Goal: Task Accomplishment & Management: Complete application form

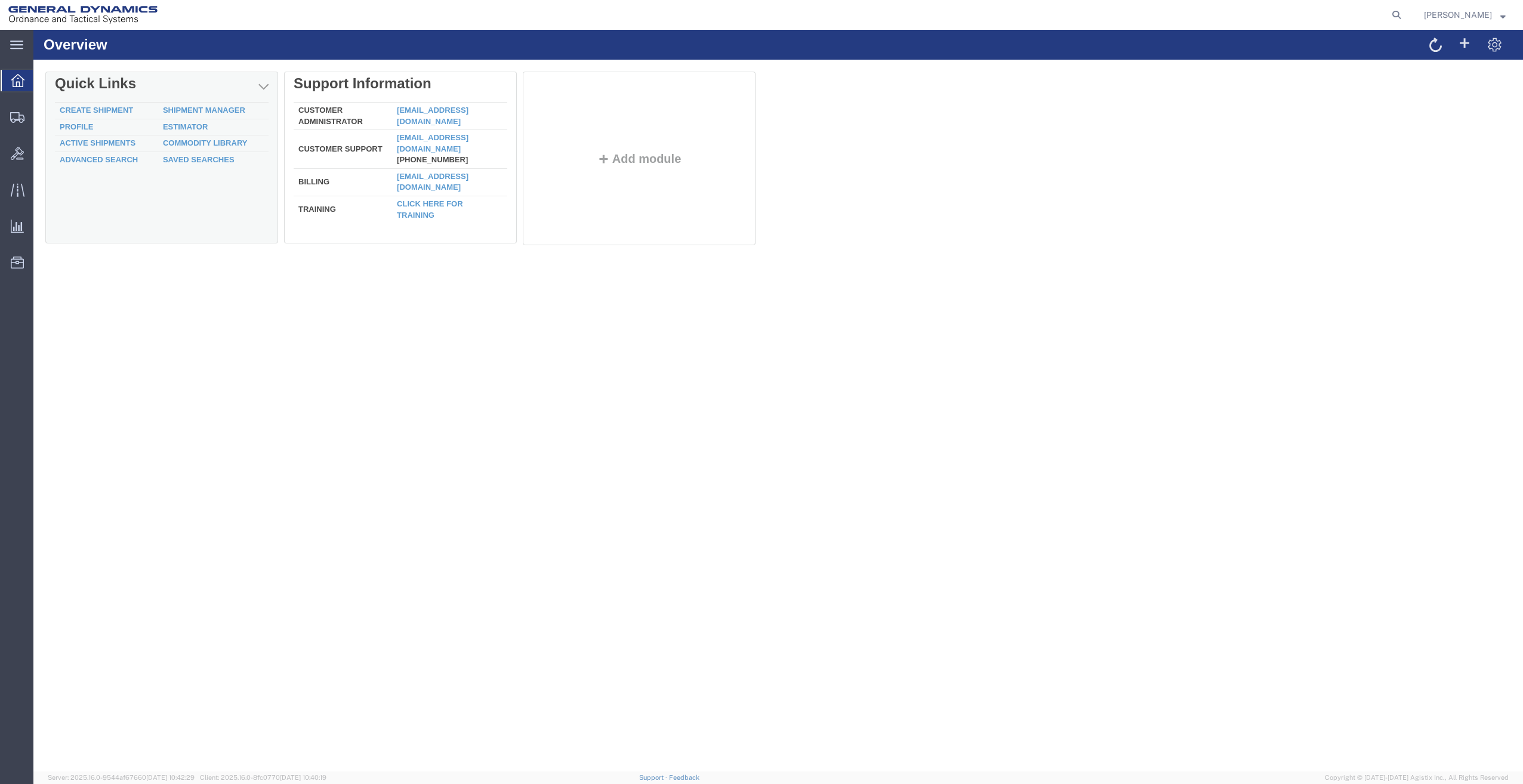
click at [111, 102] on td "Create Shipment" at bounding box center [106, 111] width 103 height 17
click at [112, 104] on div "Delete Quick Links Create Shipment Shipment Manager Profile Estimator Active Sh…" at bounding box center [778, 161] width 1466 height 179
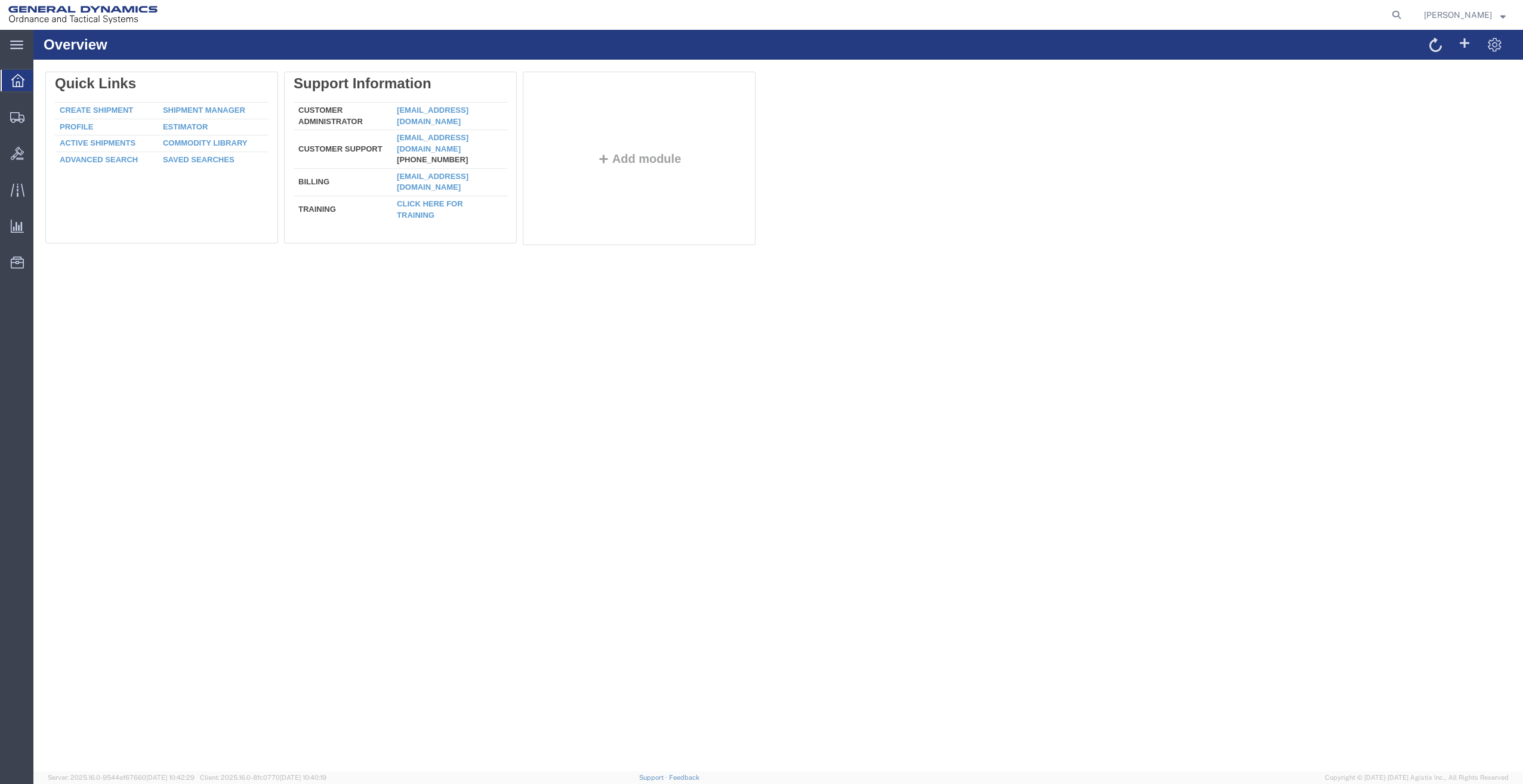
click at [118, 114] on div at bounding box center [165, 161] width 239 height 179
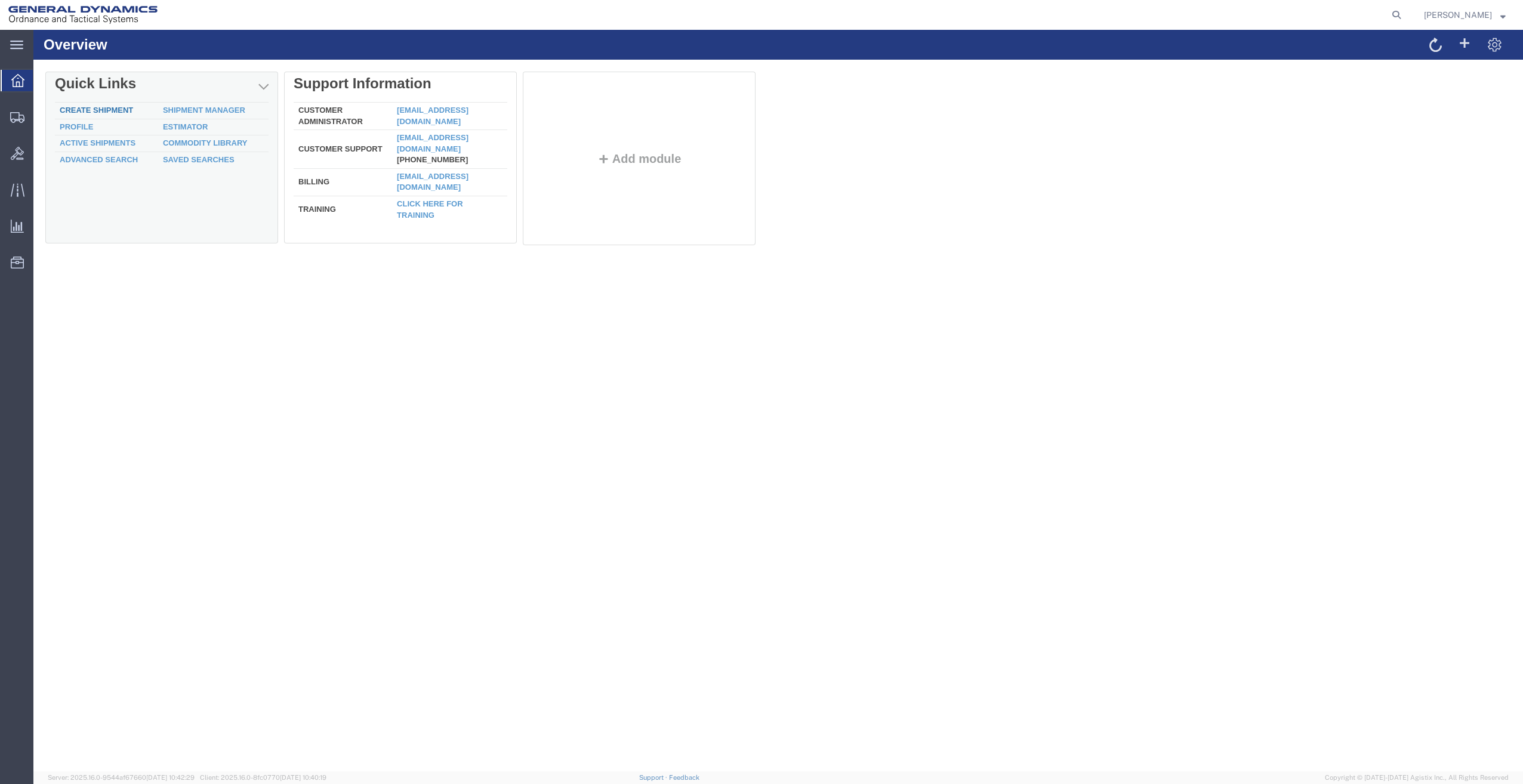
click at [112, 111] on link "Create Shipment" at bounding box center [96, 110] width 73 height 9
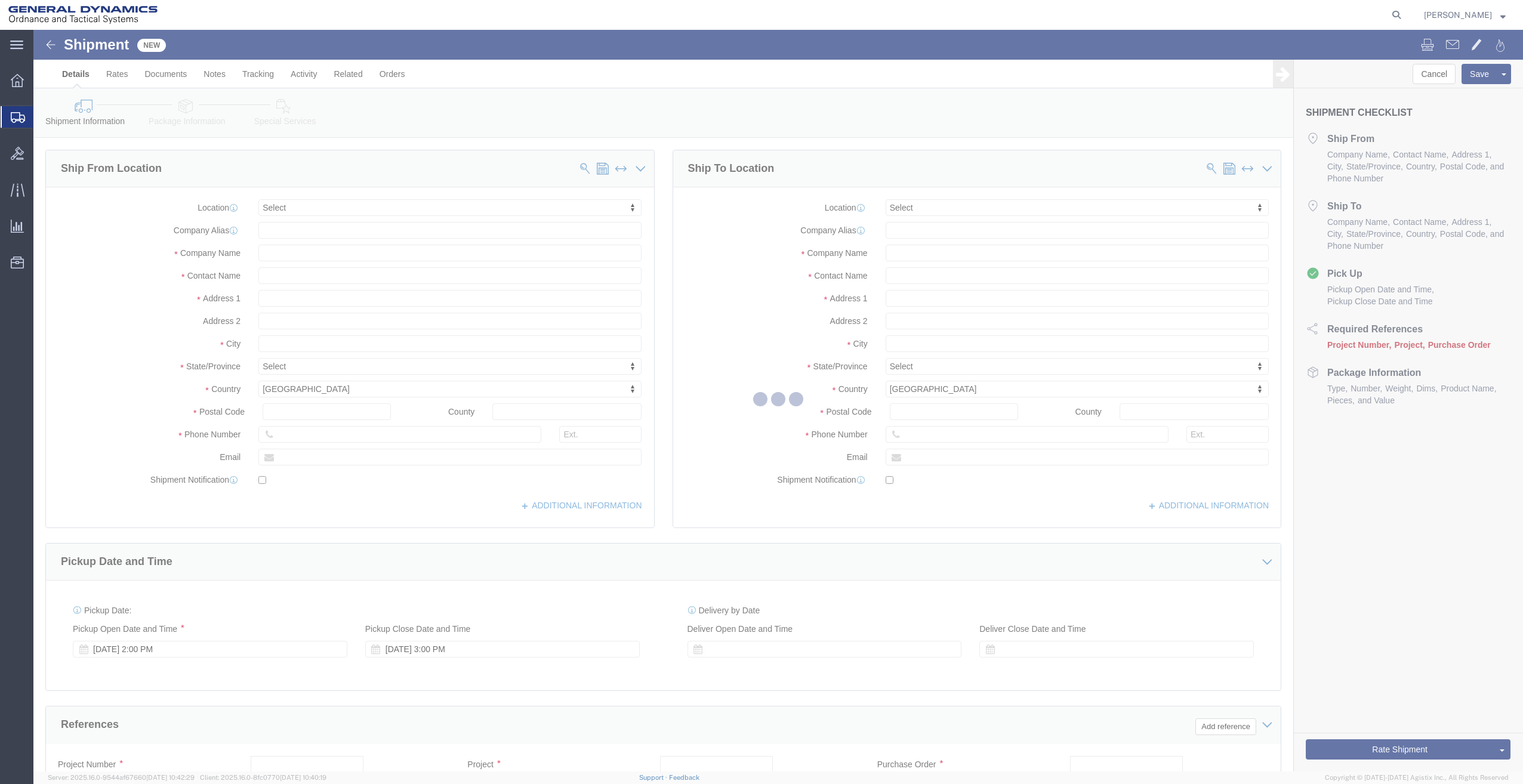
select select
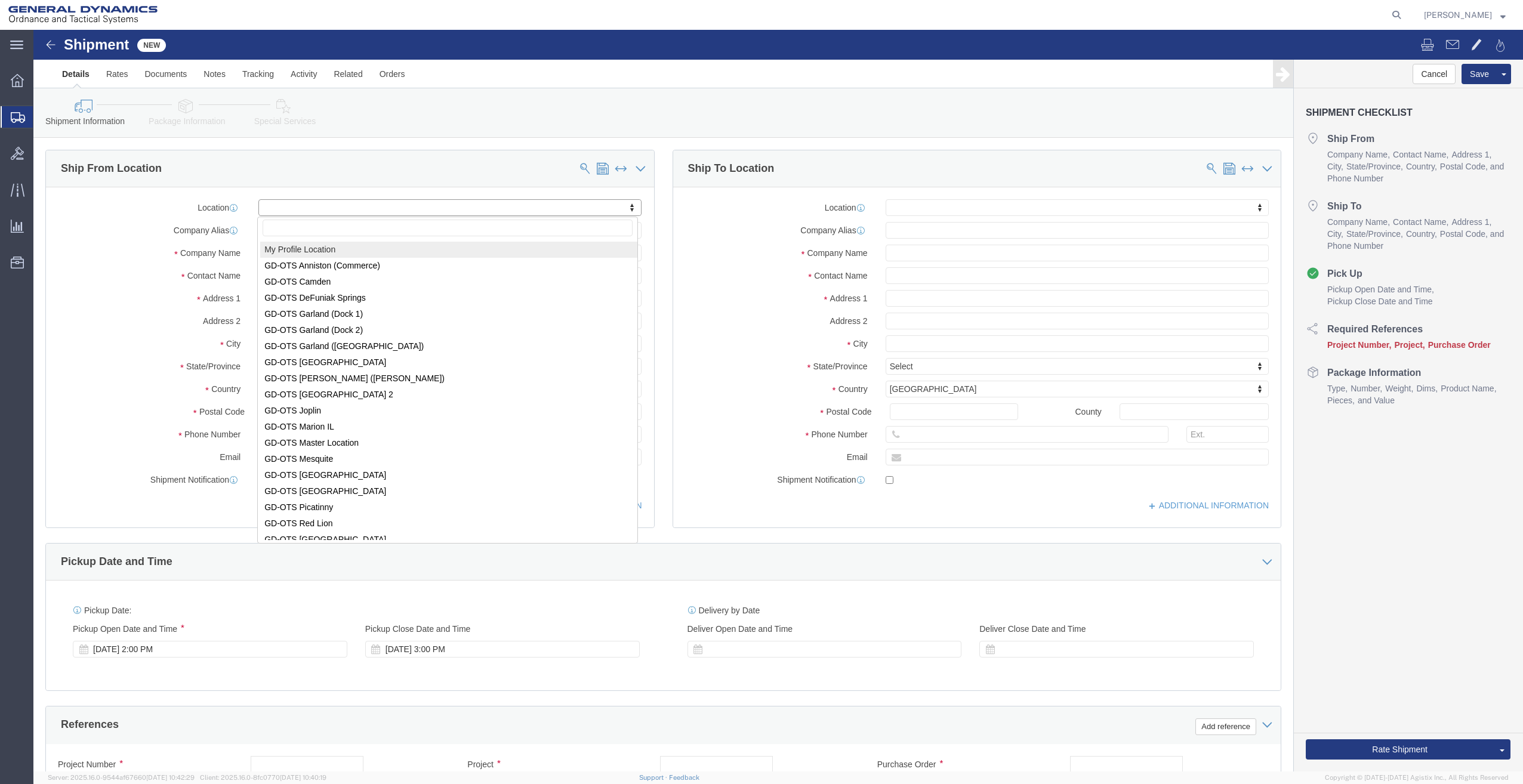
select select "MYPROFILE"
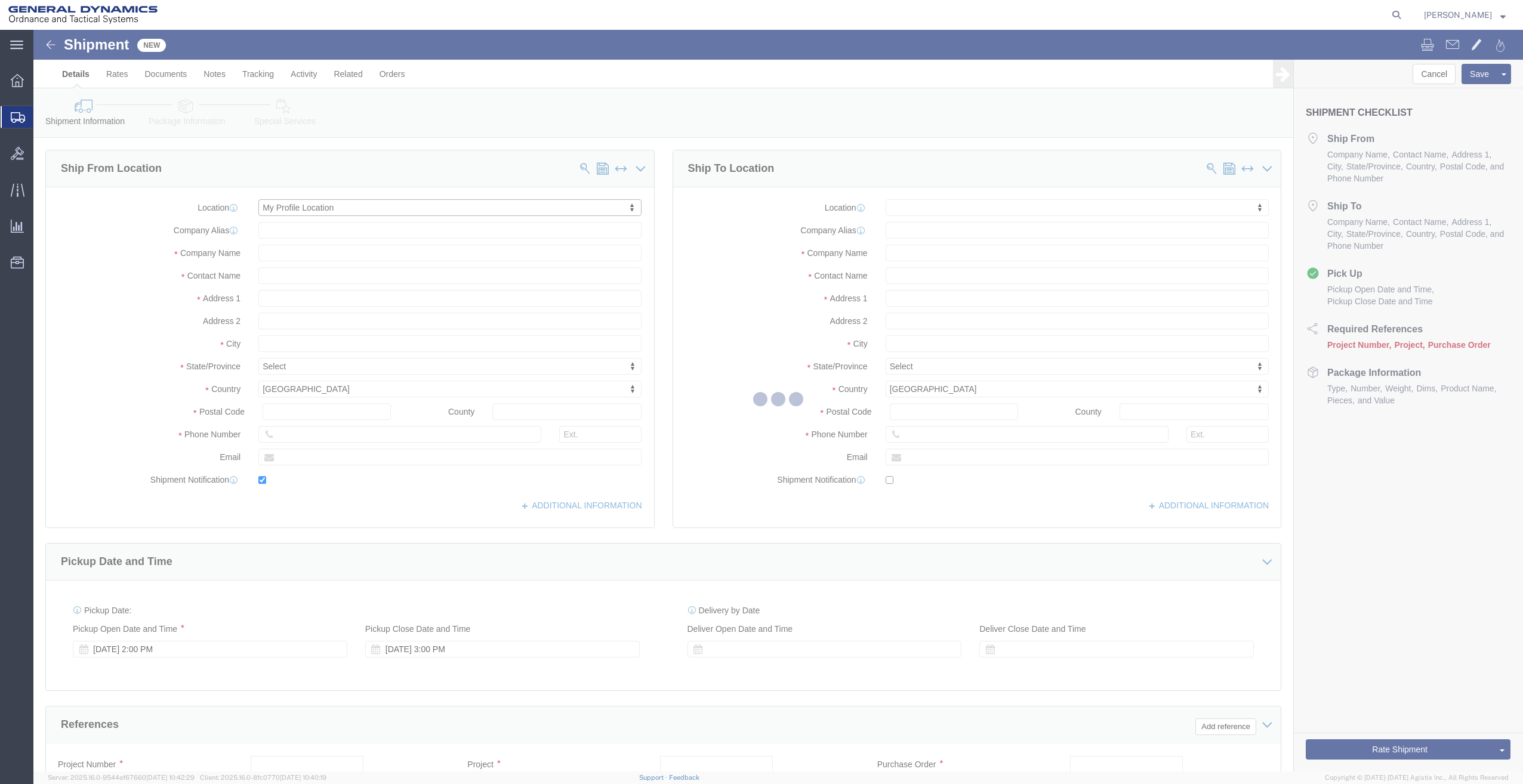
type input "General Dynamics - OTS"
type input "[PERSON_NAME]"
type input "[STREET_ADDRESS]"
type input "SACO"
type input "04072"
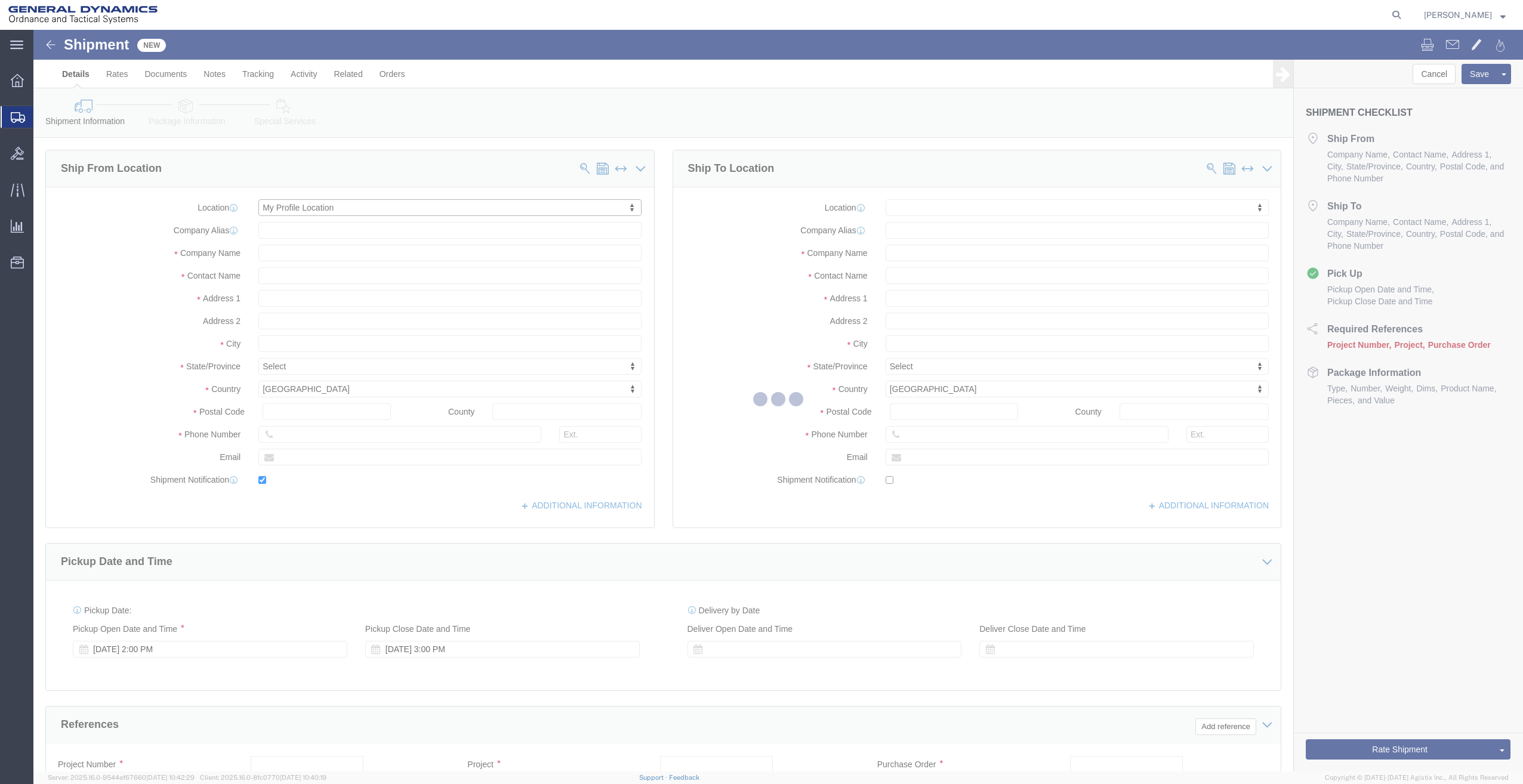
type input "[PHONE_NUMBER]"
type input "[PERSON_NAME][EMAIL_ADDRESS][PERSON_NAME][DOMAIN_NAME]"
checkbox input "true"
select select "ME"
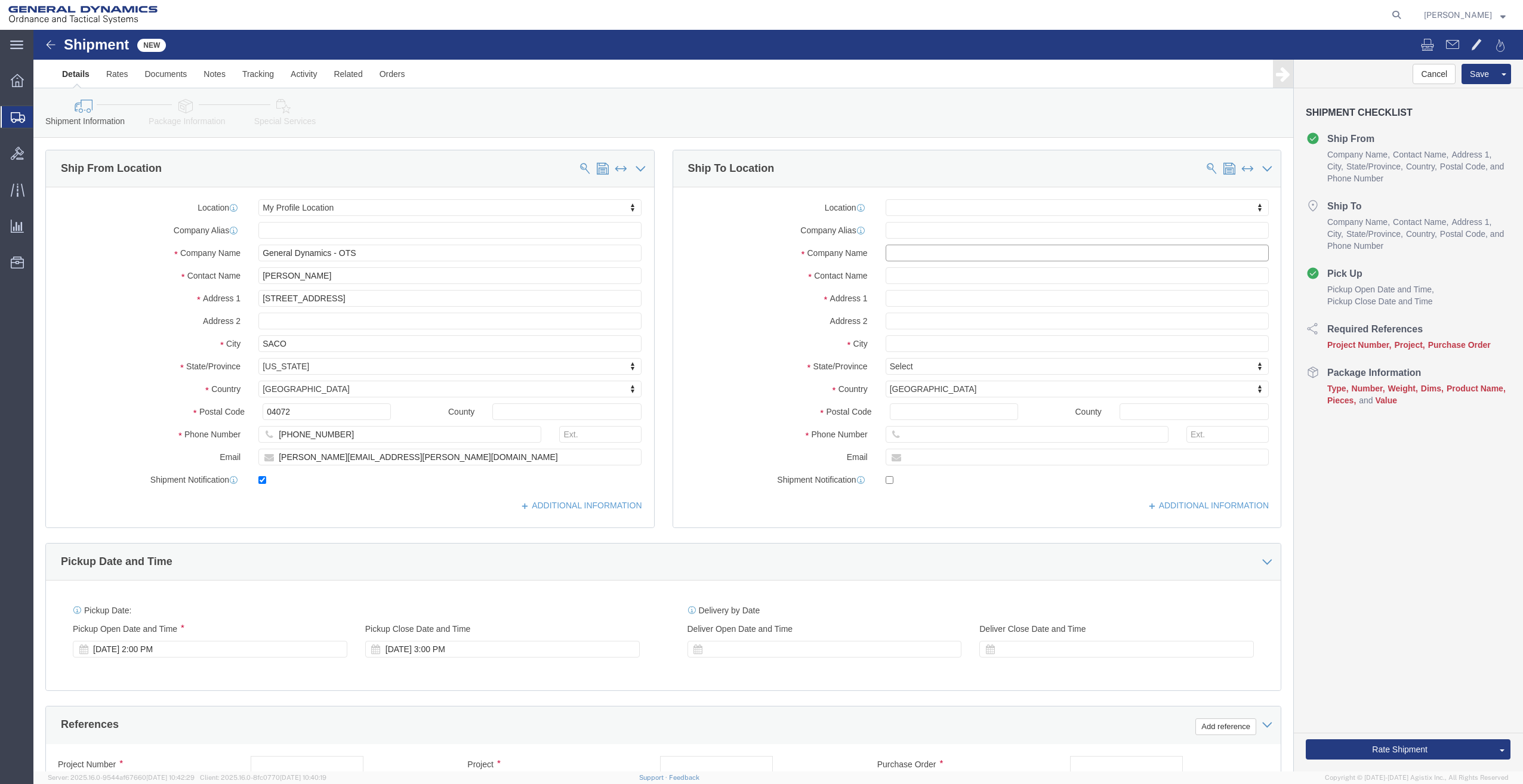
click input "text"
type input "KENT COUNTY SHERIFF OFFICE"
type input "RECEIVING"
type input "[STREET_ADDRESS]"
select select
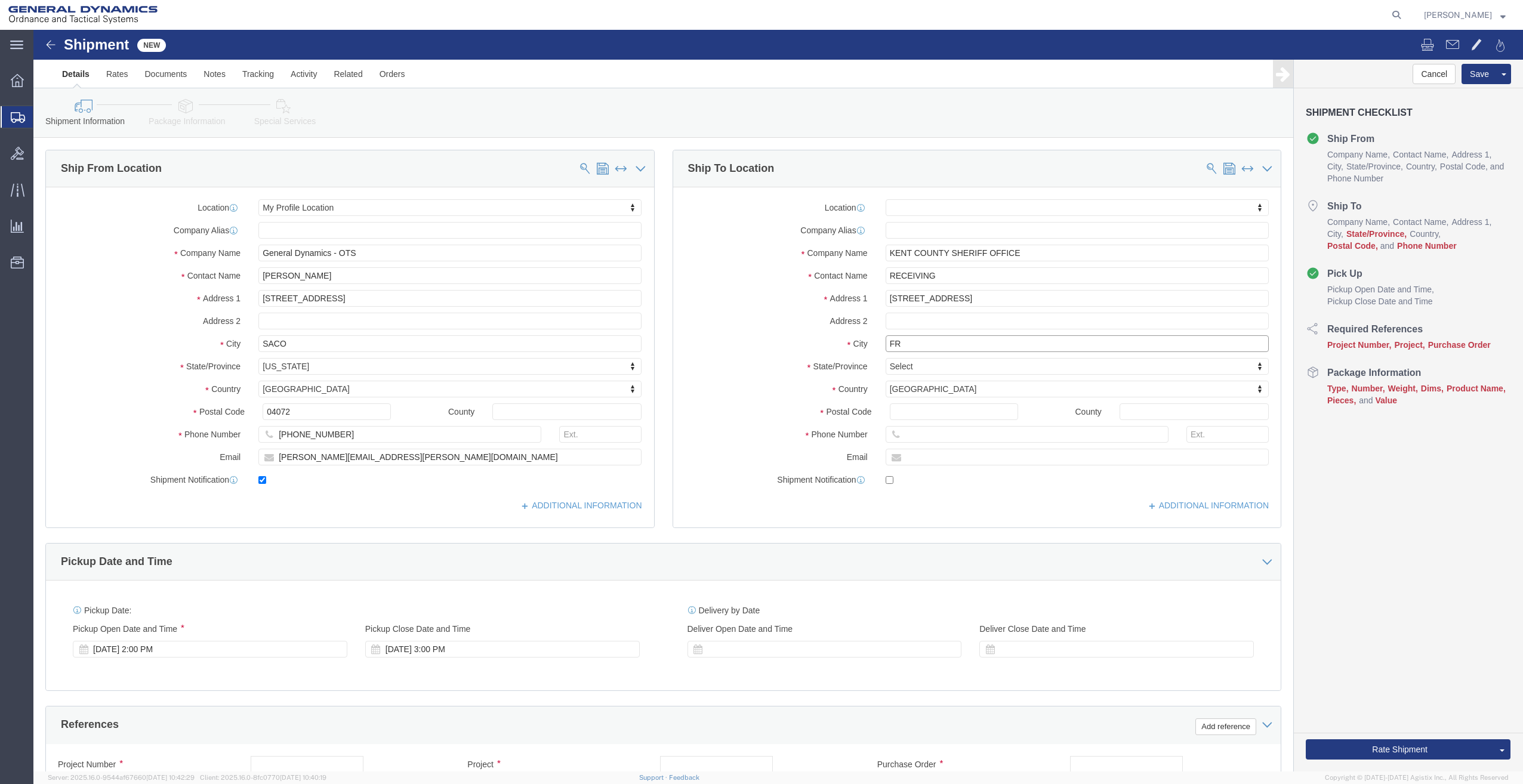
type input "F"
type input "[GEOGRAPHIC_DATA]"
select select
type input "M"
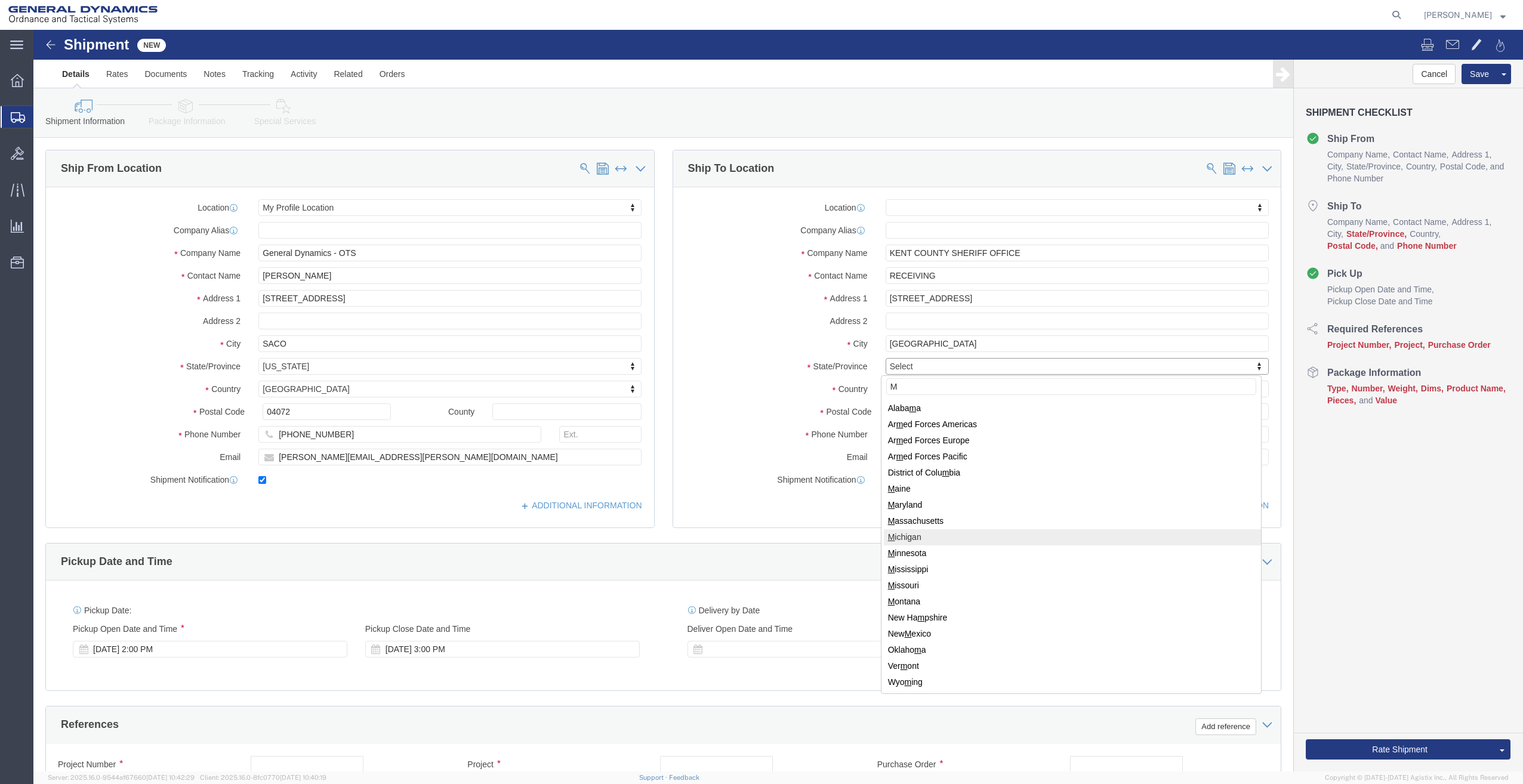
select select
select select "MI"
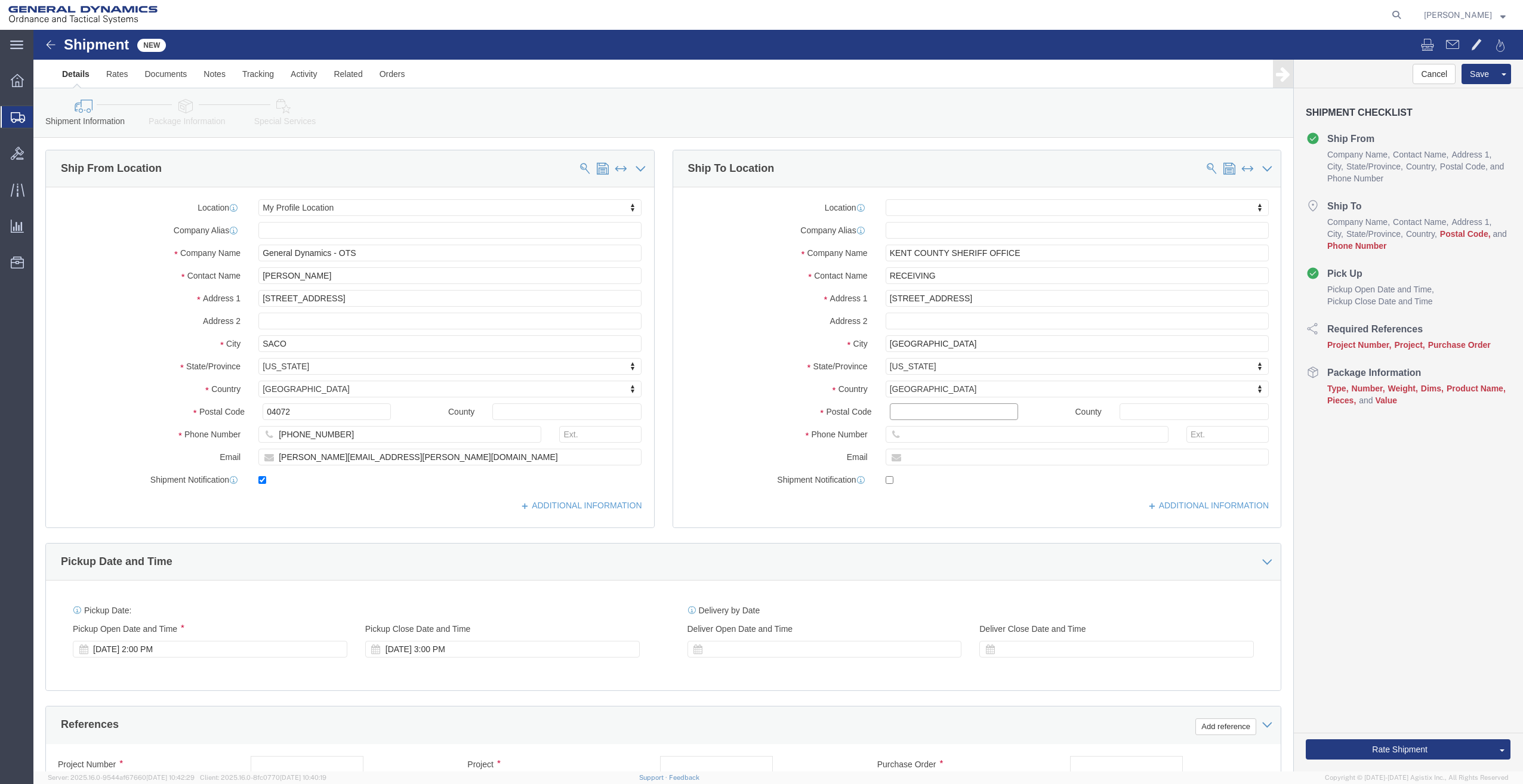
click input "Postal Code"
type input "49503"
select select
type input "9999999999"
click div "[DATE] 3:00 PM"
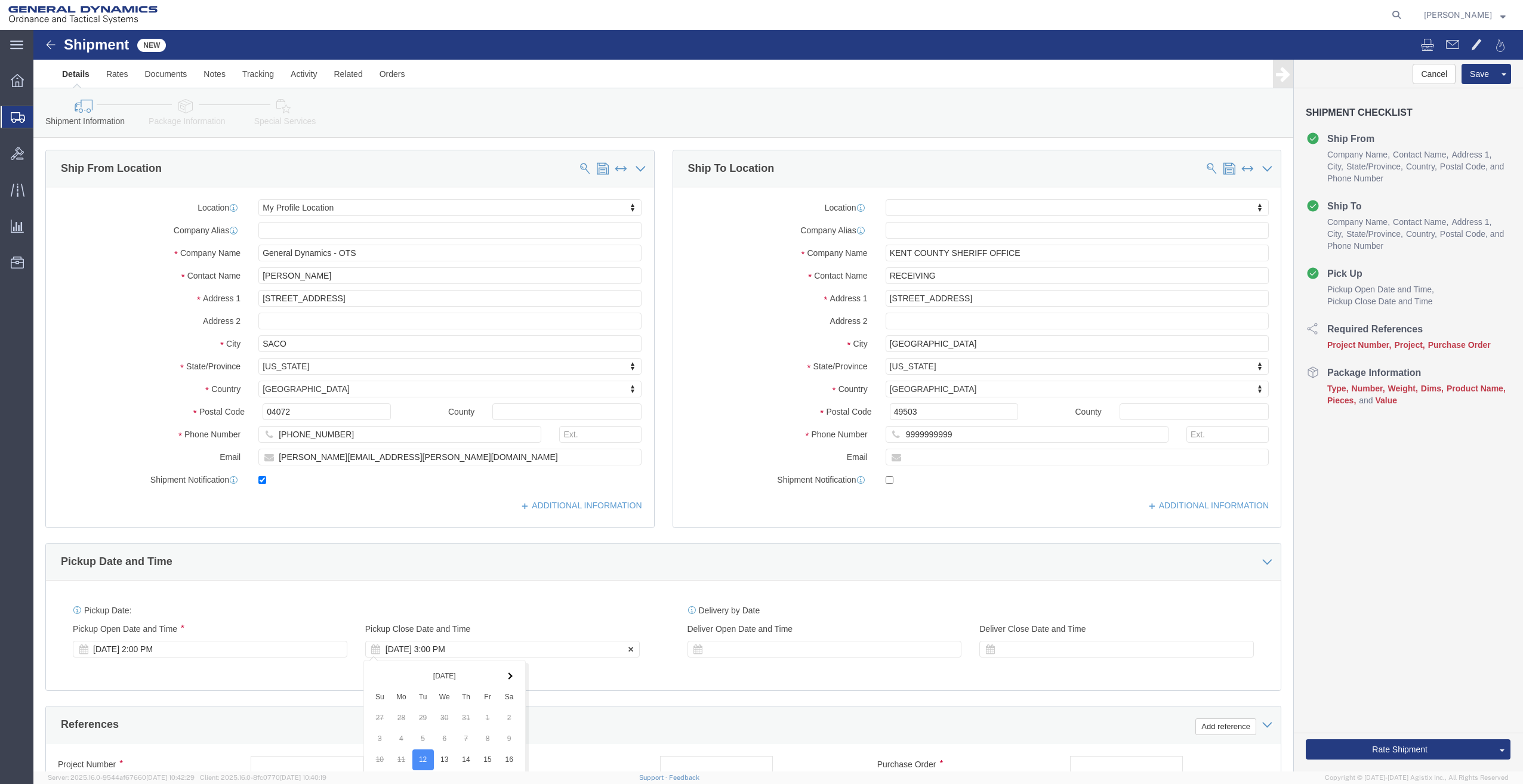
scroll to position [283, 0]
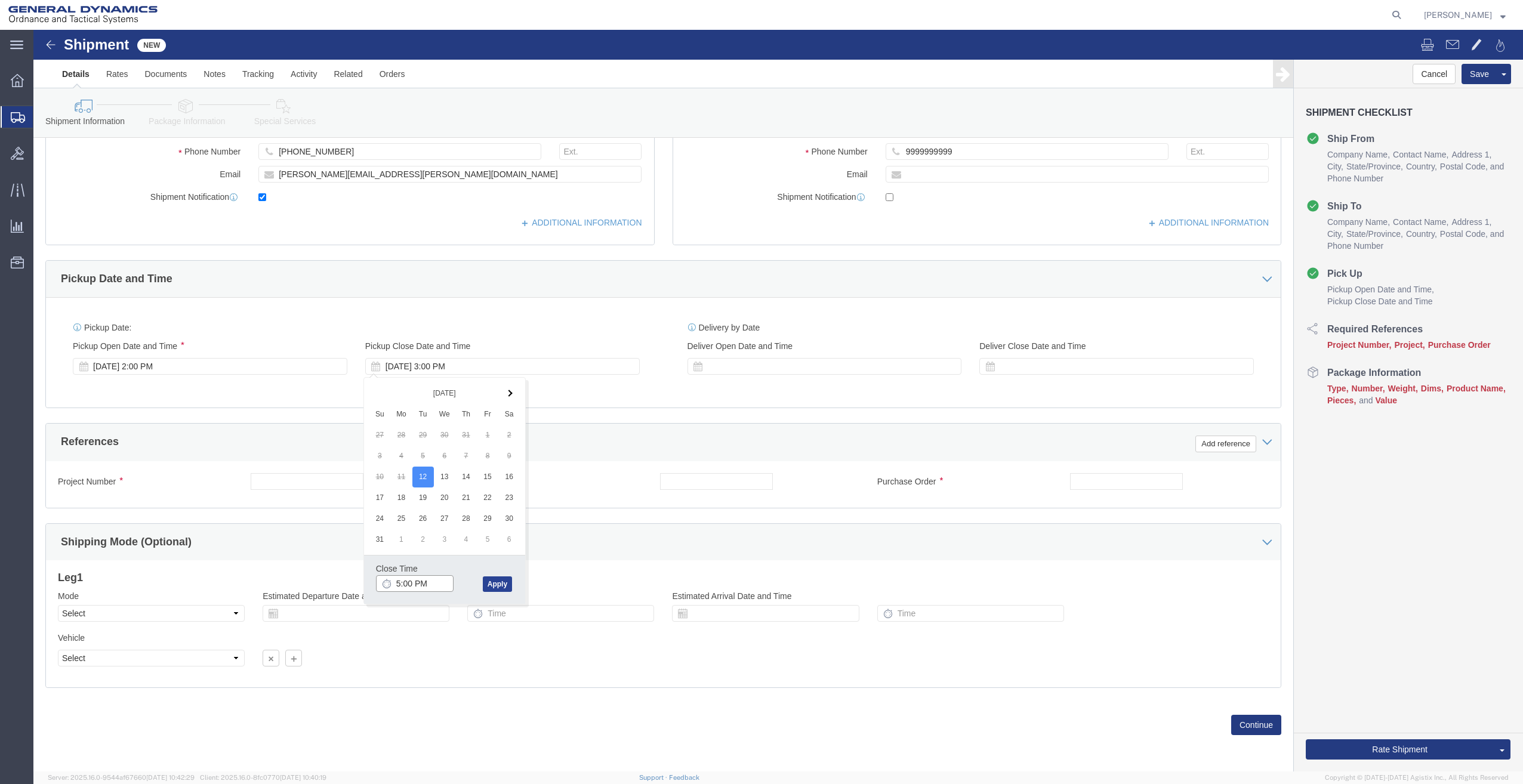
type input "5:00 PM"
click button "Apply"
click input "text"
type input "27908 PO 21862"
click button "Continue"
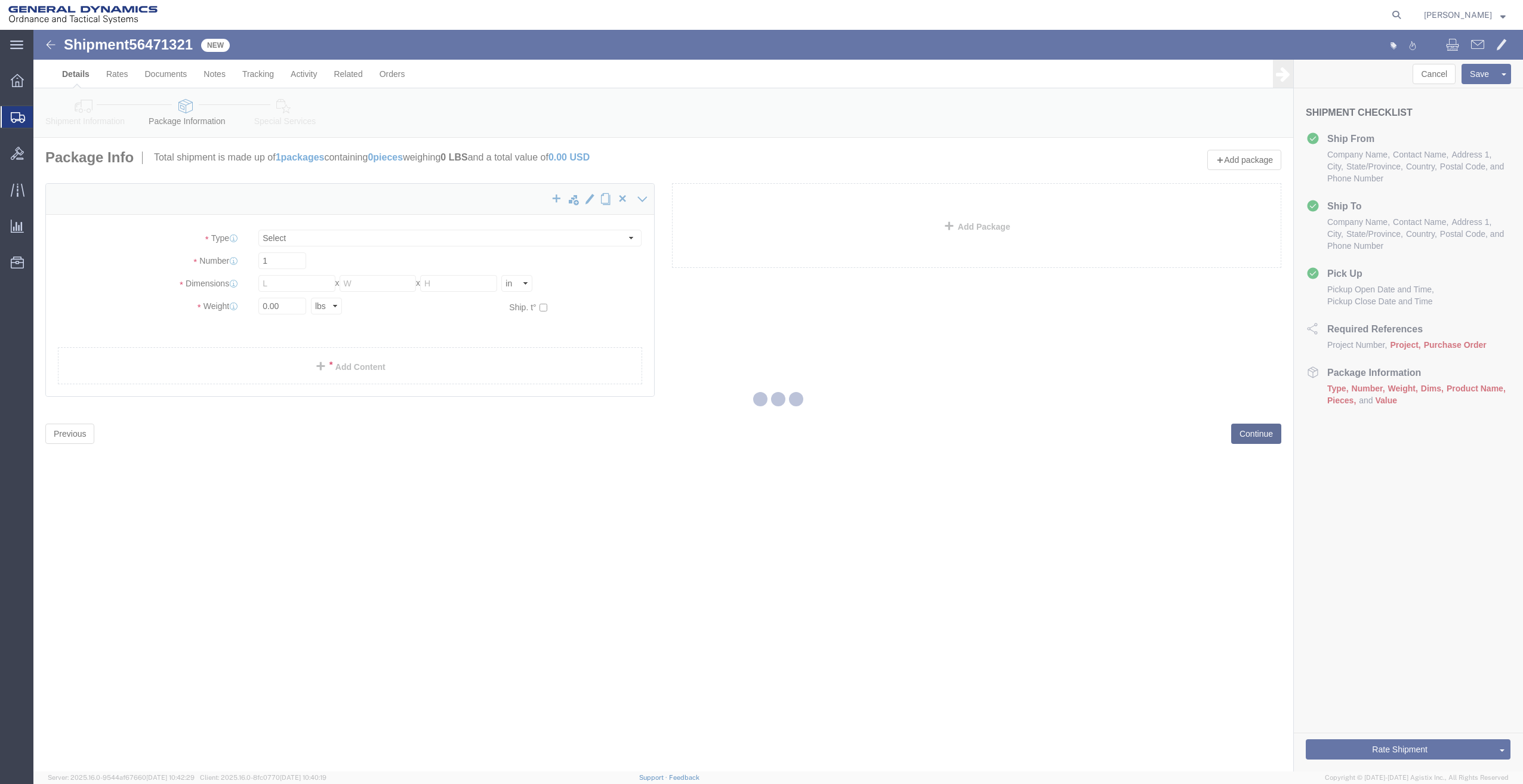
select select "CBOX"
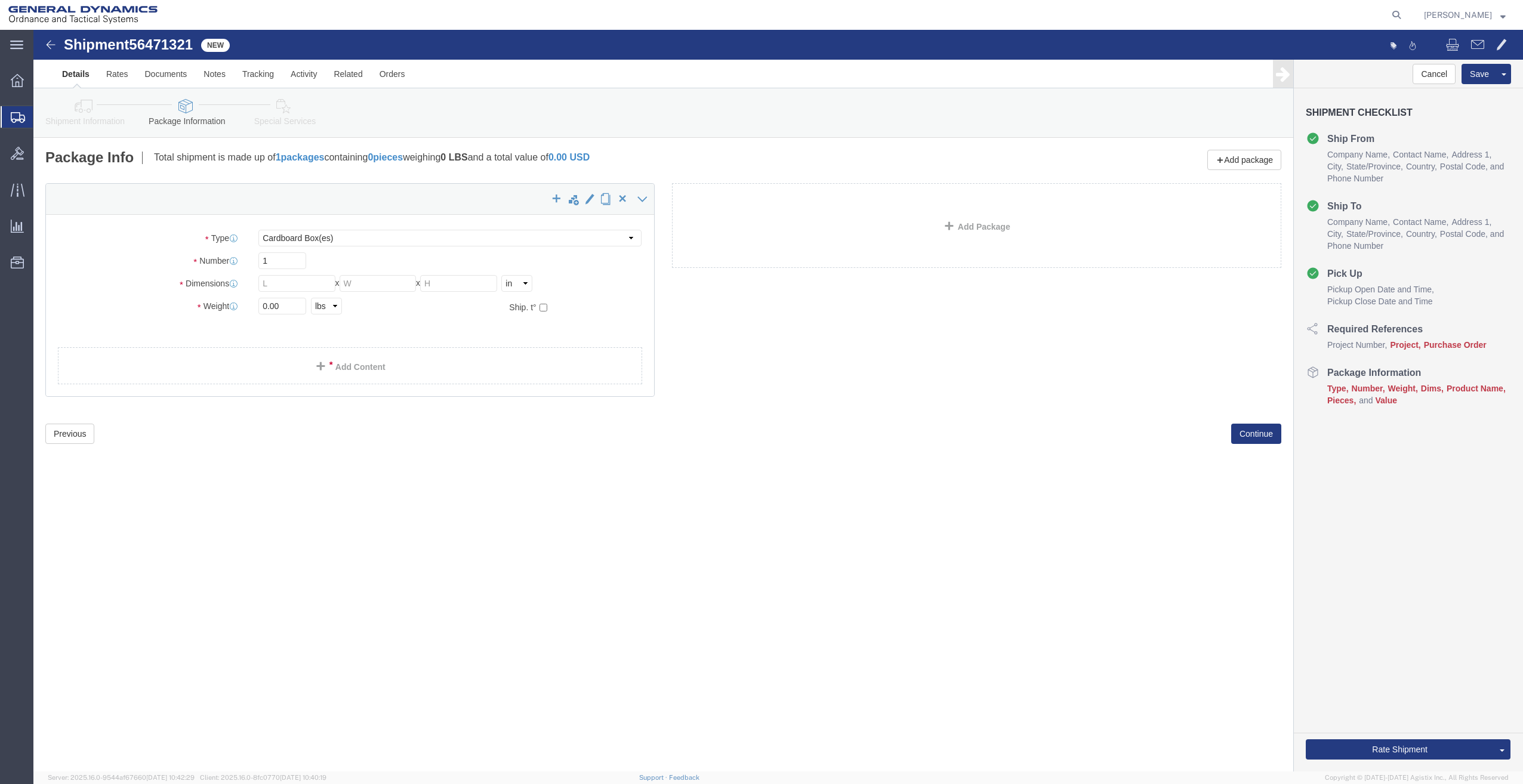
click div "Previous Continue"
click button "Previous"
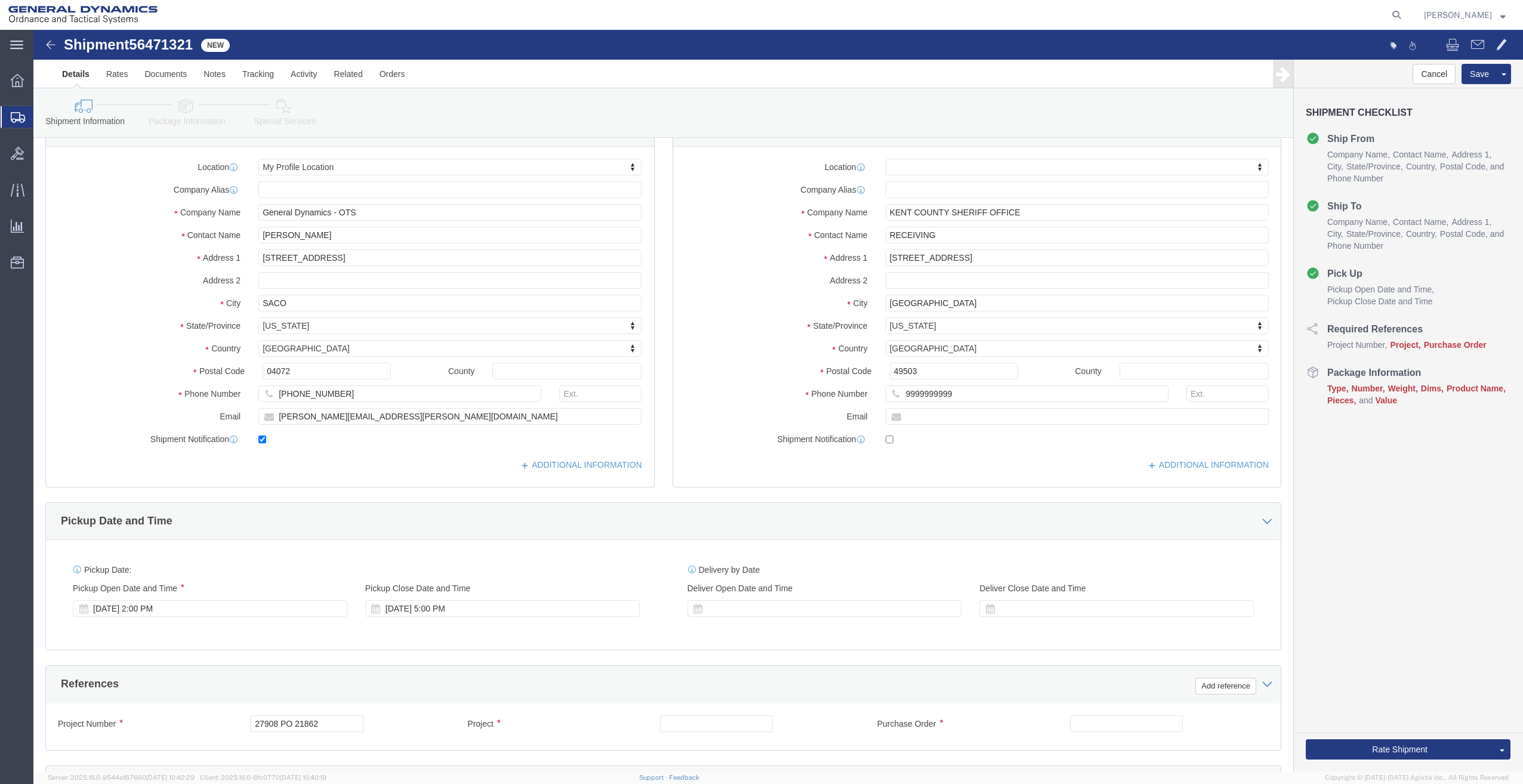
scroll to position [194, 0]
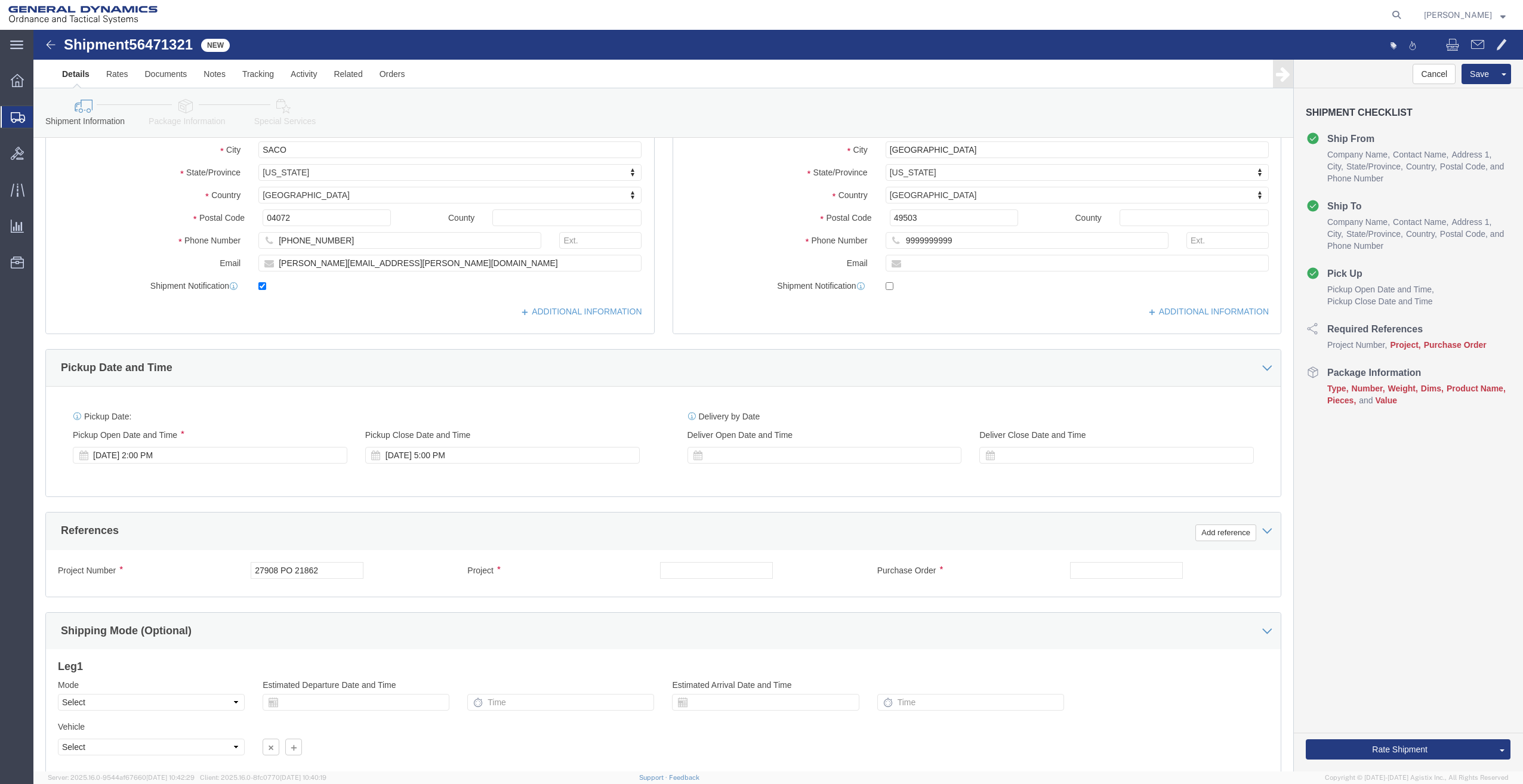
click div "Project Number 27908 PO 21862 Project Purchase Order Select Account Type Activi…"
click input "text"
type input "."
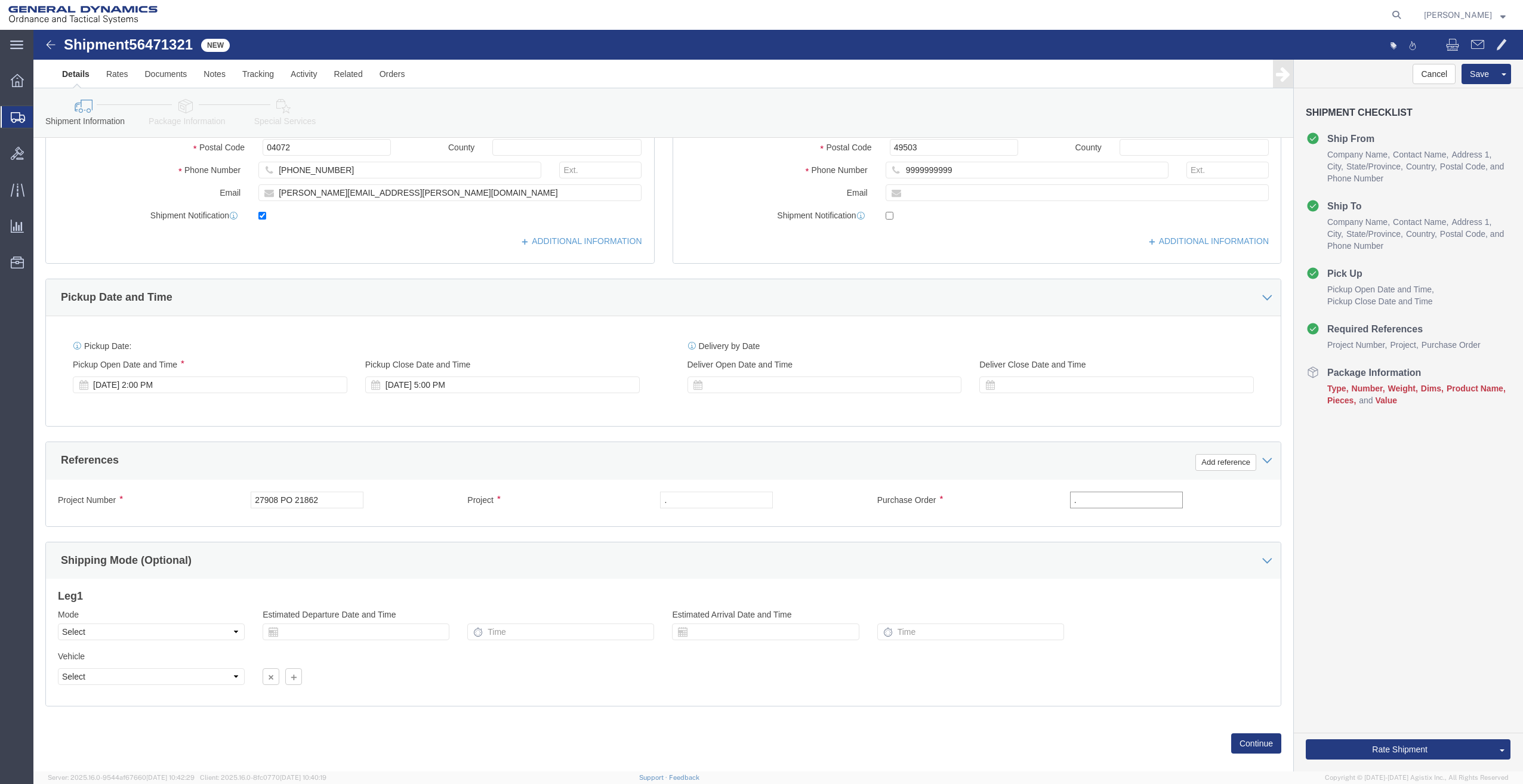
scroll to position [283, 0]
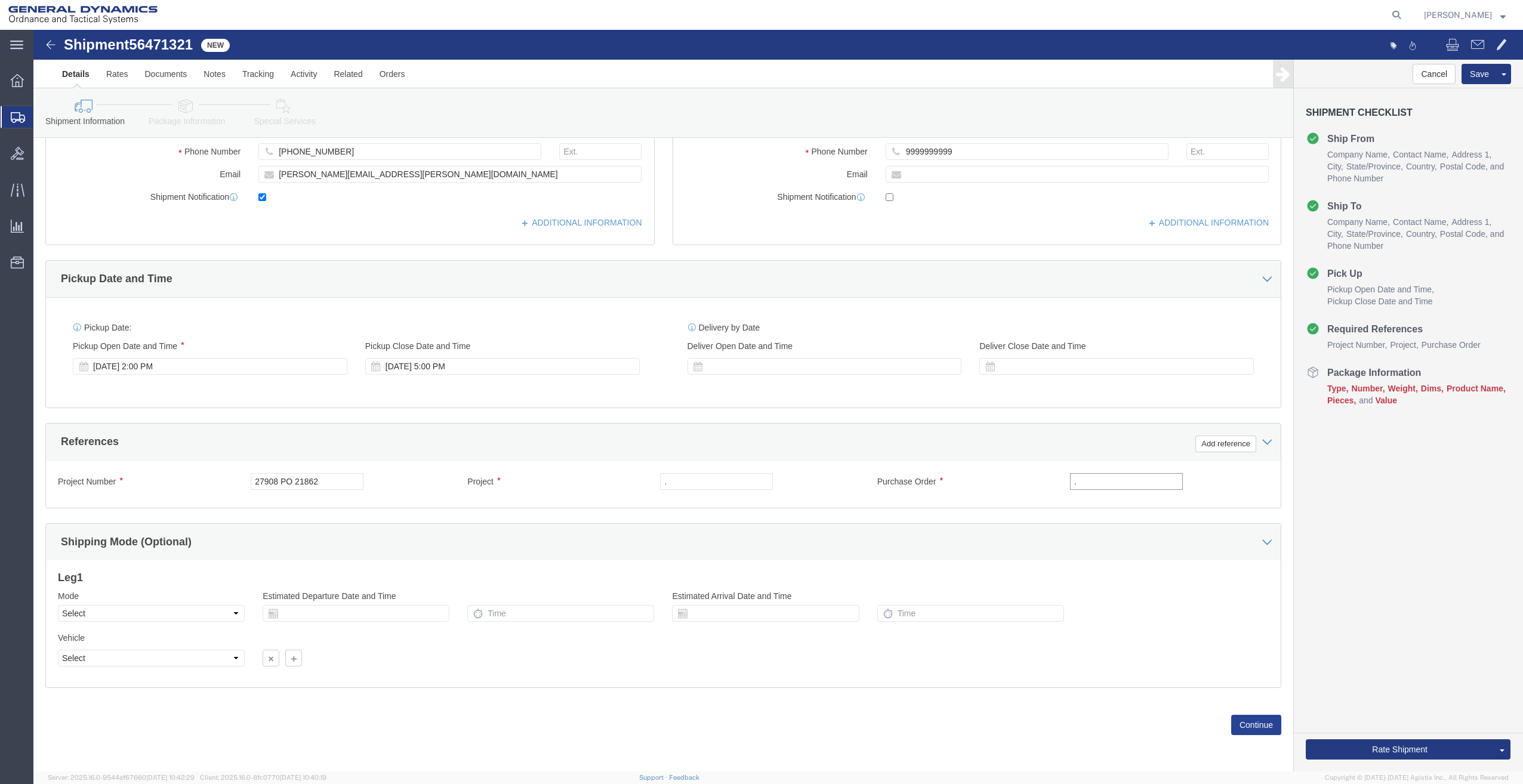
type input "."
click button "Continue"
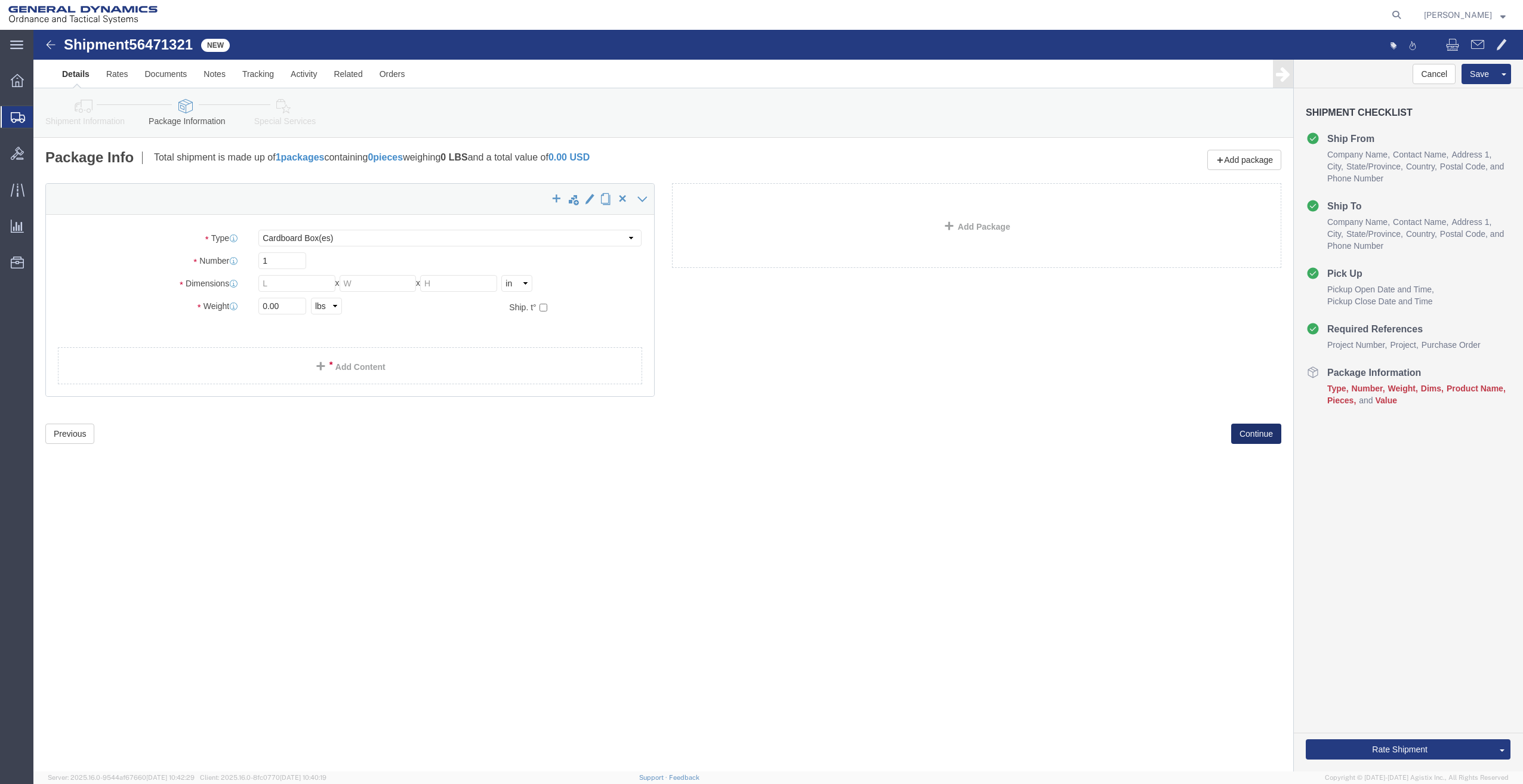
scroll to position [0, 0]
click div "Package Type Select Bale(s) Basket(s) Bolt(s) Bottle(s) Buckets Bulk Bundle(s) …"
click select "Select Bale(s) Basket(s) Bolt(s) Bottle(s) Buckets Bulk Bundle(s) Can(s) Cardbo…"
select select "PSNS"
click select "Select Bale(s) Basket(s) Bolt(s) Bottle(s) Buckets Bulk Bundle(s) Can(s) Cardbo…"
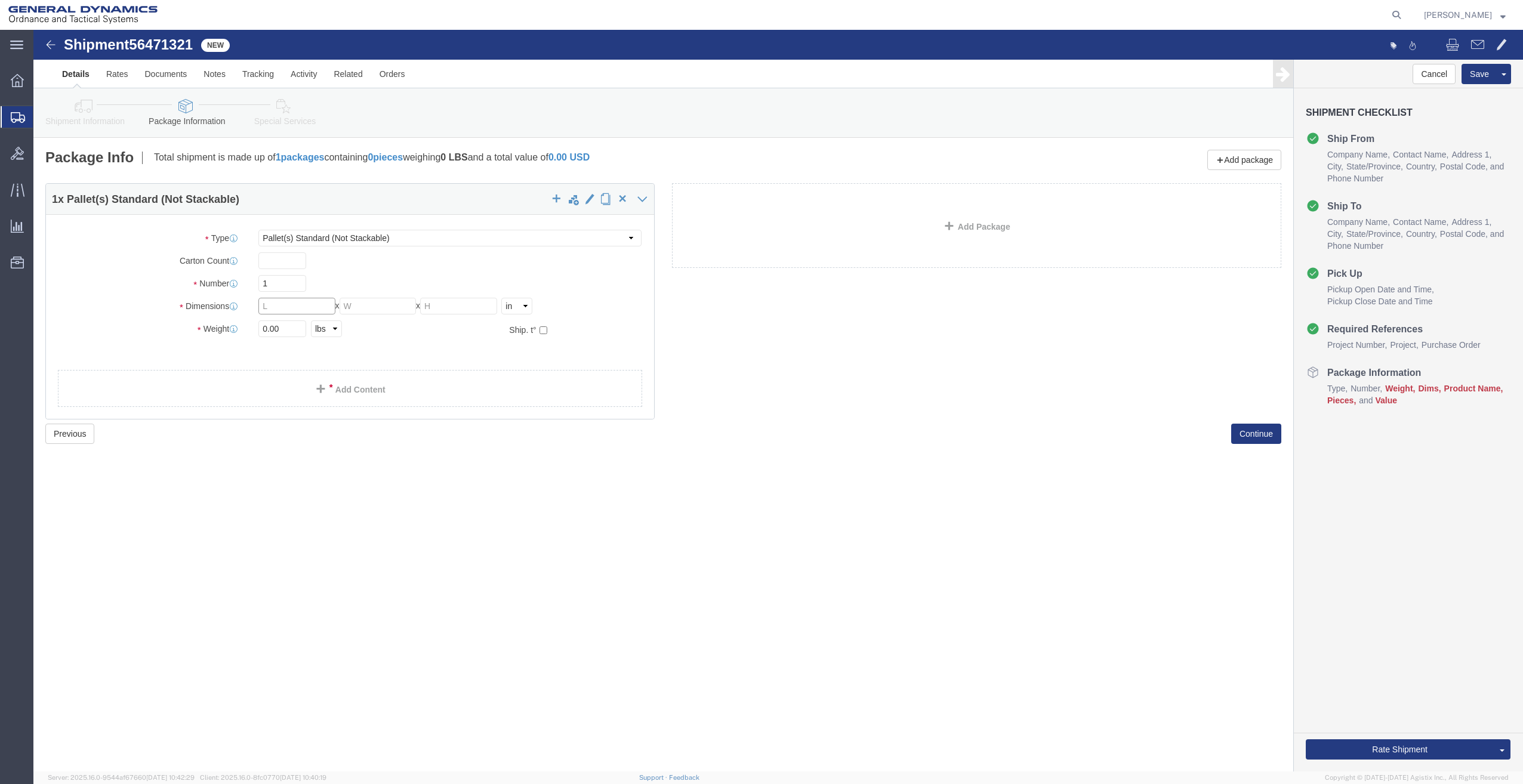
click input "text"
type input "48"
type input "40"
type input "18"
type input "291"
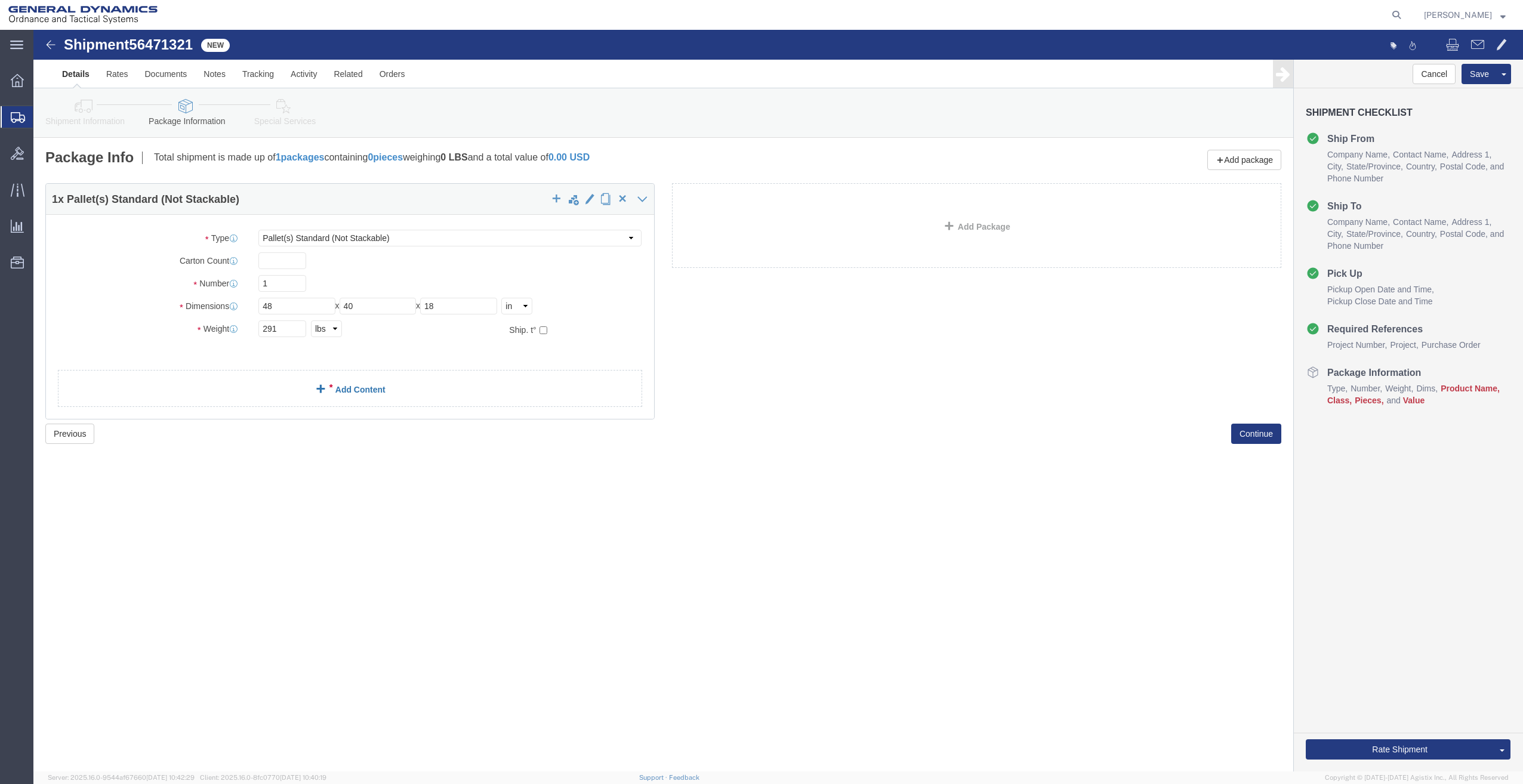
click link "Add Content"
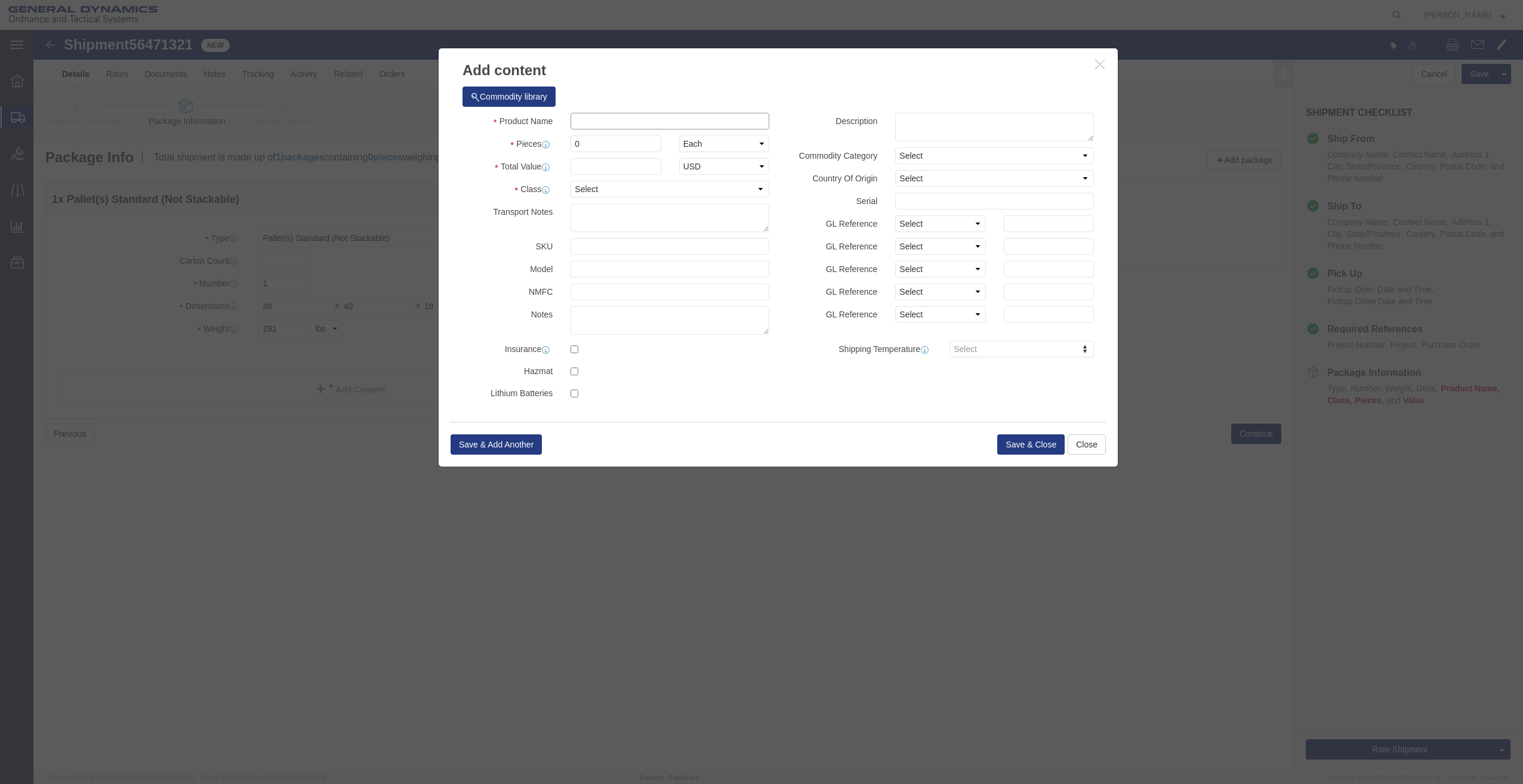
click input "text"
type input "TRAINING / MARKING AMMUNITION"
type input "1"
select select "US"
click input "0"
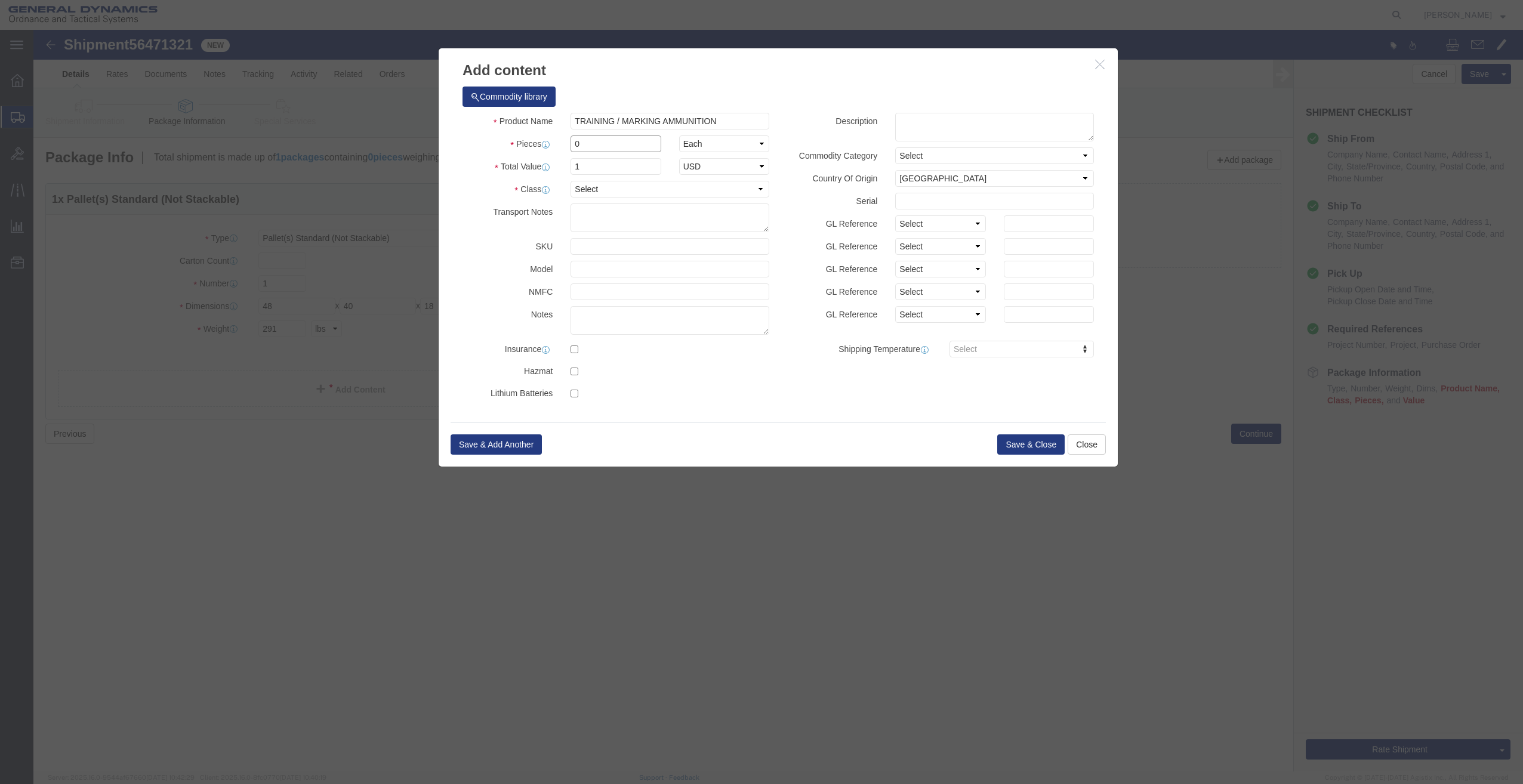
drag, startPoint x: 556, startPoint y: 117, endPoint x: 457, endPoint y: 156, distance: 106.4
click div "Product Name TRAINING / MARKING AMMUNITION Pieces 0 Select Bag Barrels 100Board…"
type input "1"
click select "Select 50 55 60 65 70 85 92.5 100 125 175 250 300 400"
select select "85"
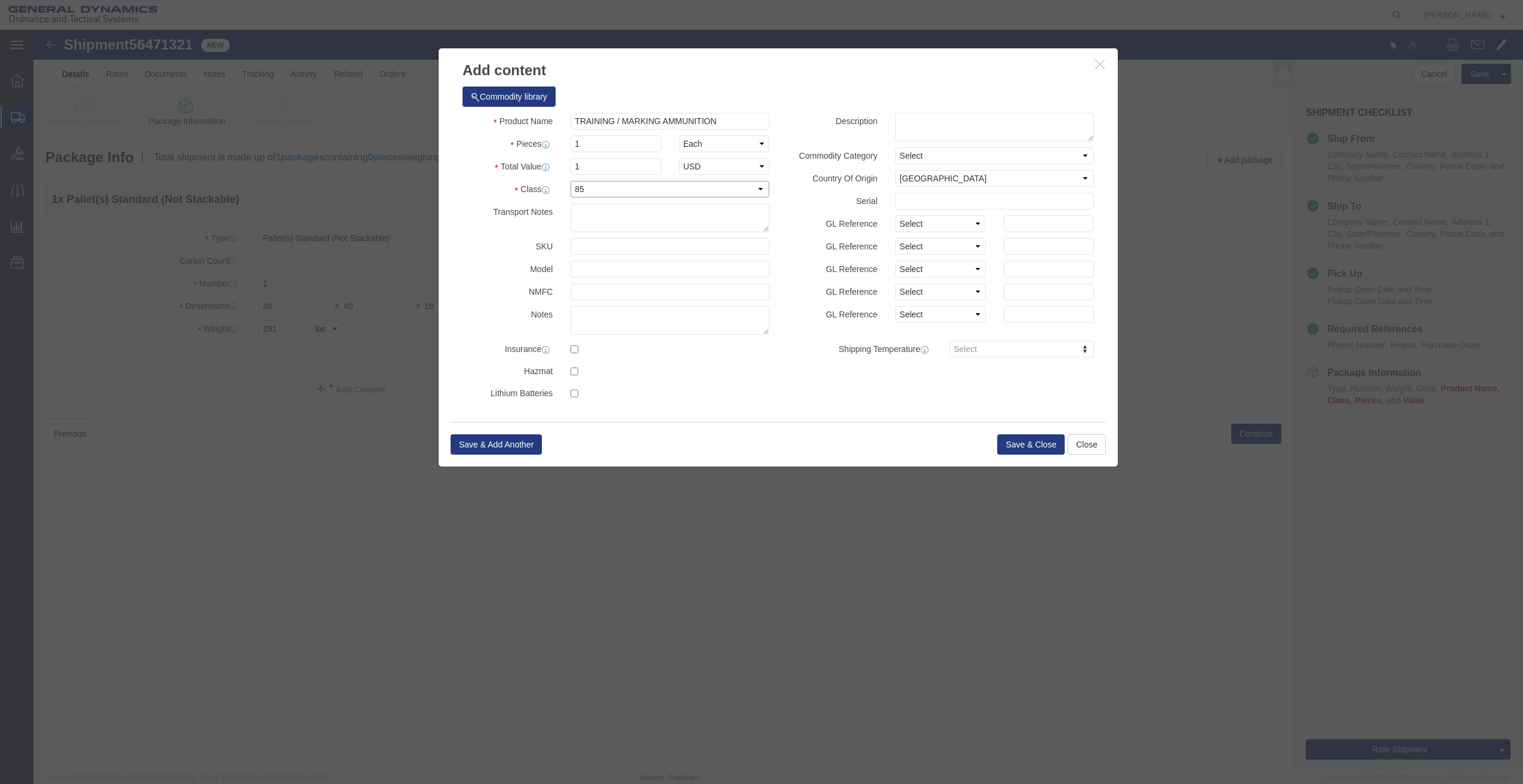
click select "Select 50 55 60 65 70 85 92.5 100 125 175 250 300 400"
click button "Save & Close"
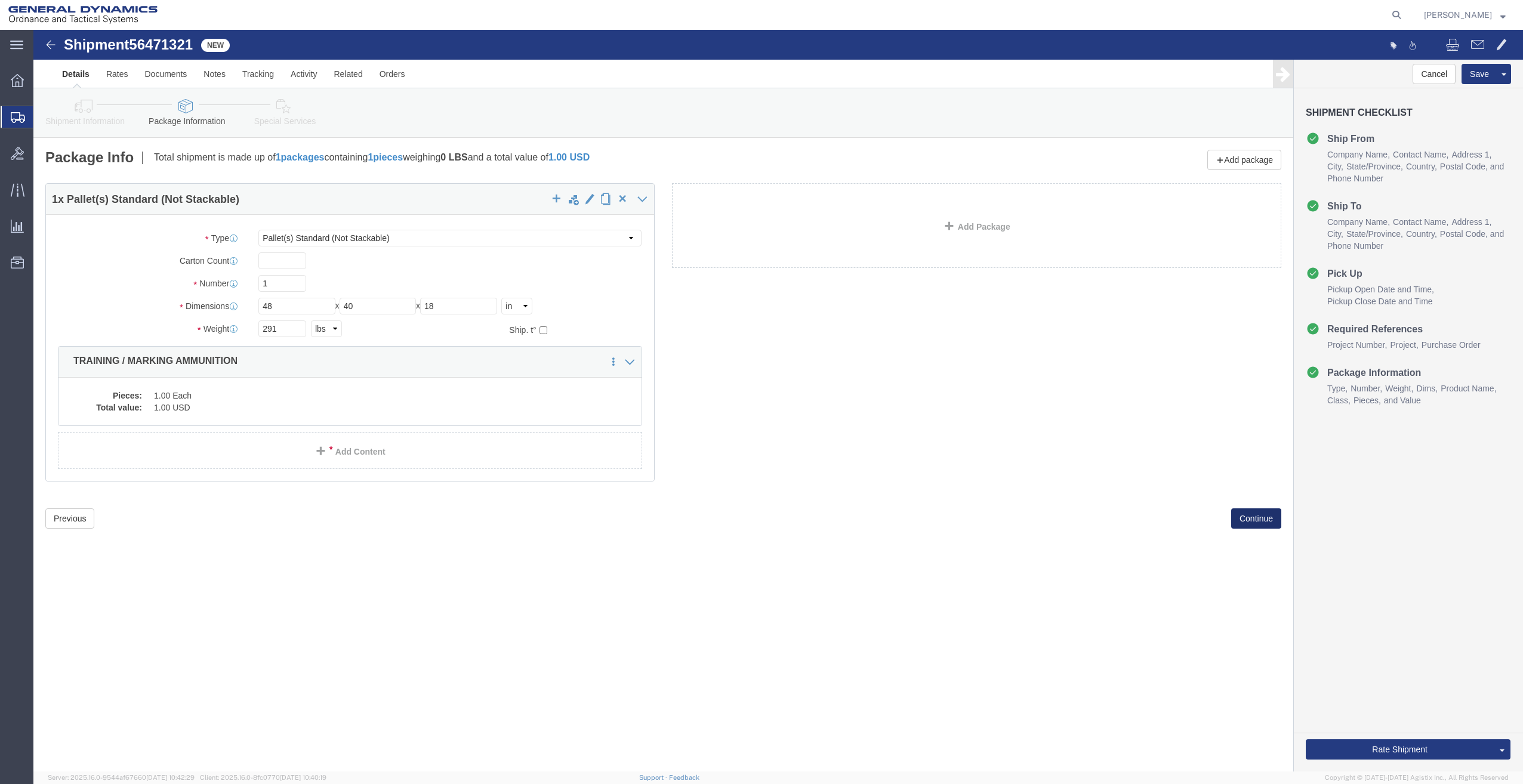
click button "Continue"
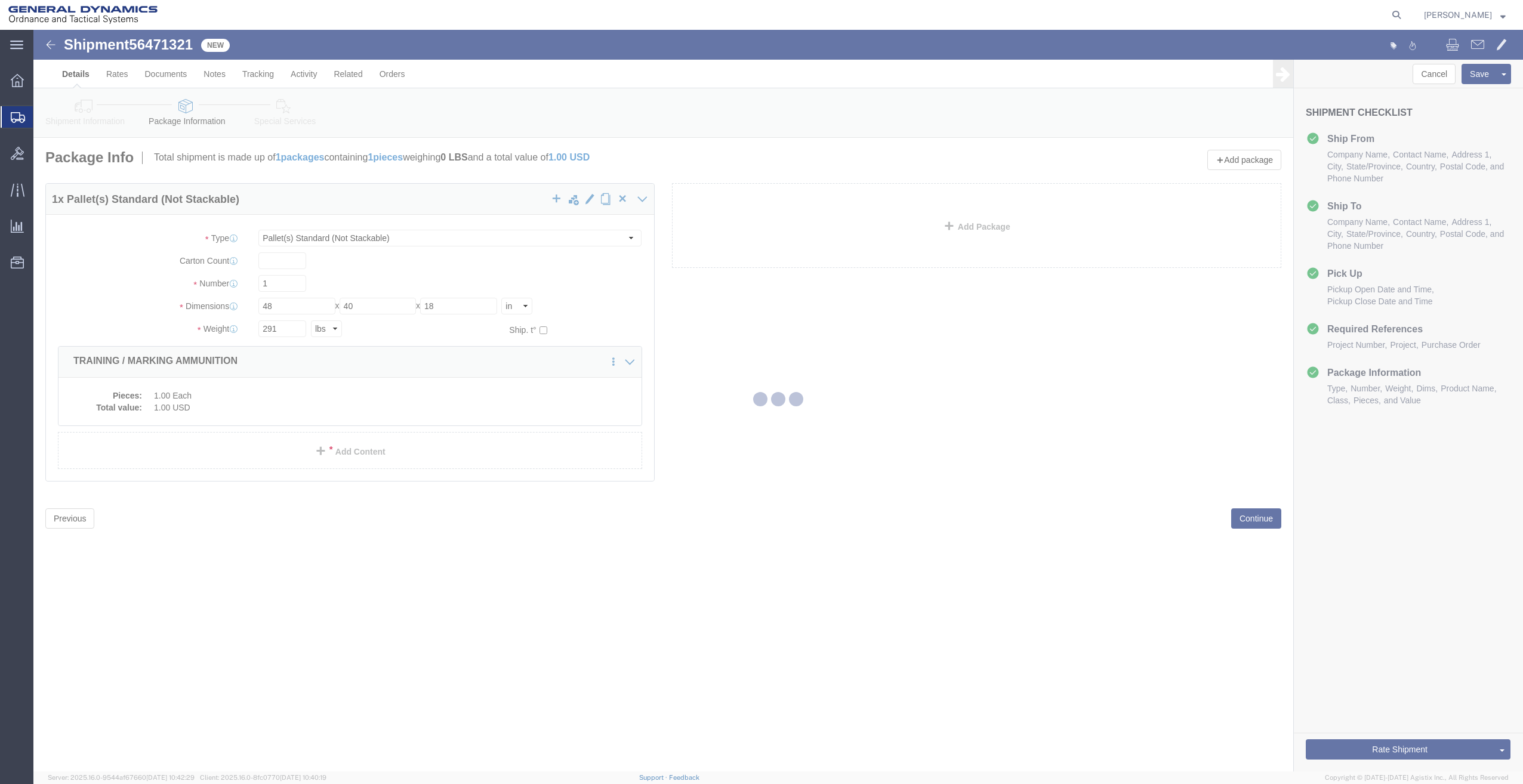
select select
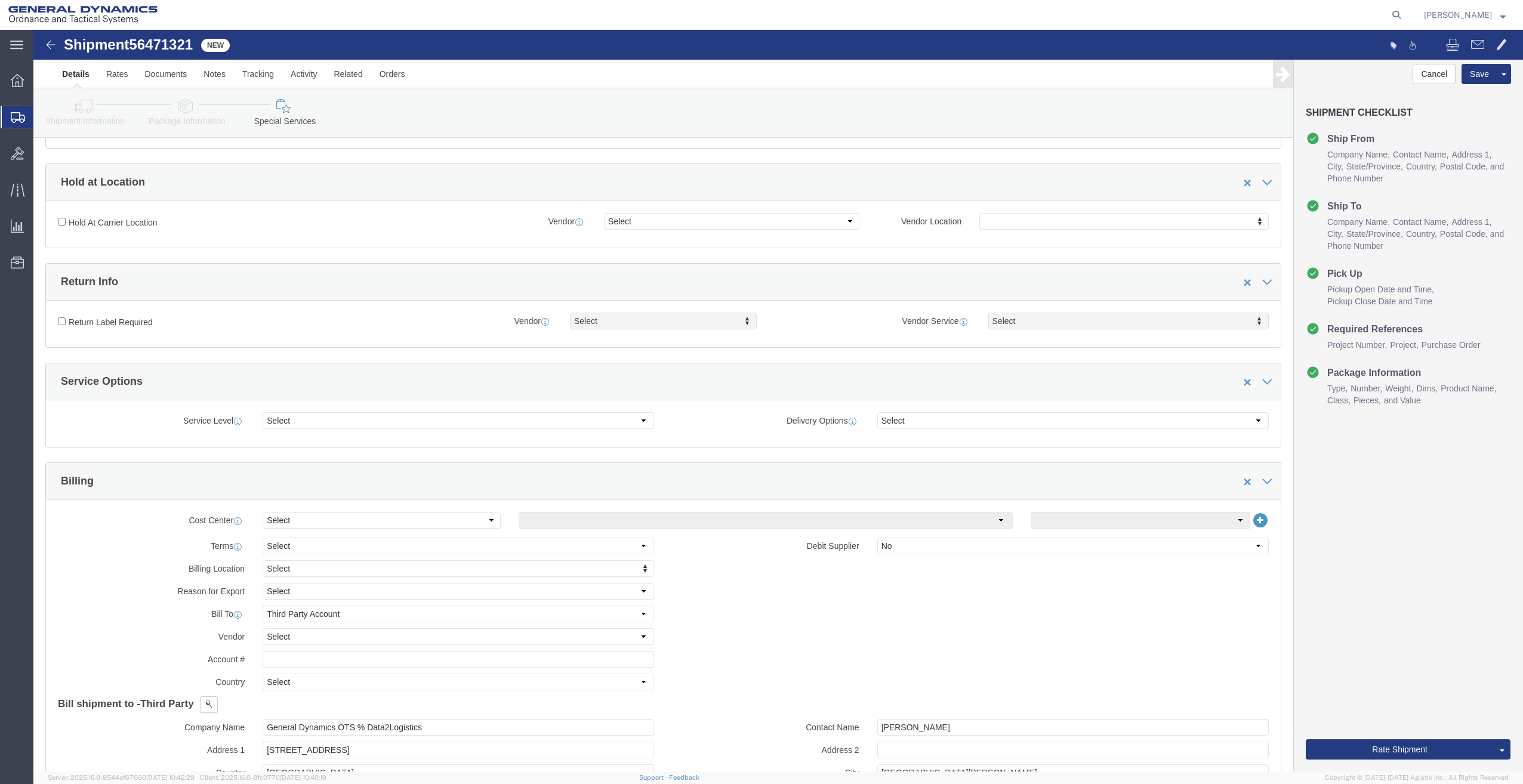
scroll to position [254, 0]
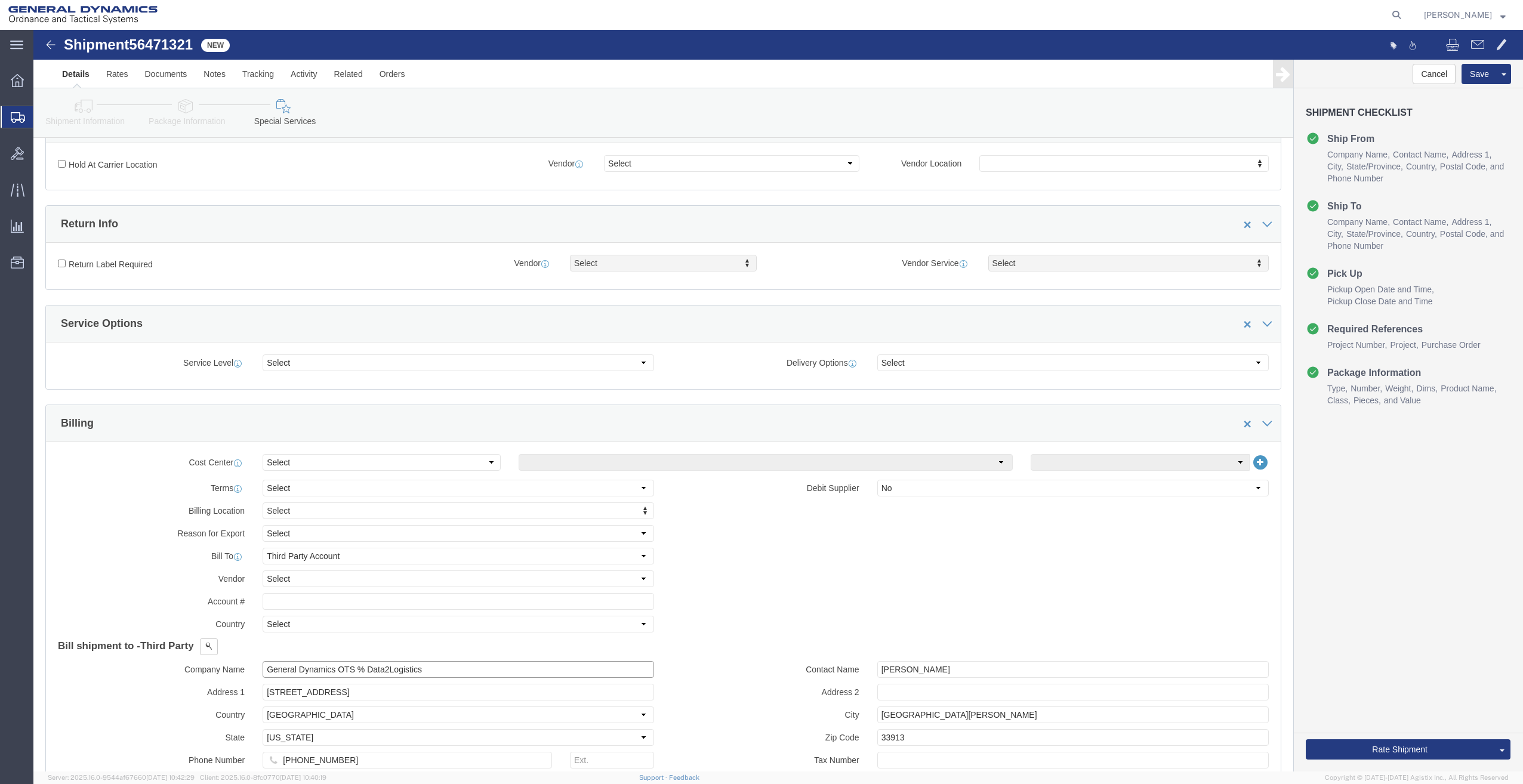
drag, startPoint x: 411, startPoint y: 642, endPoint x: -36, endPoint y: 660, distance: 447.4
click html "Shipment 56471321 New Details Rates Documents Notes Tracking Activity Related O…"
click p "- CMP DISTRIBUTORS - (LIFT GATE REQUIRED FOR DELIVERY) [STREET_ADDRESS]"
type input "CMP DISTRIBUTORS"
type input "[GEOGRAPHIC_DATA]"
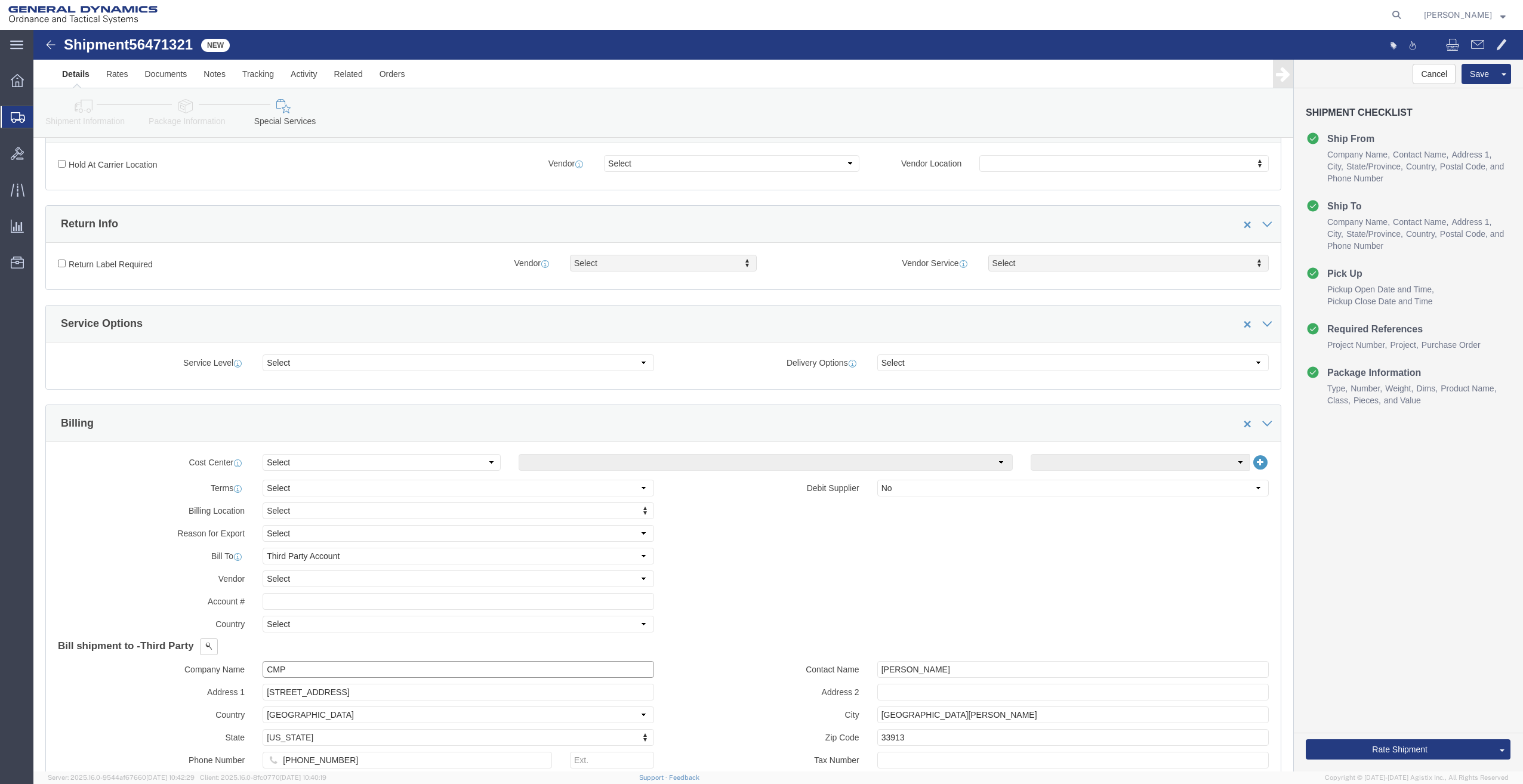
select select "MI"
type input "9999999999"
type input "LIFT GATE REQUIRED FOR DELIVERY"
type input "LANSING"
type input "48906"
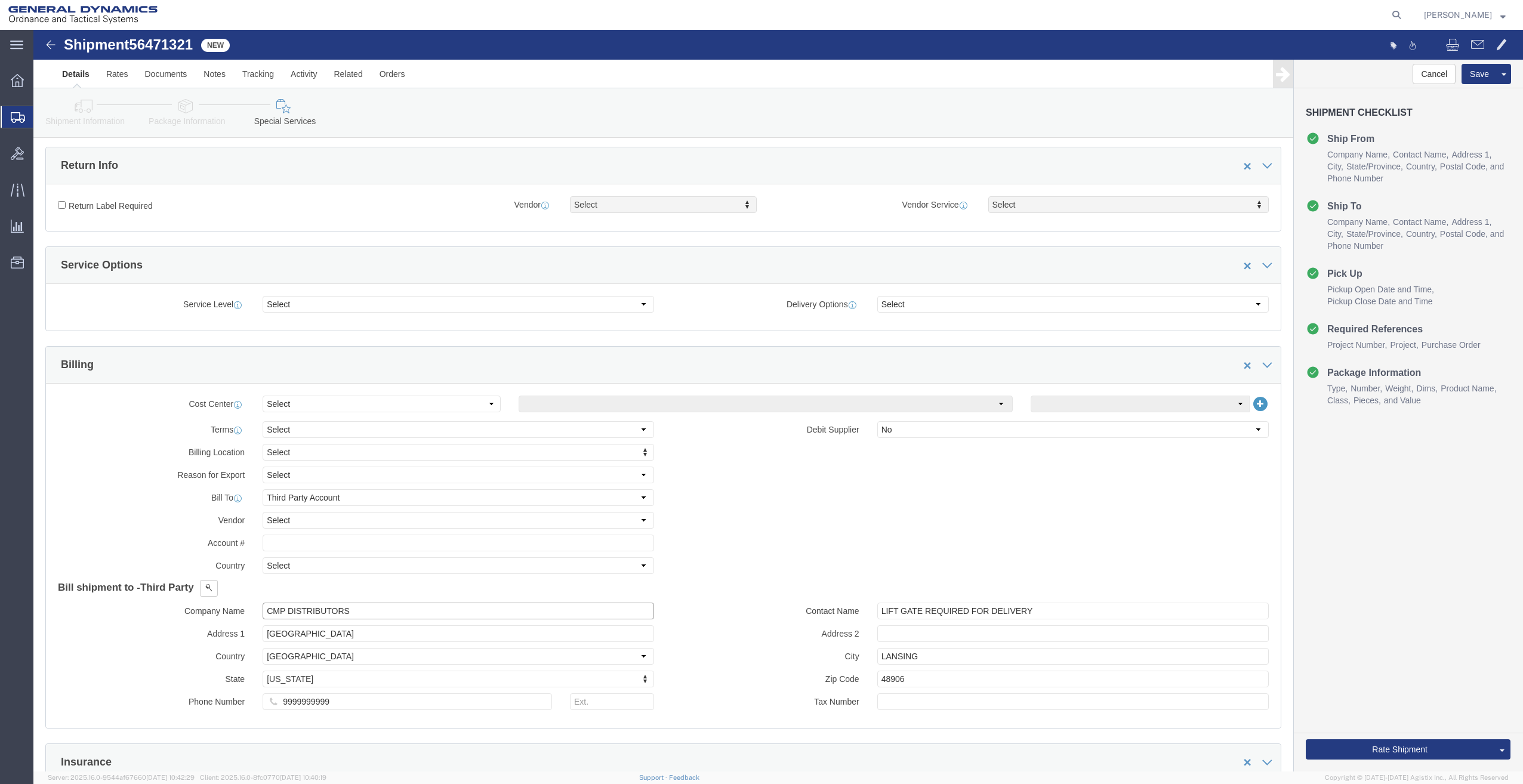
scroll to position [313, 0]
type input "CMP DISTRIBUTORS"
drag, startPoint x: 1002, startPoint y: 582, endPoint x: 617, endPoint y: 568, distance: 385.3
click div "Bill shipment to - Third Party Company Name General Dynamics - OTS Address 1 [S…"
click icon
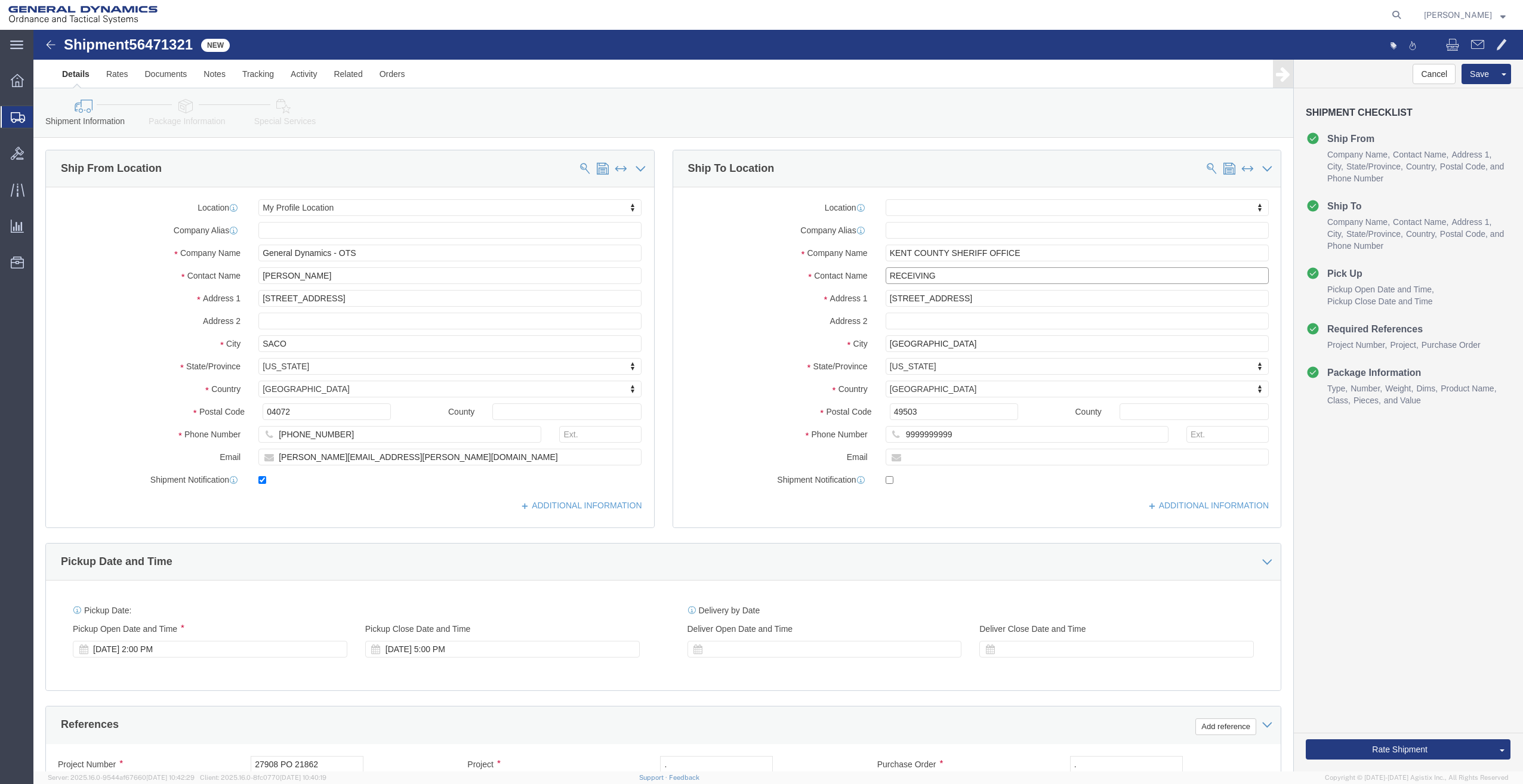
drag, startPoint x: 905, startPoint y: 246, endPoint x: 749, endPoint y: 287, distance: 161.3
click div "Location My Profile Location GD-OTS [GEOGRAPHIC_DATA] (Commerce) GD-OTS [GEOGRA…"
paste input "LIFT GATE REQUIRED FOR DELIVERY"
type input "LIFT GATE REQUIRED FOR DELIVERY"
click link "Special Services"
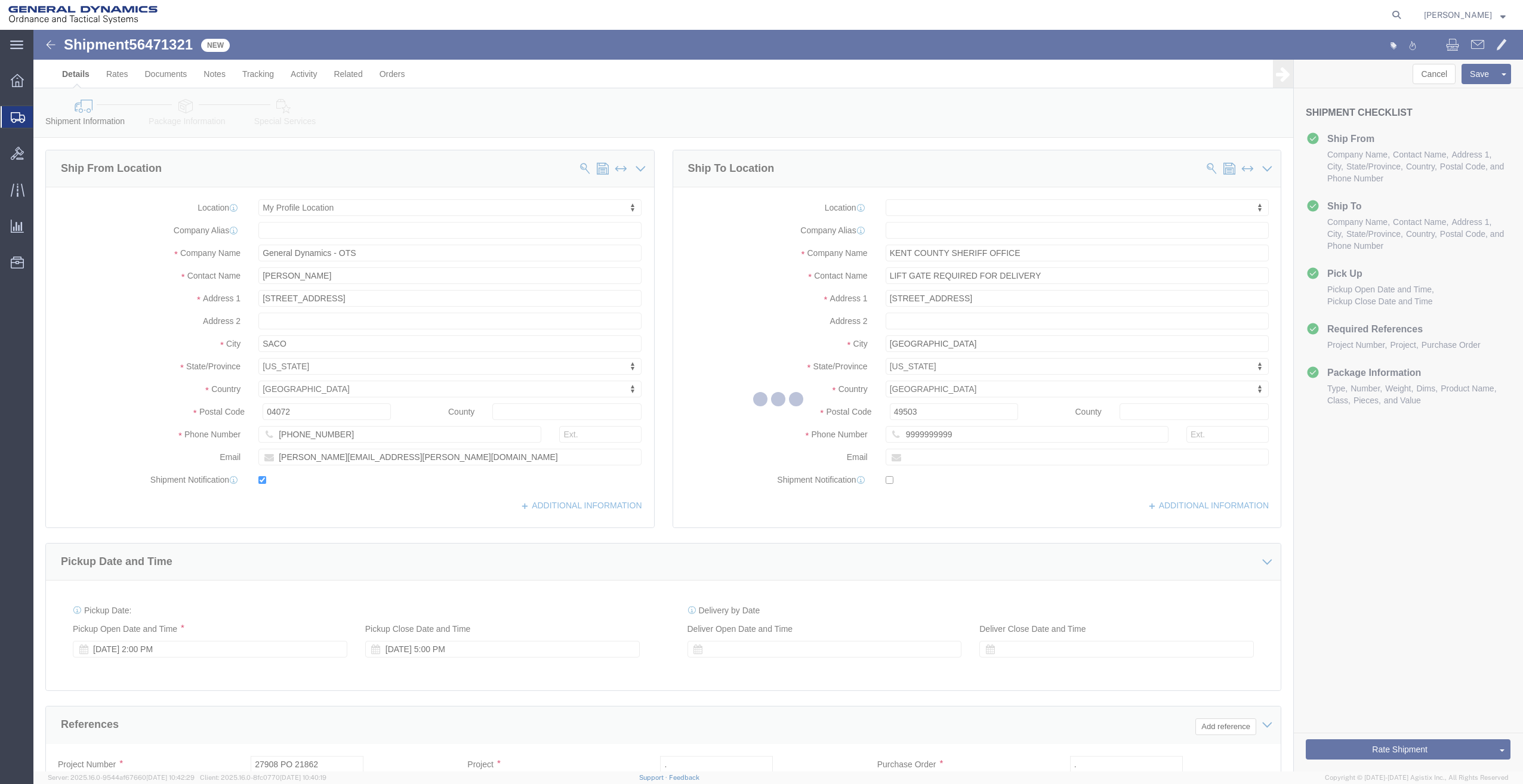
select select
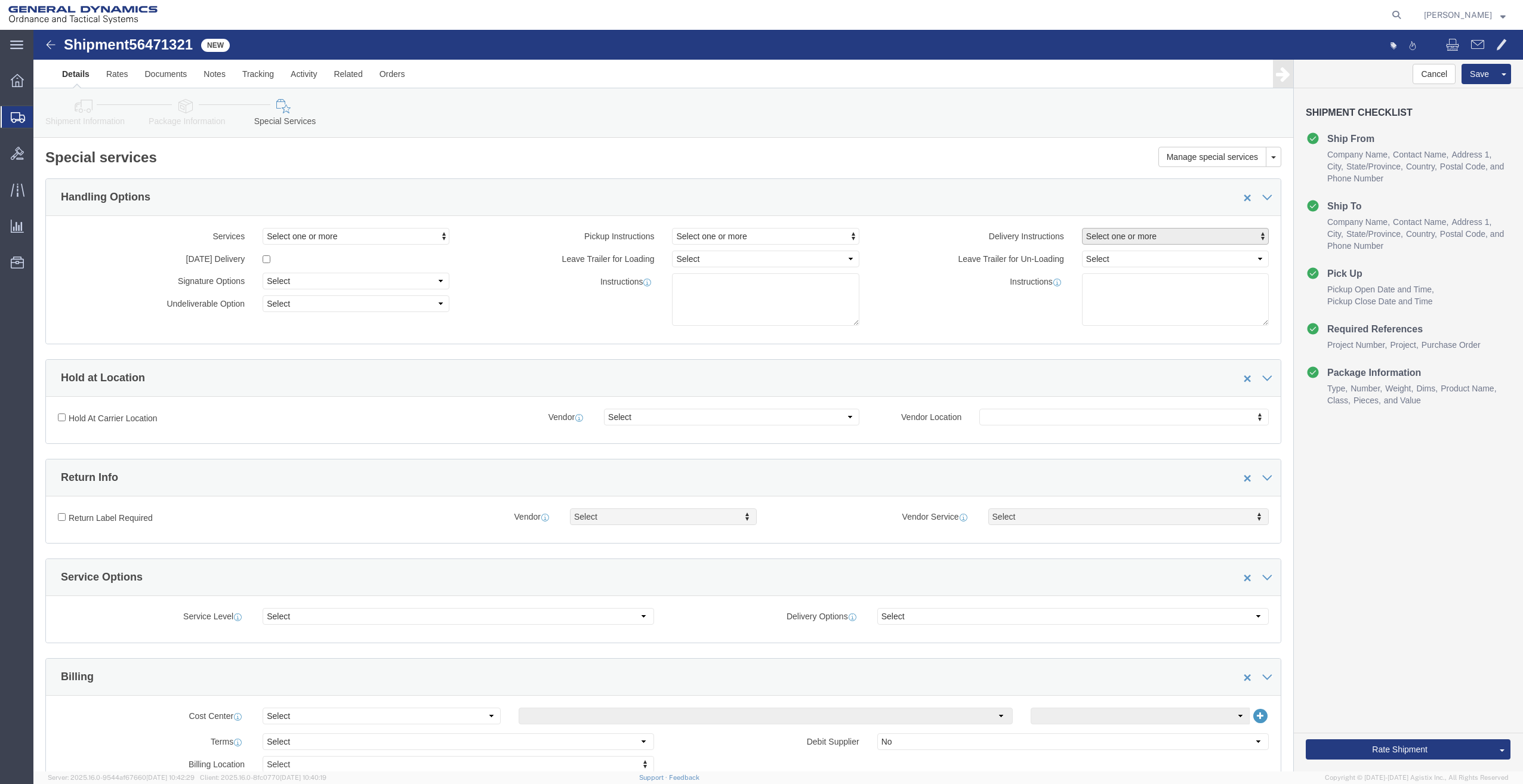
click button "Select one or more"
click link "Lift Gate"
select select "DELIVERY_LIFT_GATE"
drag, startPoint x: 1009, startPoint y: 277, endPoint x: 1026, endPoint y: 277, distance: 17.0
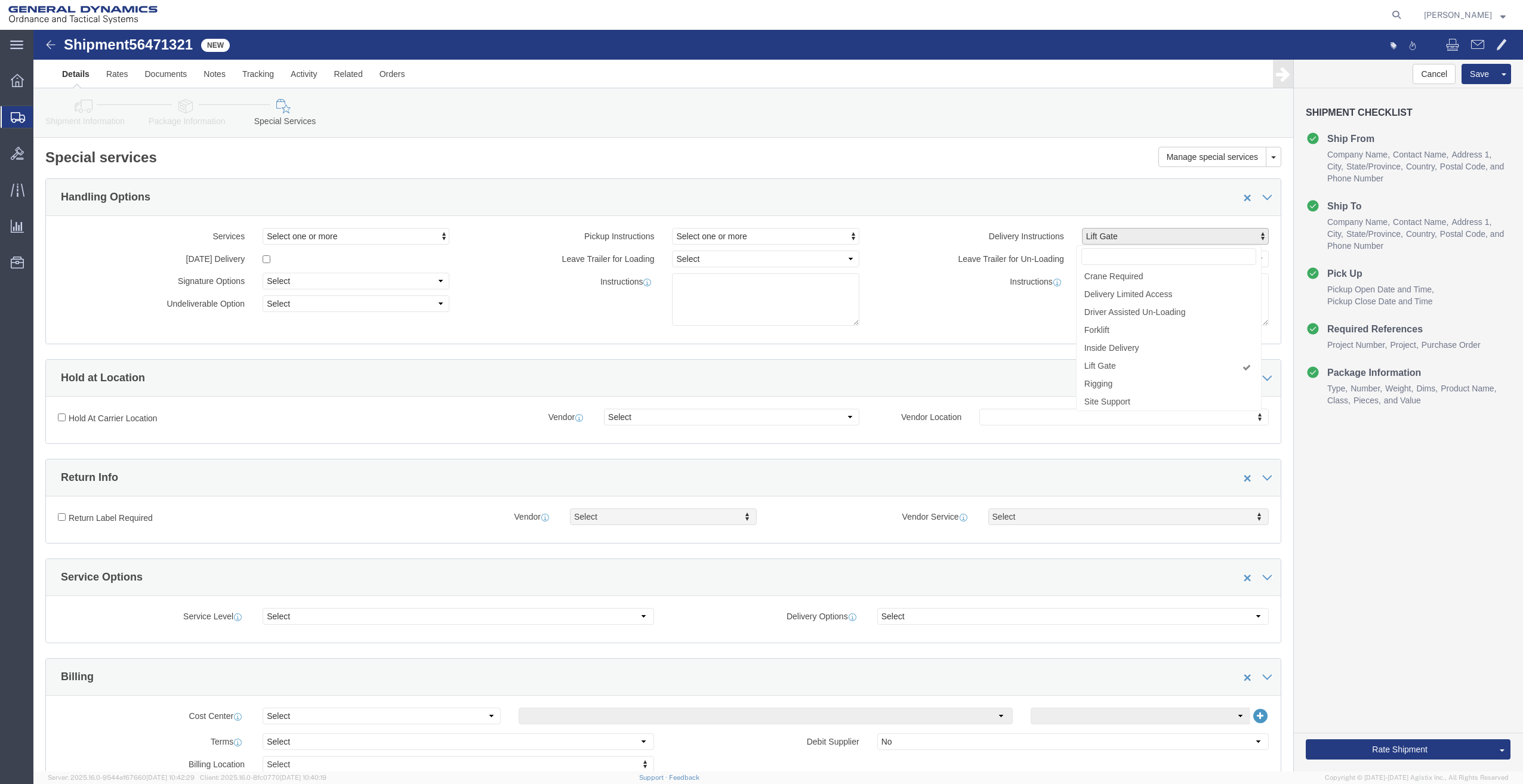
click div "Instructions"
click textarea
paste textarea "LIFT GATE REQUIRED FOR DELIVERY"
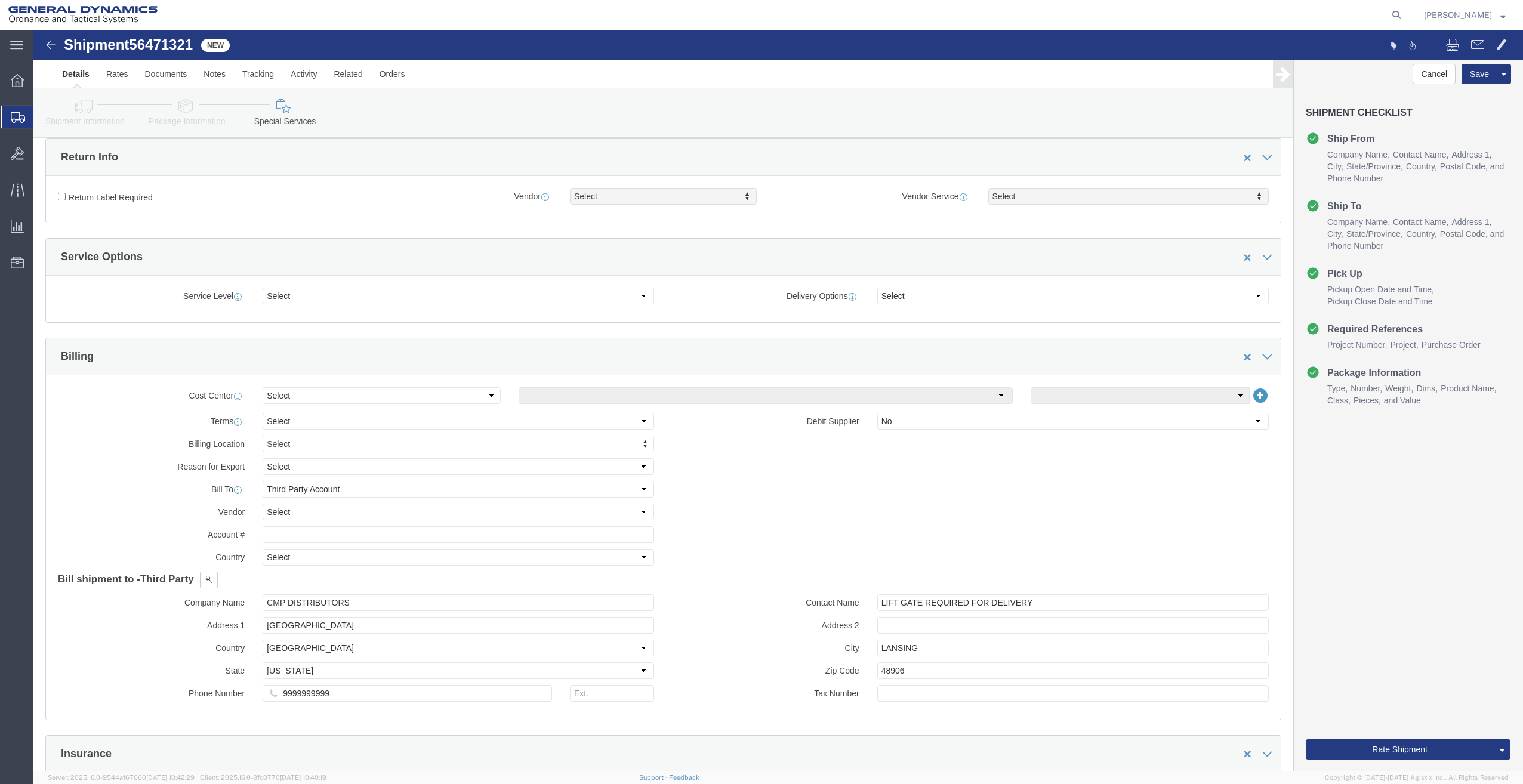
scroll to position [343, 0]
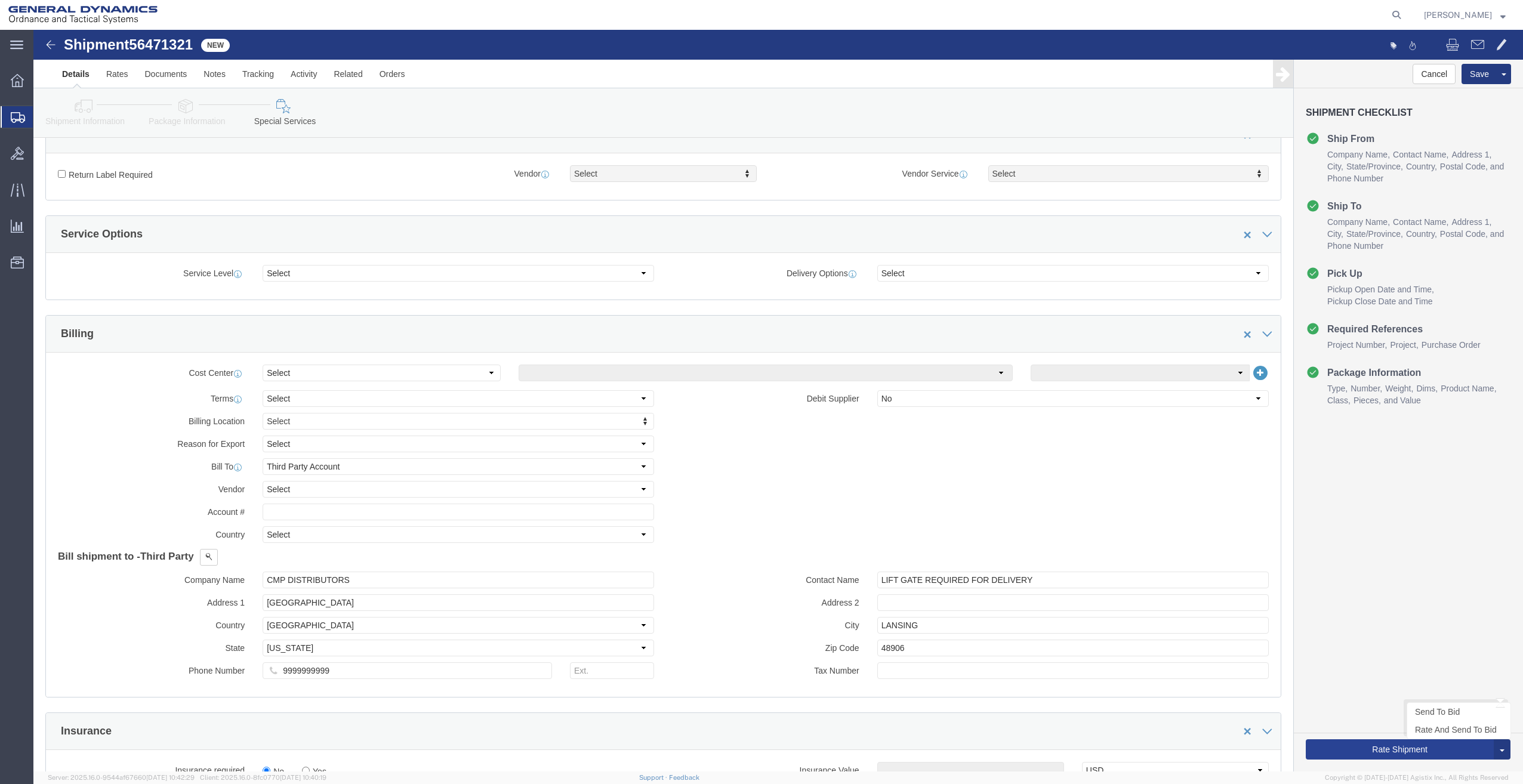
type textarea "LIFT GATE REQUIRED FOR DELIVERY"
click button "Rate Shipment"
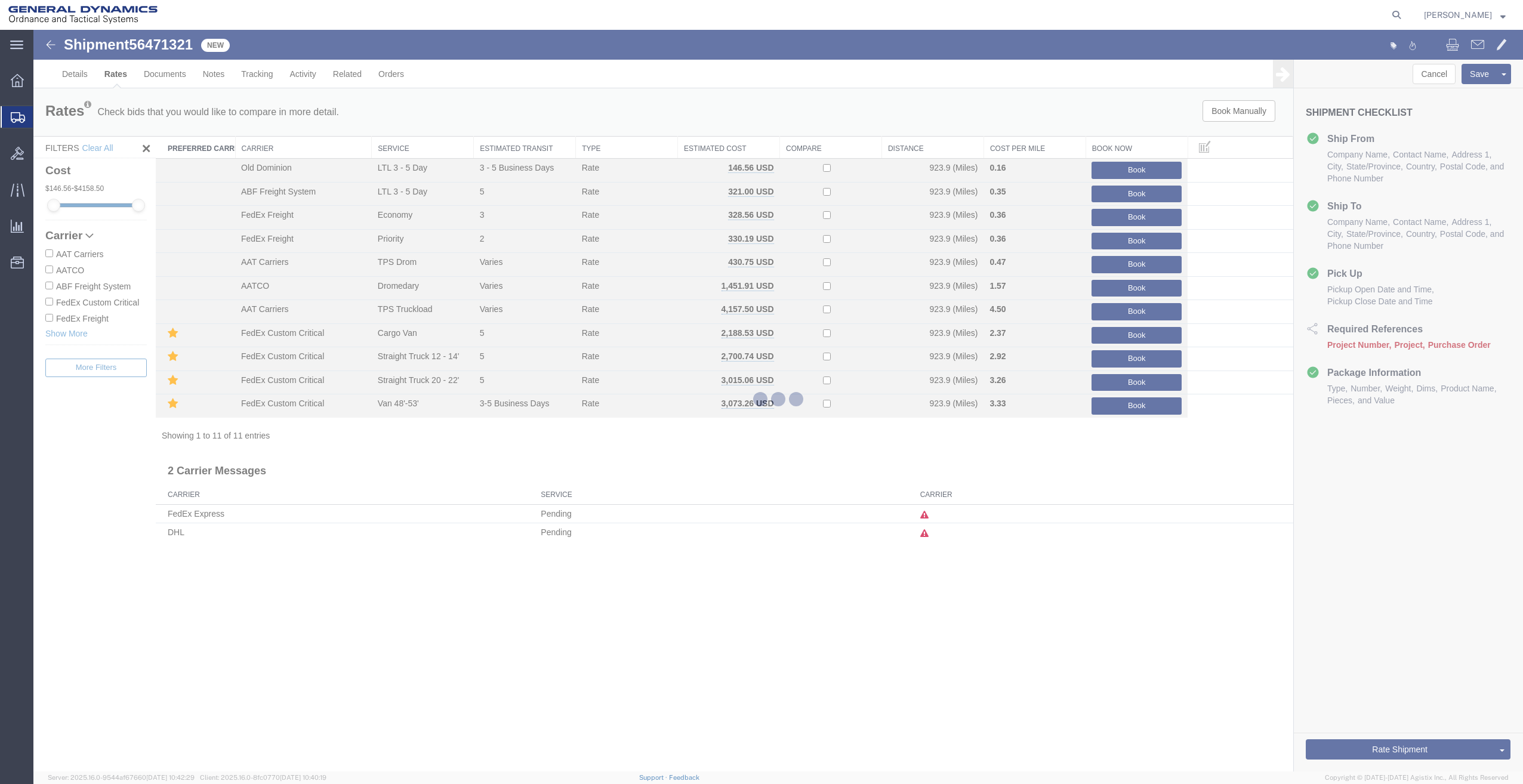
scroll to position [0, 0]
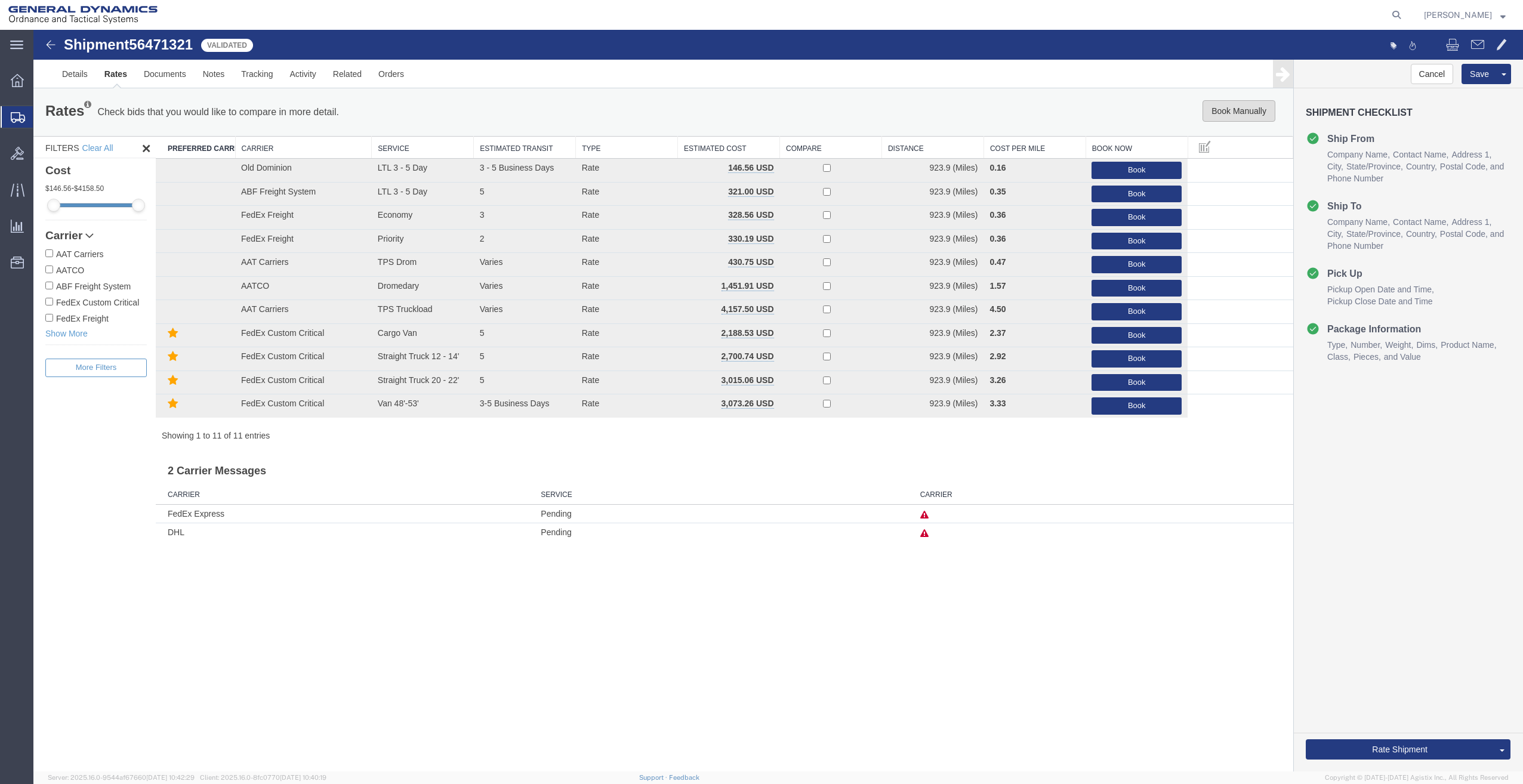
click at [1243, 113] on button "Book Manually" at bounding box center [1239, 111] width 73 height 21
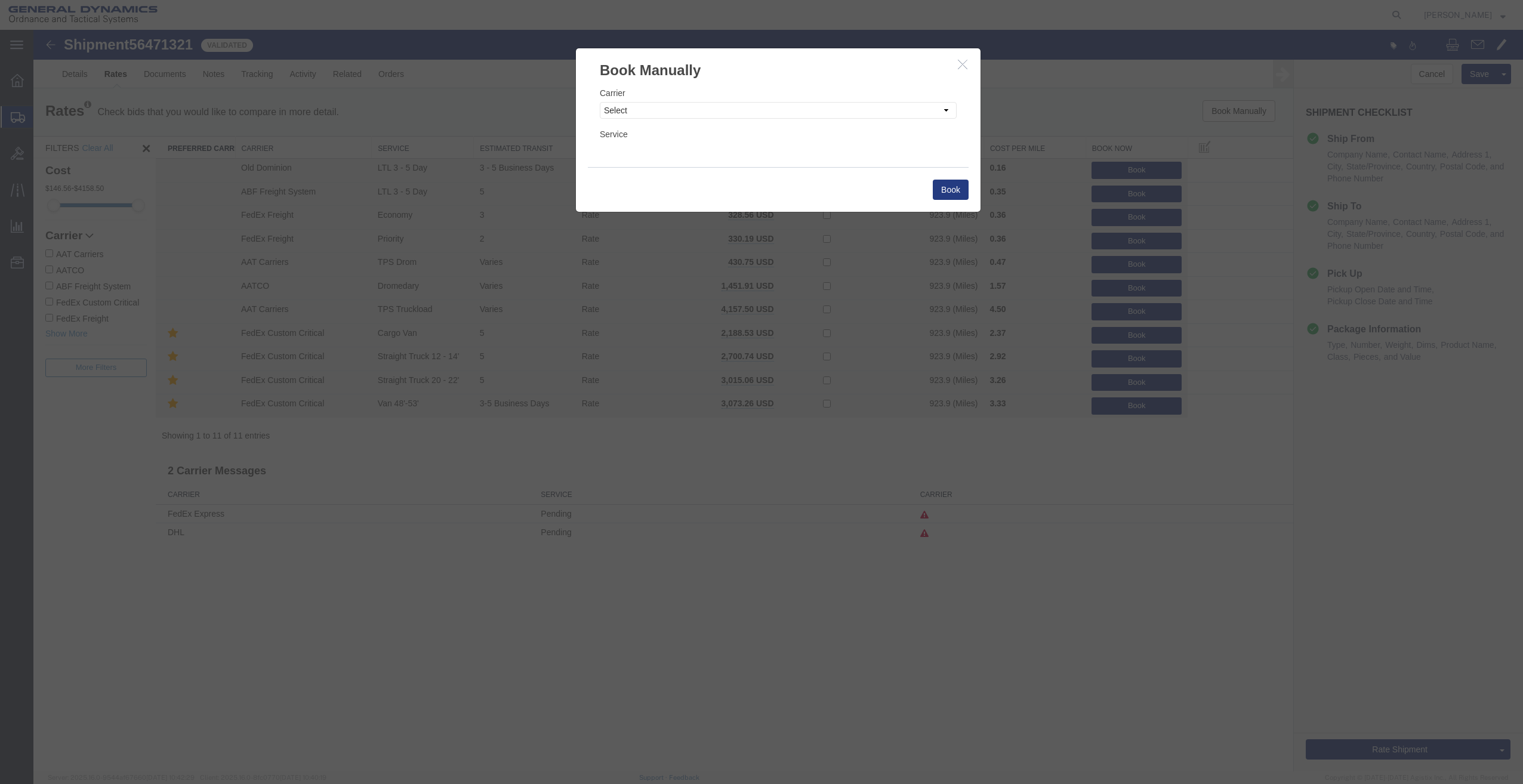
click at [841, 121] on div "Carrier Select Add New Carrier (and default service) AAT Carriers AATCO ABF Fre…" at bounding box center [778, 124] width 404 height 86
click at [820, 115] on select "Select Add New Carrier (and default service) AAT Carriers AATCO ABF Freight ABF…" at bounding box center [778, 110] width 357 height 17
select select "21573"
click at [600, 102] on select "Select Add New Carrier (and default service) AAT Carriers AATCO ABF Freight ABF…" at bounding box center [778, 110] width 357 height 17
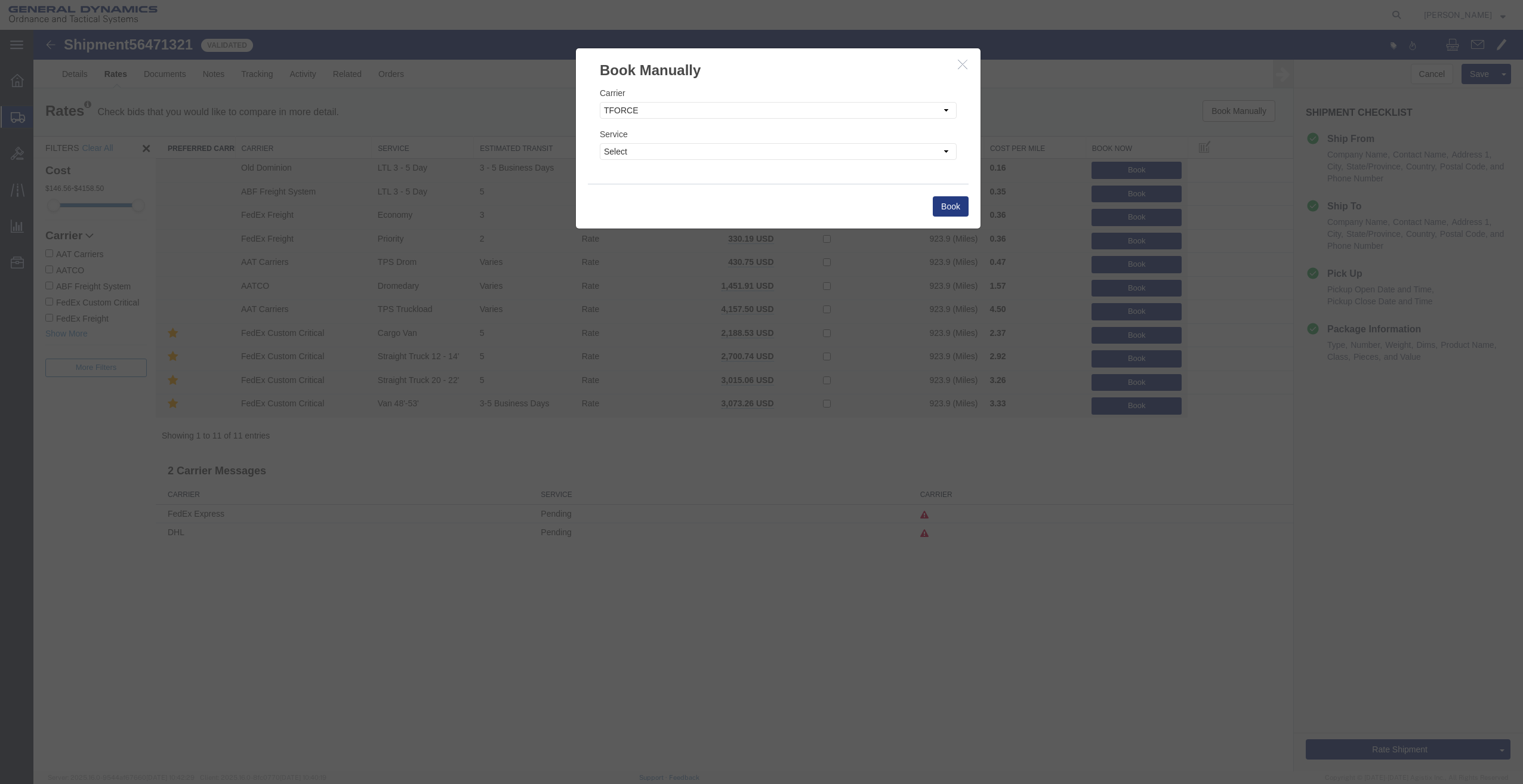
click at [804, 136] on div "Service Select Less Than Truckload" at bounding box center [778, 144] width 357 height 32
click at [809, 156] on select "Select Less Than Truckload" at bounding box center [778, 151] width 357 height 17
select select "40442"
click at [600, 143] on select "Select Less Than Truckload" at bounding box center [778, 151] width 357 height 17
click at [945, 206] on button "Book" at bounding box center [951, 206] width 36 height 20
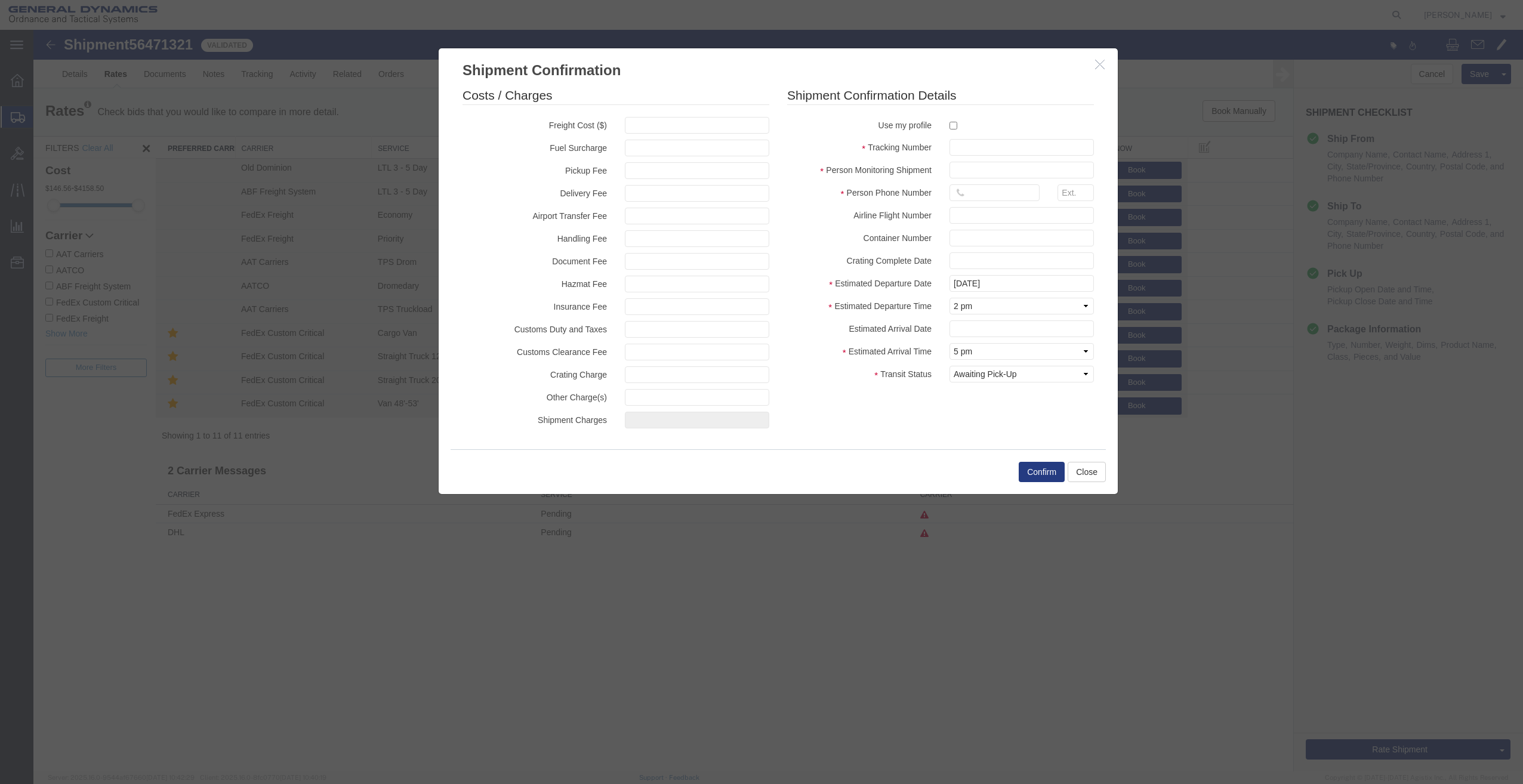
click at [952, 121] on label at bounding box center [1021, 125] width 144 height 16
click at [952, 122] on input "checkbox" at bounding box center [953, 126] width 7 height 7
checkbox input "true"
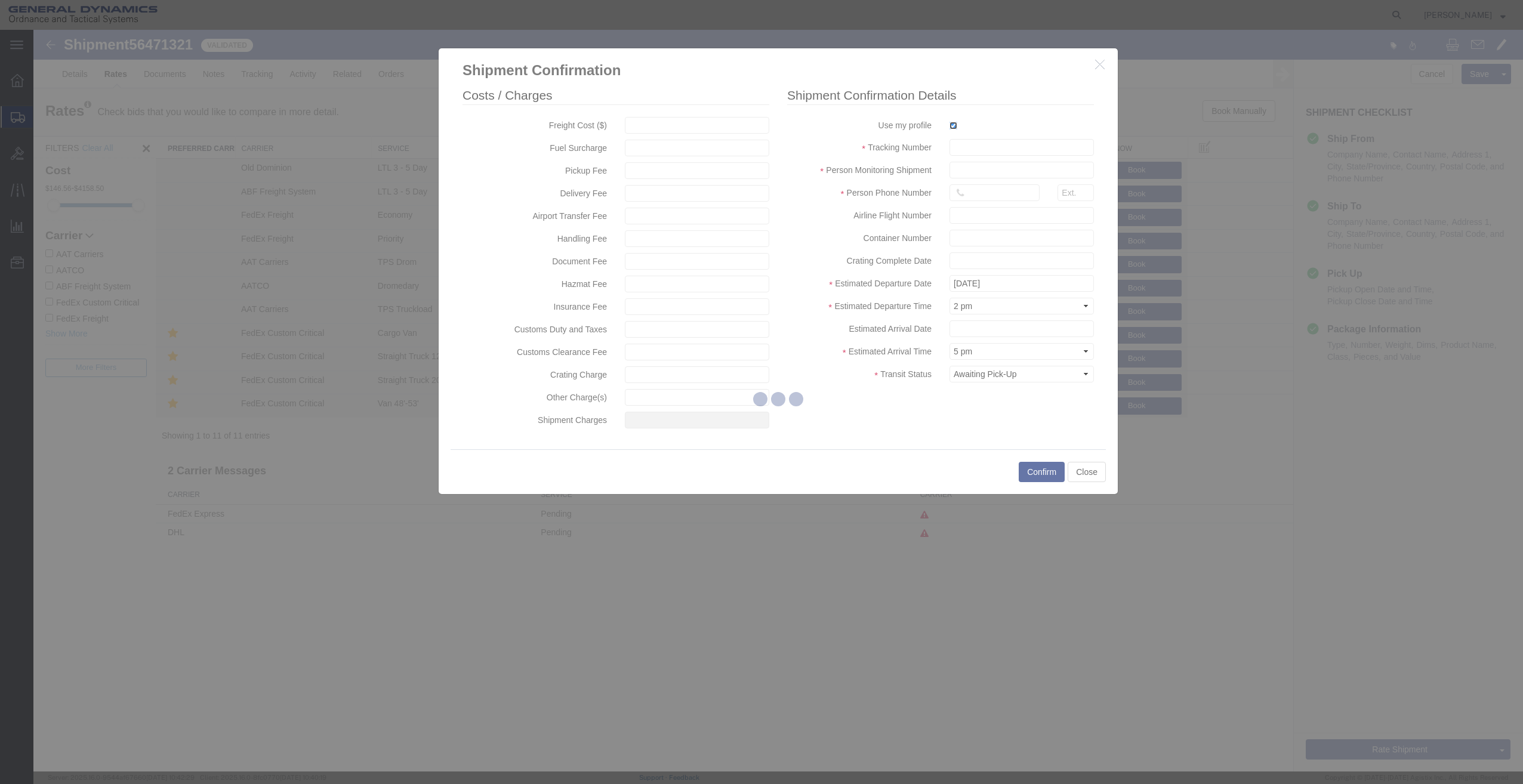
type input "[PERSON_NAME]"
type input "[PHONE_NUMBER]"
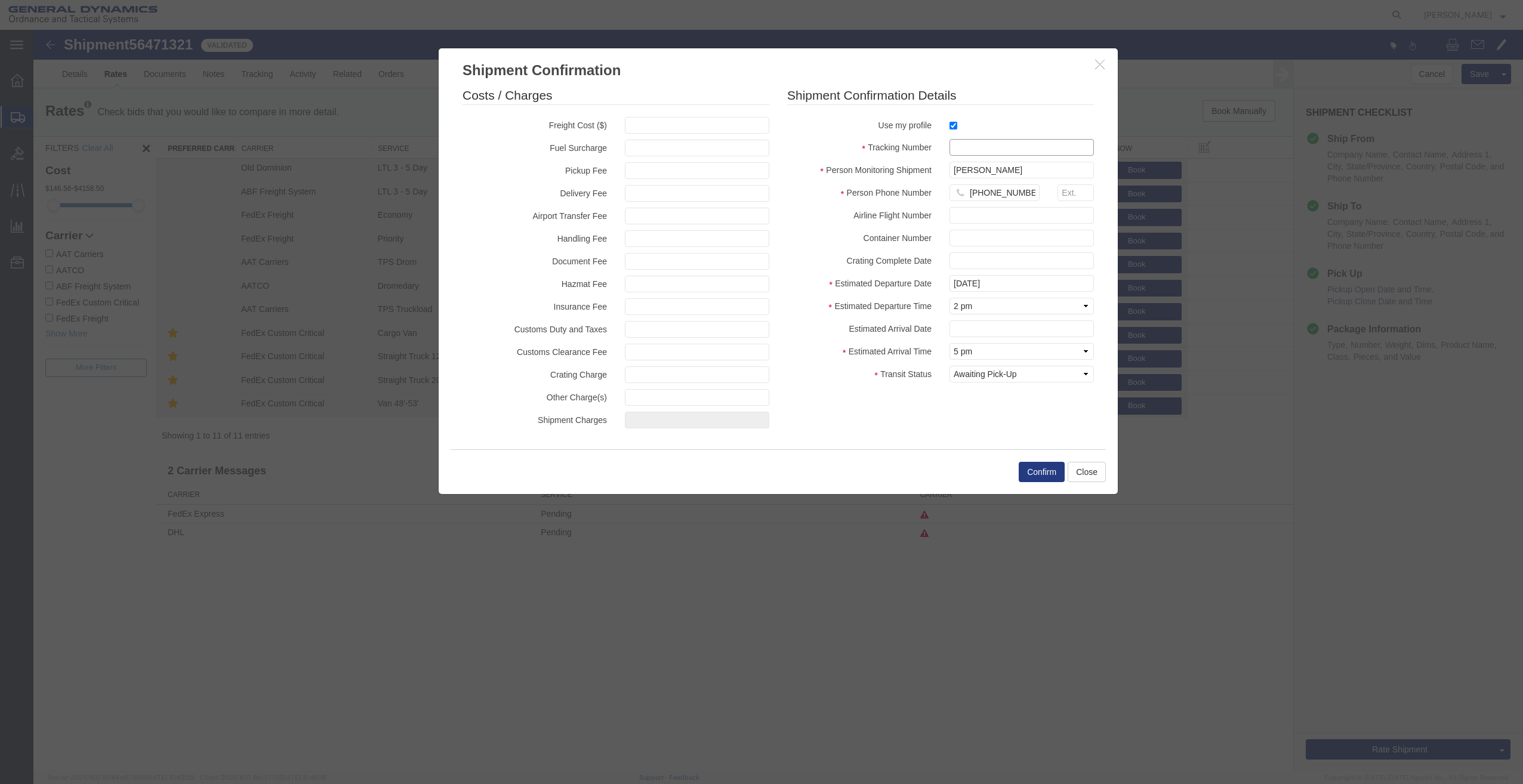
drag, startPoint x: 990, startPoint y: 145, endPoint x: 986, endPoint y: 136, distance: 9.8
click at [990, 145] on input "text" at bounding box center [1021, 147] width 144 height 17
type input "900867984 PME"
click at [1032, 474] on button "Confirm" at bounding box center [1042, 472] width 46 height 20
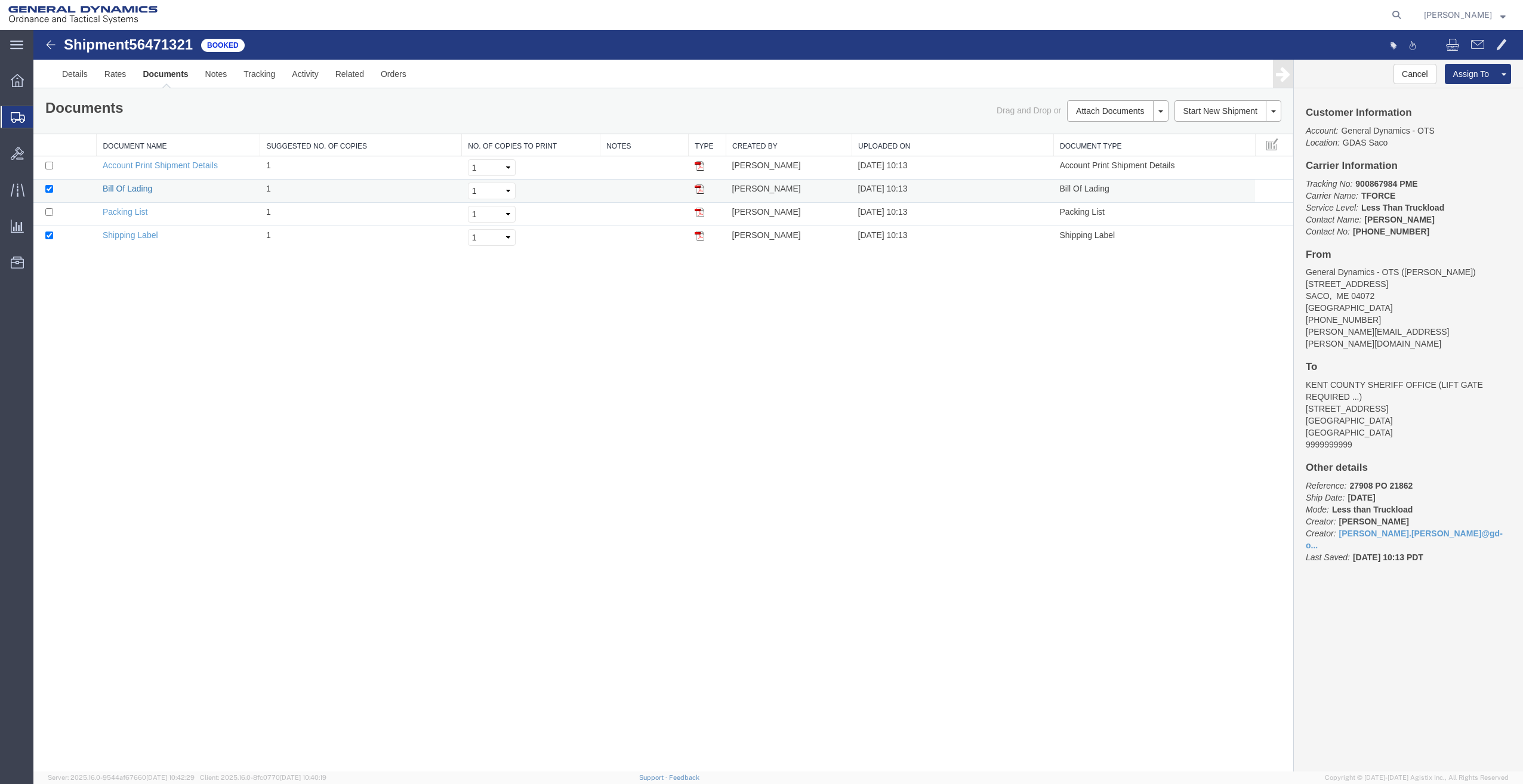
click at [134, 188] on link "Bill Of Lading" at bounding box center [127, 188] width 49 height 9
drag, startPoint x: 130, startPoint y: 239, endPoint x: 1108, endPoint y: 295, distance: 979.6
click at [130, 239] on link "Shipping Label" at bounding box center [130, 235] width 56 height 9
click at [0, 0] on span "Create Shipment" at bounding box center [0, 0] width 0 height 0
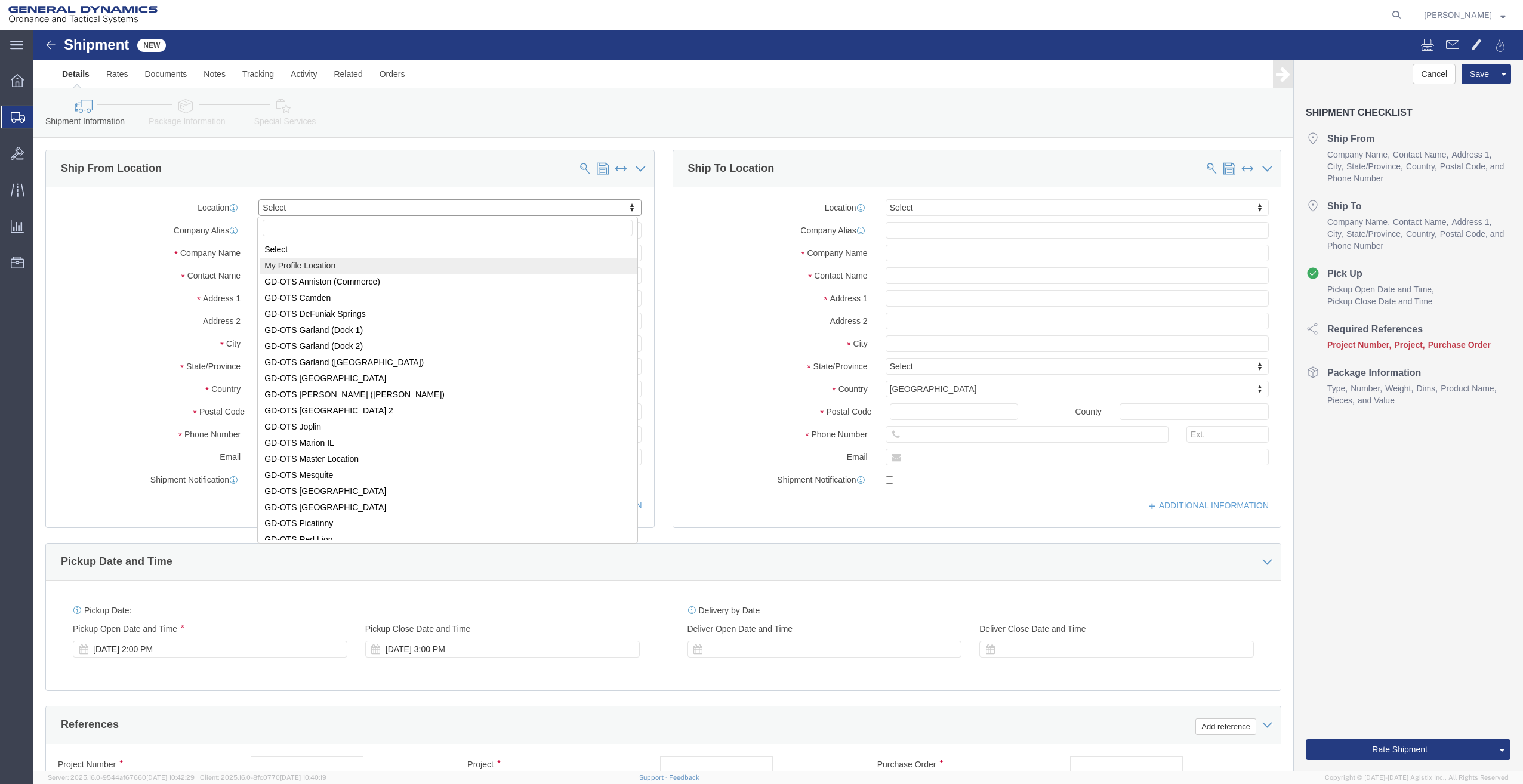
select select "MYPROFILE"
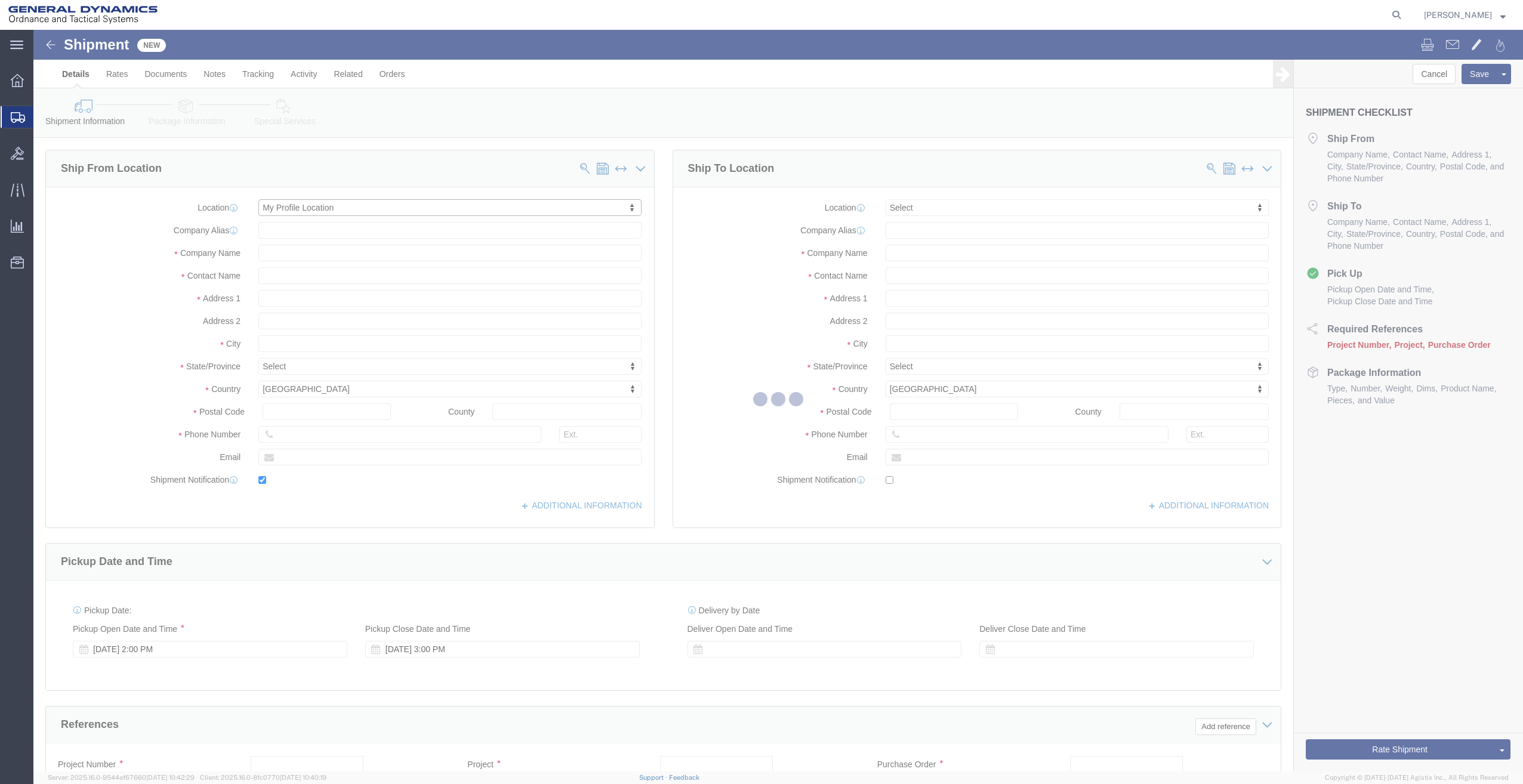
type input "[STREET_ADDRESS]"
type input "04072"
type input "[PHONE_NUMBER]"
type input "[PERSON_NAME][EMAIL_ADDRESS][PERSON_NAME][DOMAIN_NAME]"
checkbox input "true"
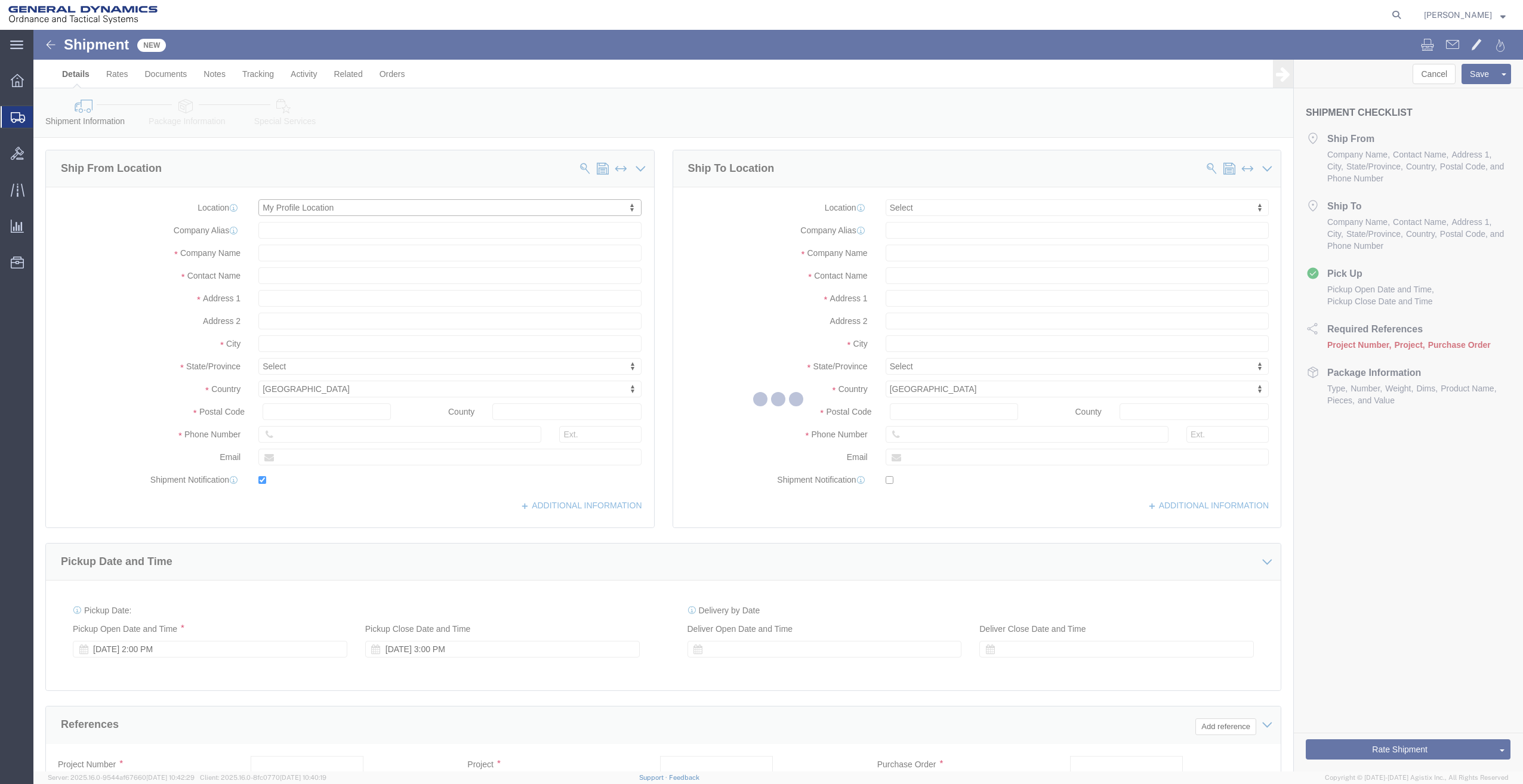
type input "General Dynamics - OTS"
type input "[PERSON_NAME]"
type input "SACO"
select select "ME"
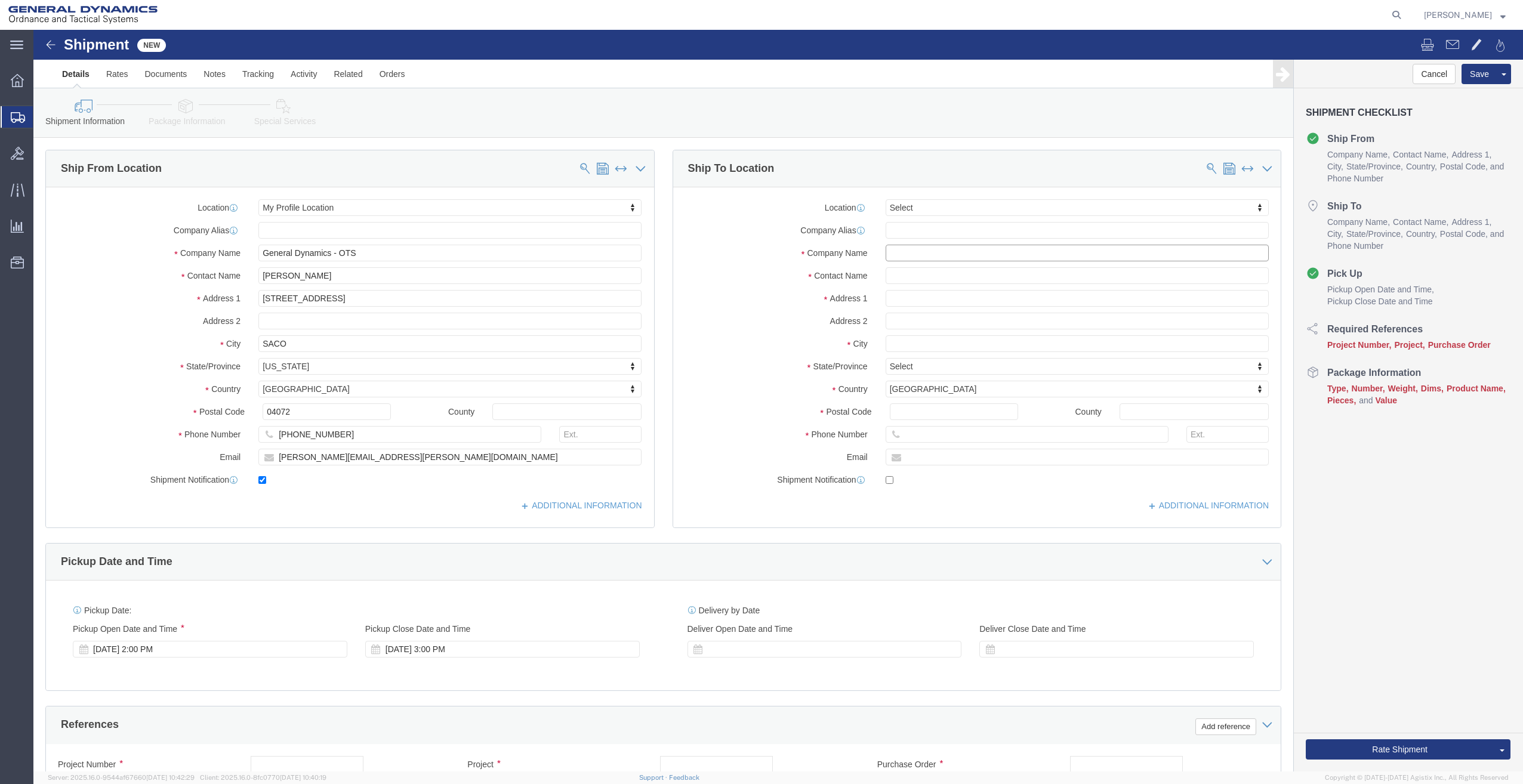
click input "text"
type input "OLATHE POLICE DEPT"
click div "Please fix the following errors Ship From Location Location My Profile Location…"
click div "Location Select Select My Profile Location GD-OTS [GEOGRAPHIC_DATA] (Commerce) …"
click input "text"
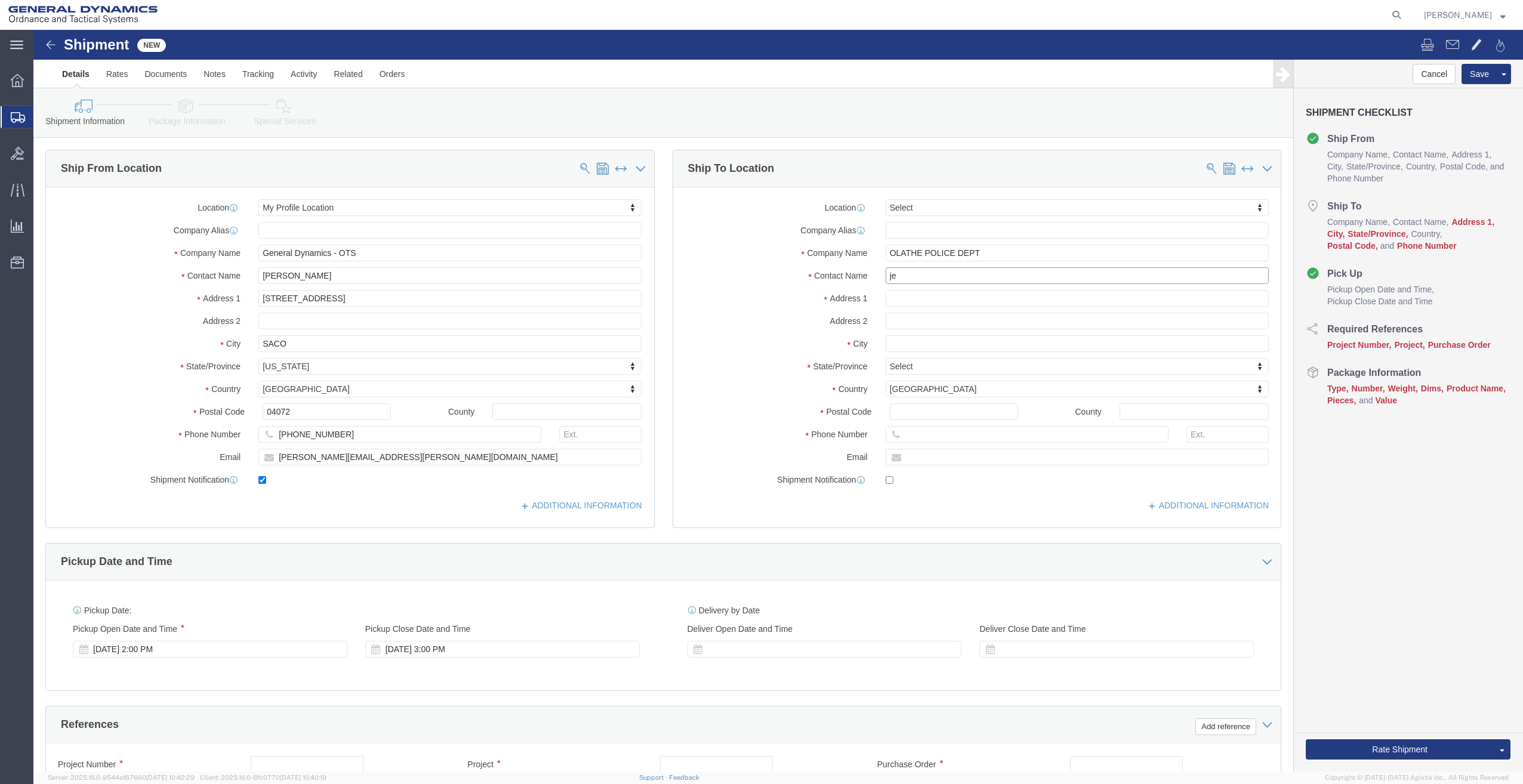
type input "j"
type input "N"
type input "[PERSON_NAME]"
type input "[STREET_ADDRESS]"
type input "L"
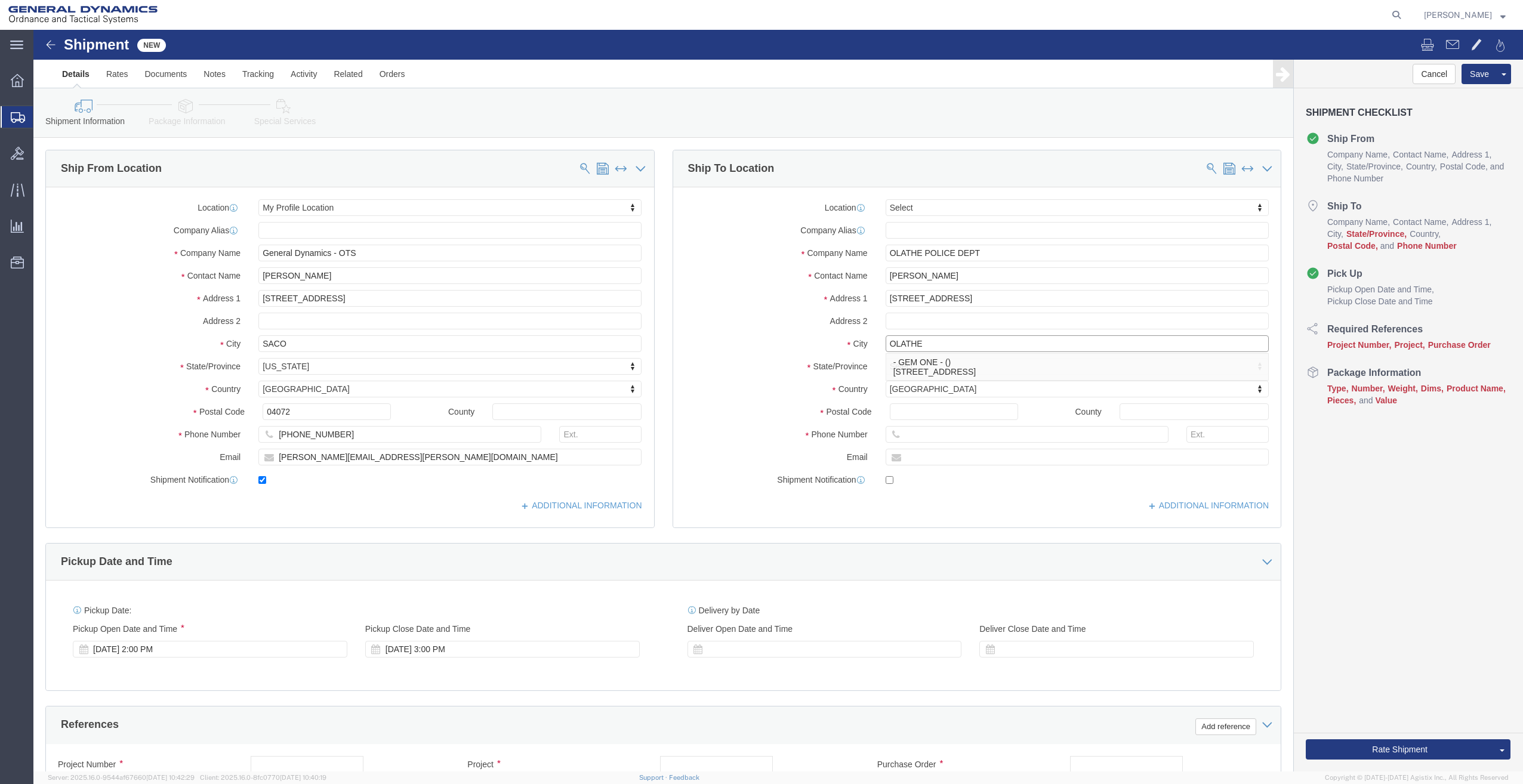
type input "OLATHE"
type input "K"
select select "KY"
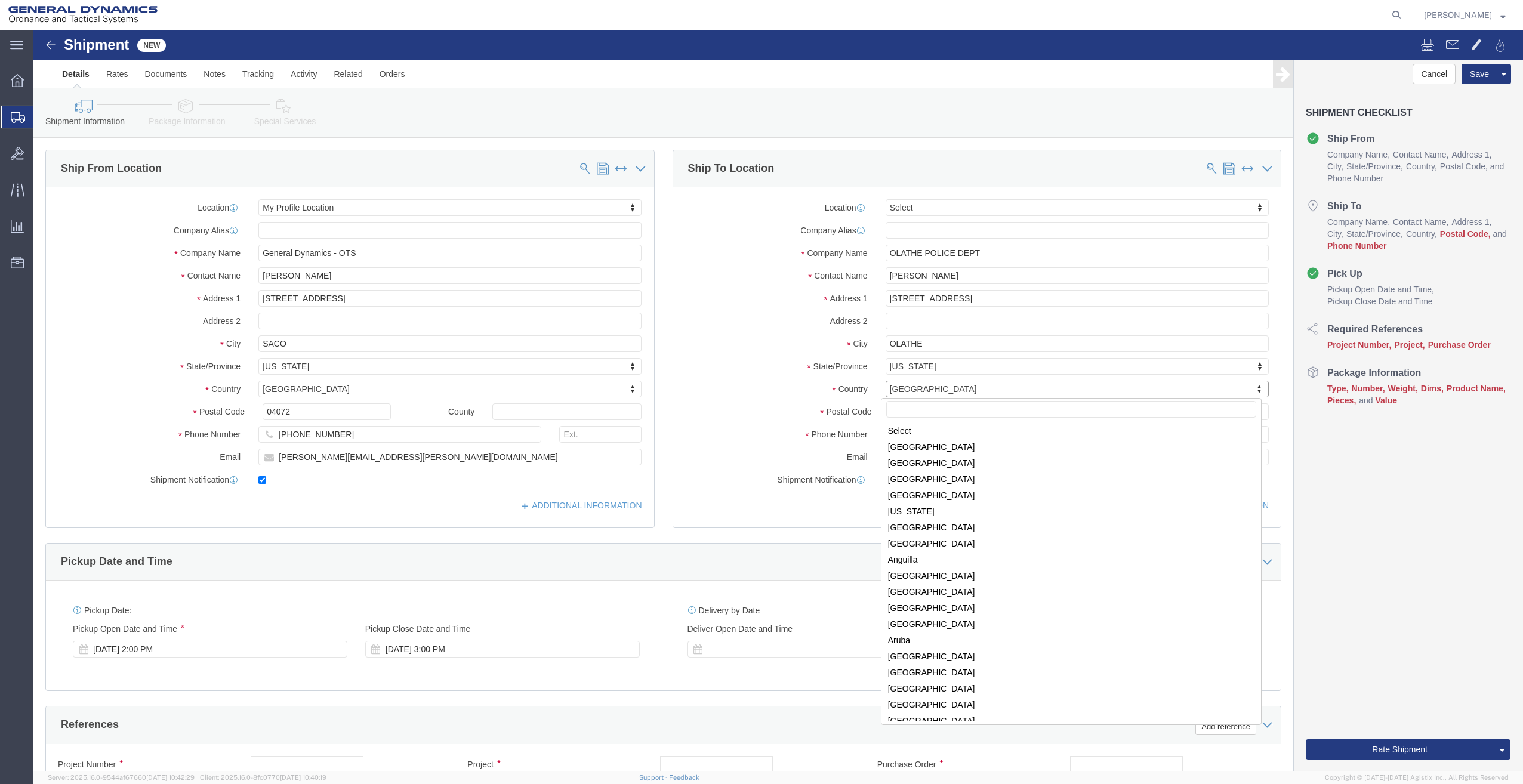
scroll to position [3626, 0]
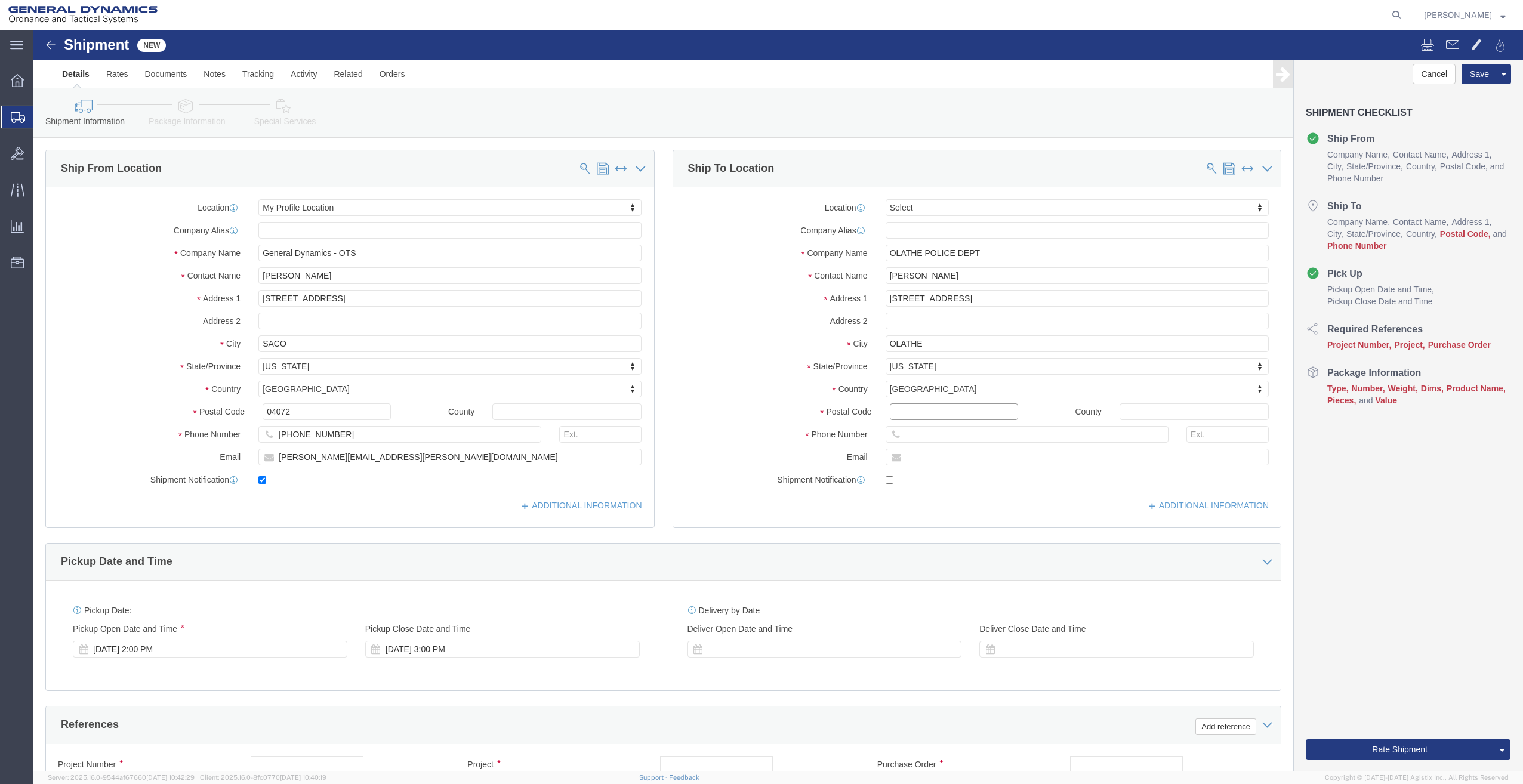
click input "Postal Code"
type input "66061"
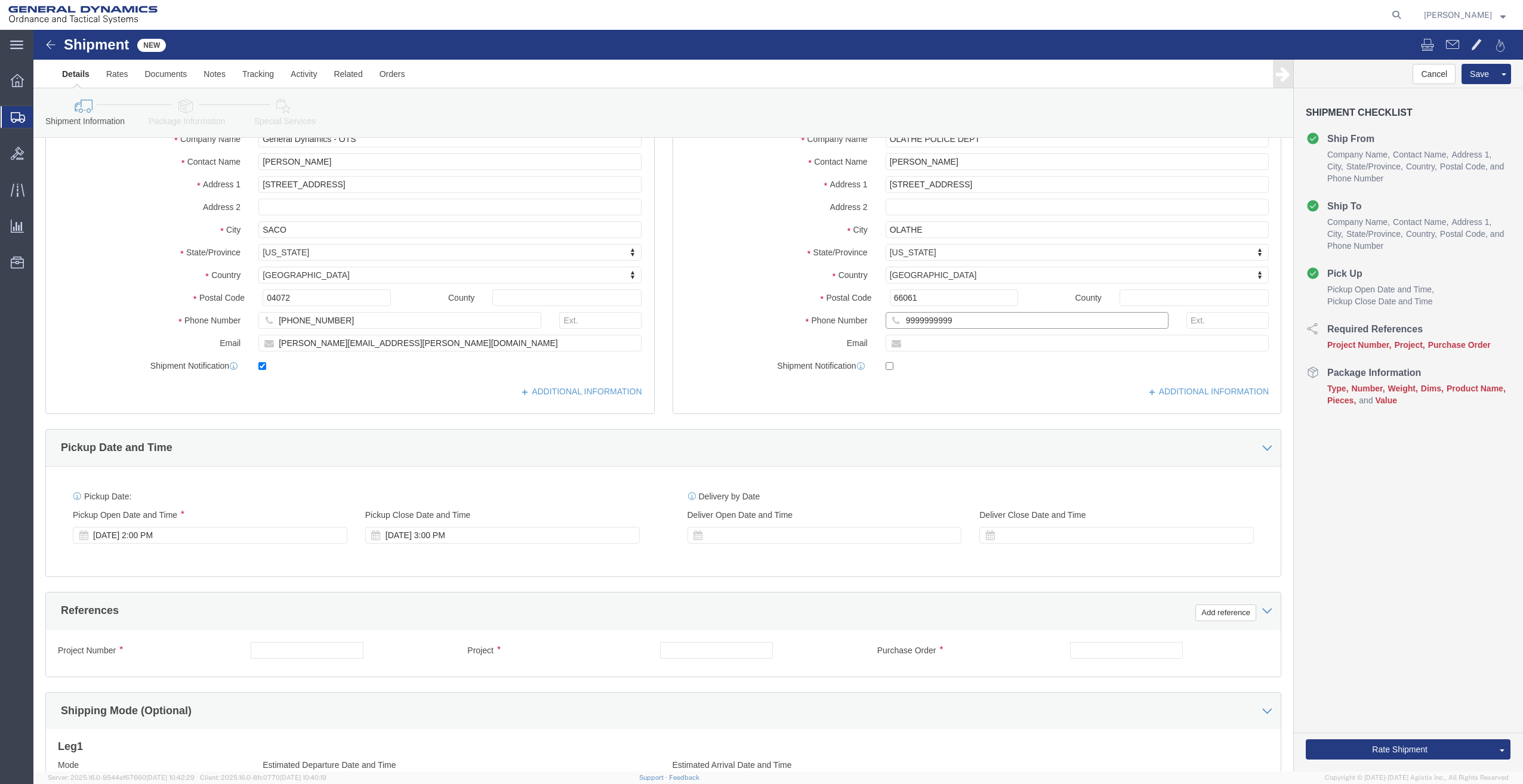
scroll to position [164, 0]
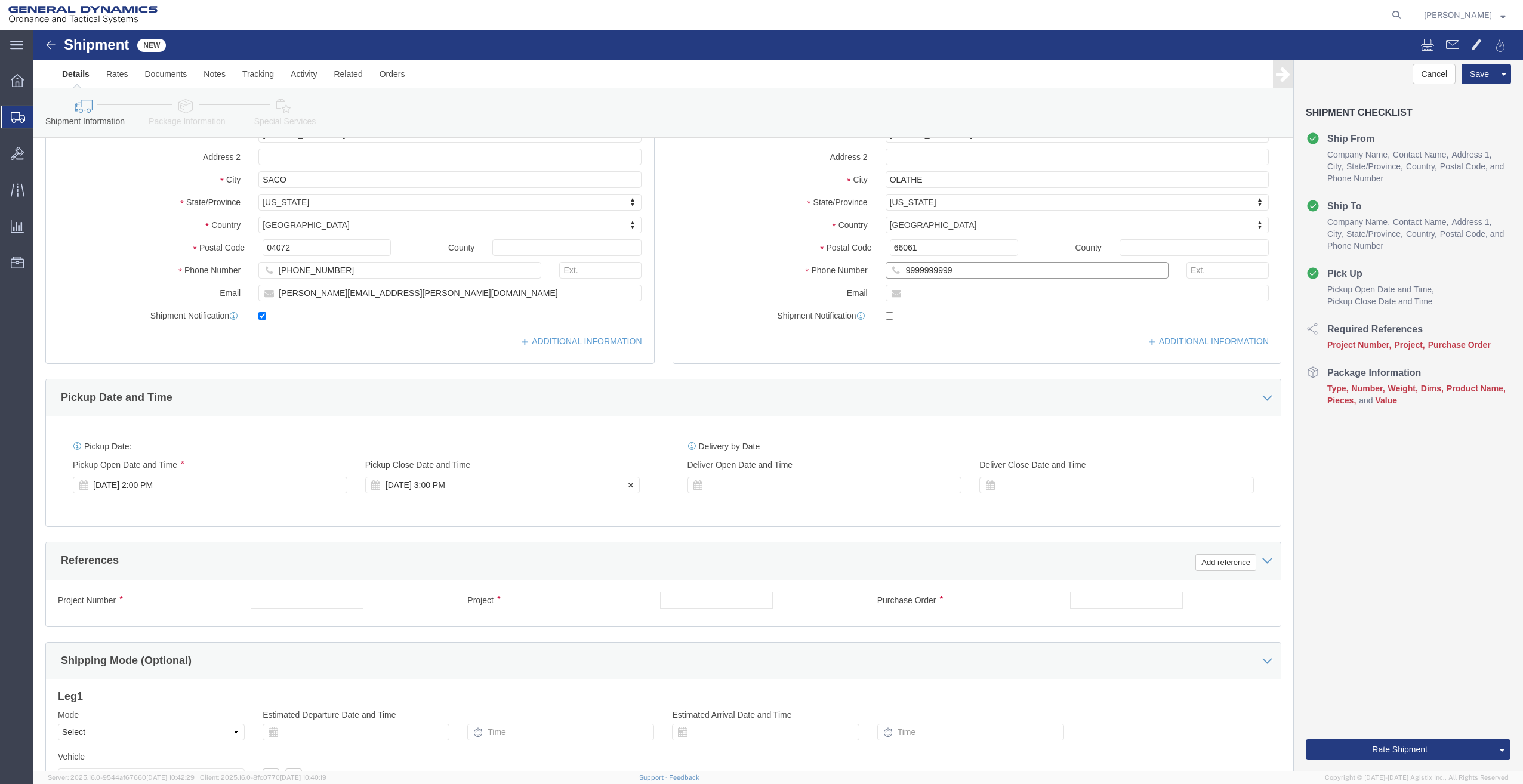
type input "9999999999"
click div "[DATE] 3:00 PM"
type input "5:00 PM"
click button "Apply"
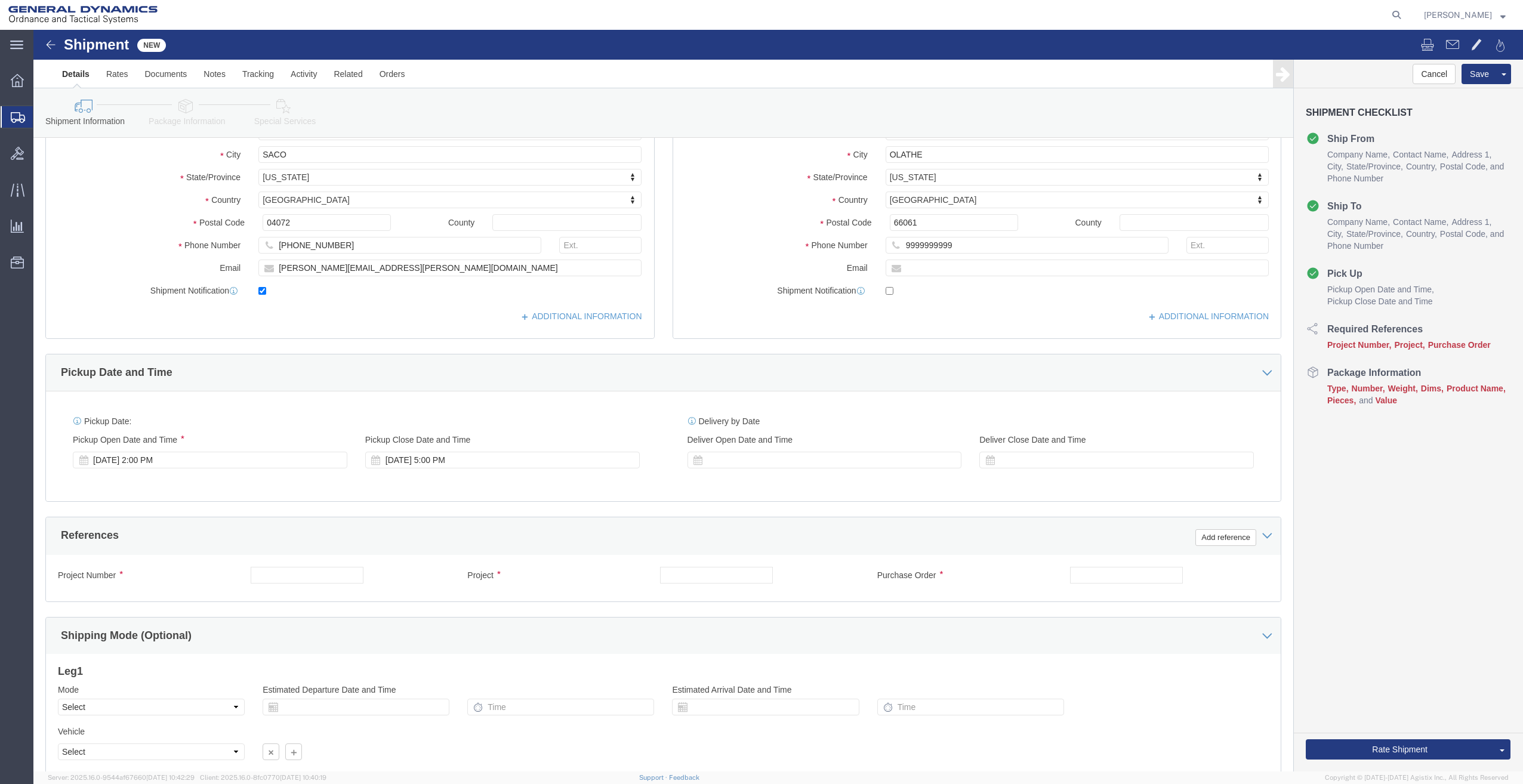
scroll to position [283, 0]
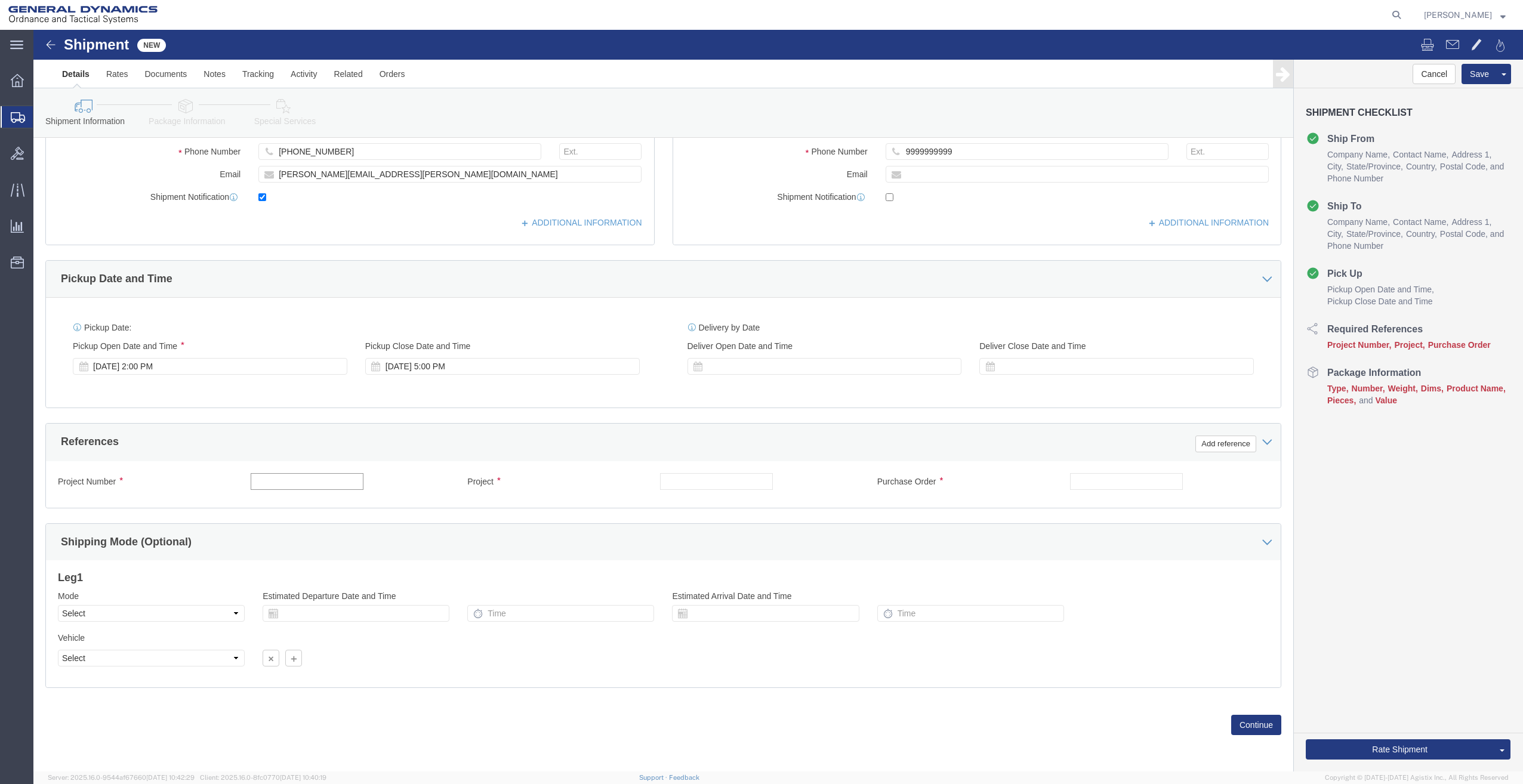
click input "text"
type input "27906 PO ATX0363187"
type input "."
click button "Continue"
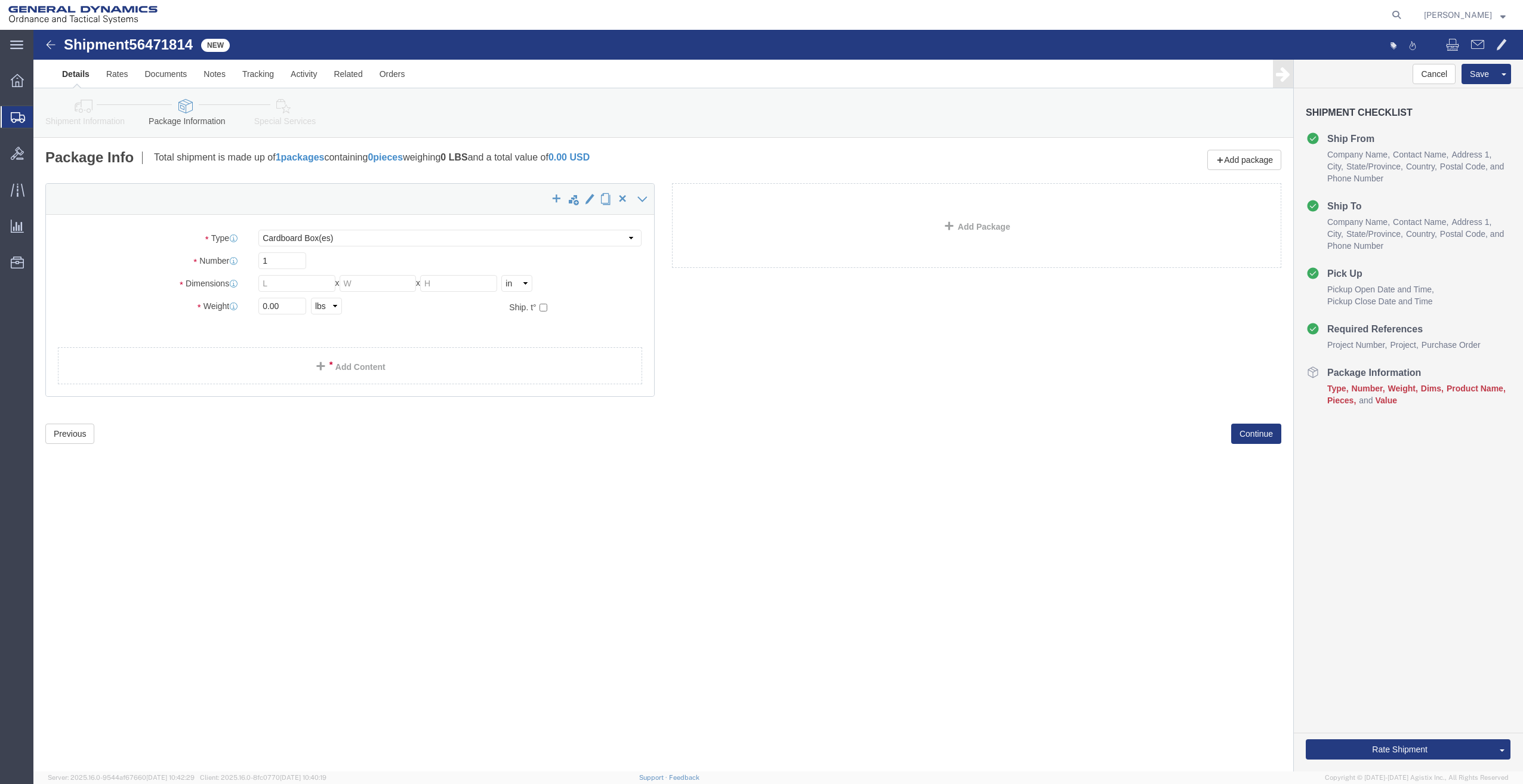
drag, startPoint x: 1033, startPoint y: 480, endPoint x: 1043, endPoint y: 483, distance: 10.4
click div "Shipment 56471814 New Details Rates Documents Notes Tracking Activity Related O…"
click select "Select Bale(s) Basket(s) Bolt(s) Bottle(s) Buckets Bulk Bundle(s) Can(s) Cardbo…"
select select "PSNS"
click select "Select Bale(s) Basket(s) Bolt(s) Bottle(s) Buckets Bulk Bundle(s) Can(s) Cardbo…"
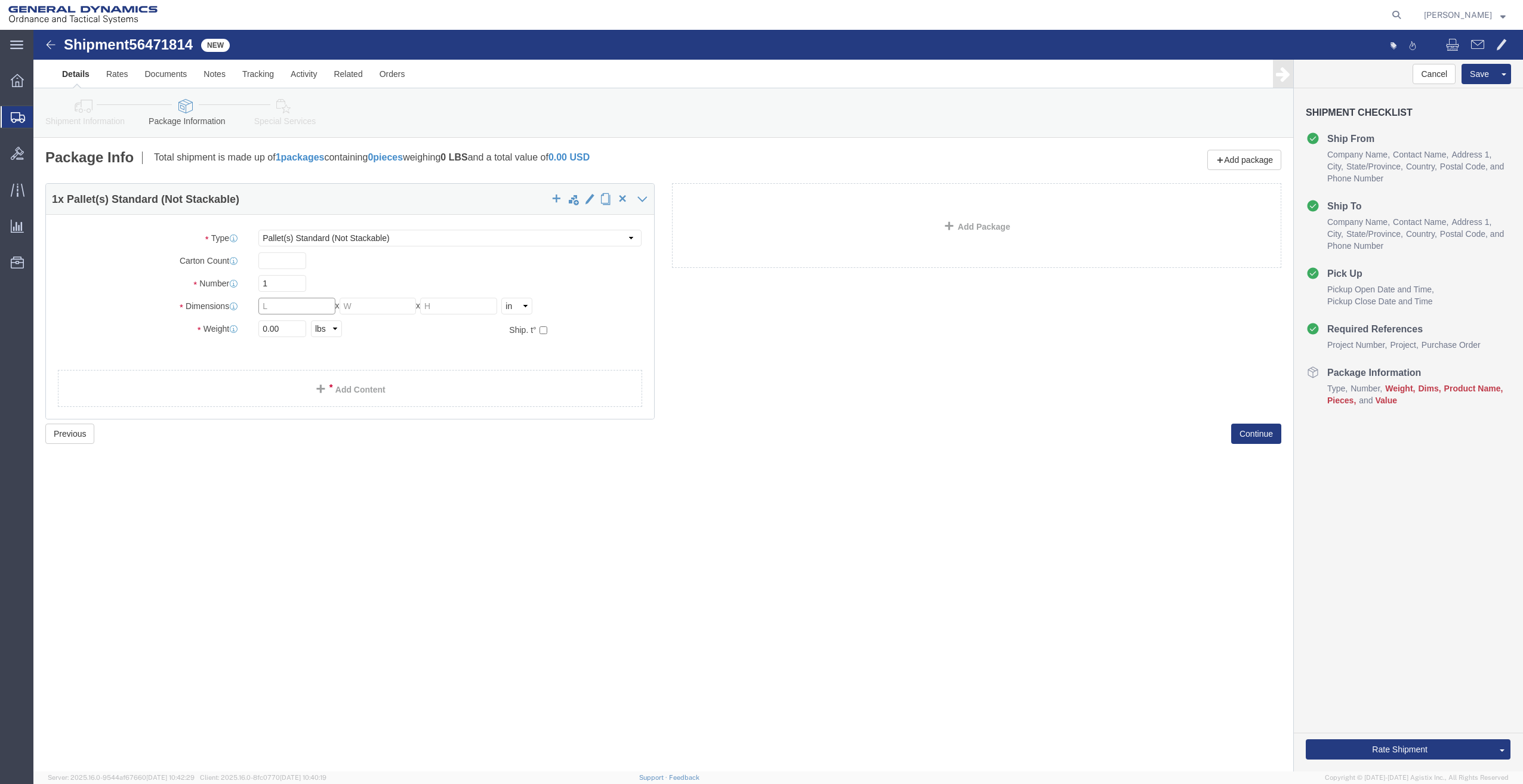
click input "text"
type input "48"
type input "40"
type input "30"
type input "571"
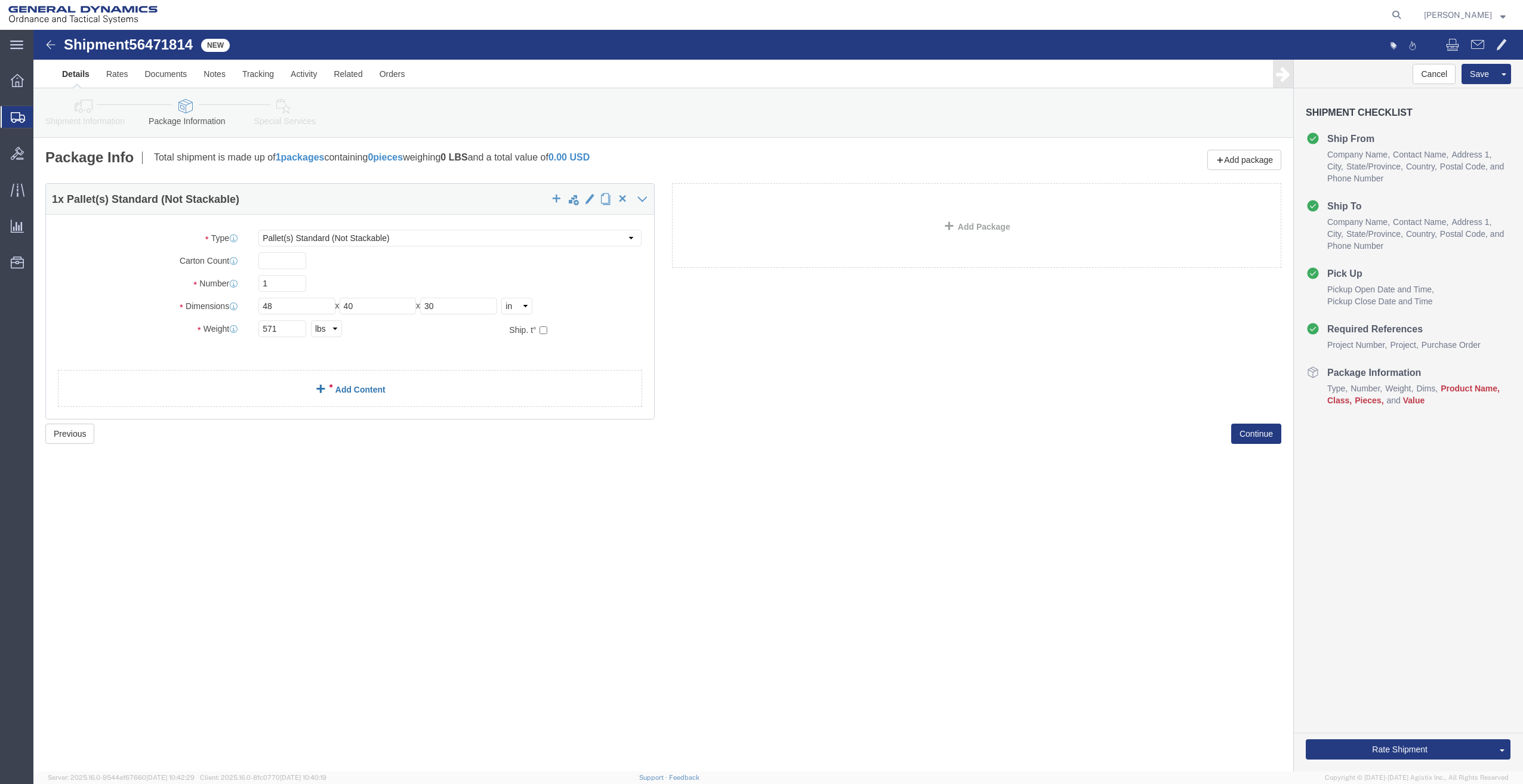
click link "Add Content"
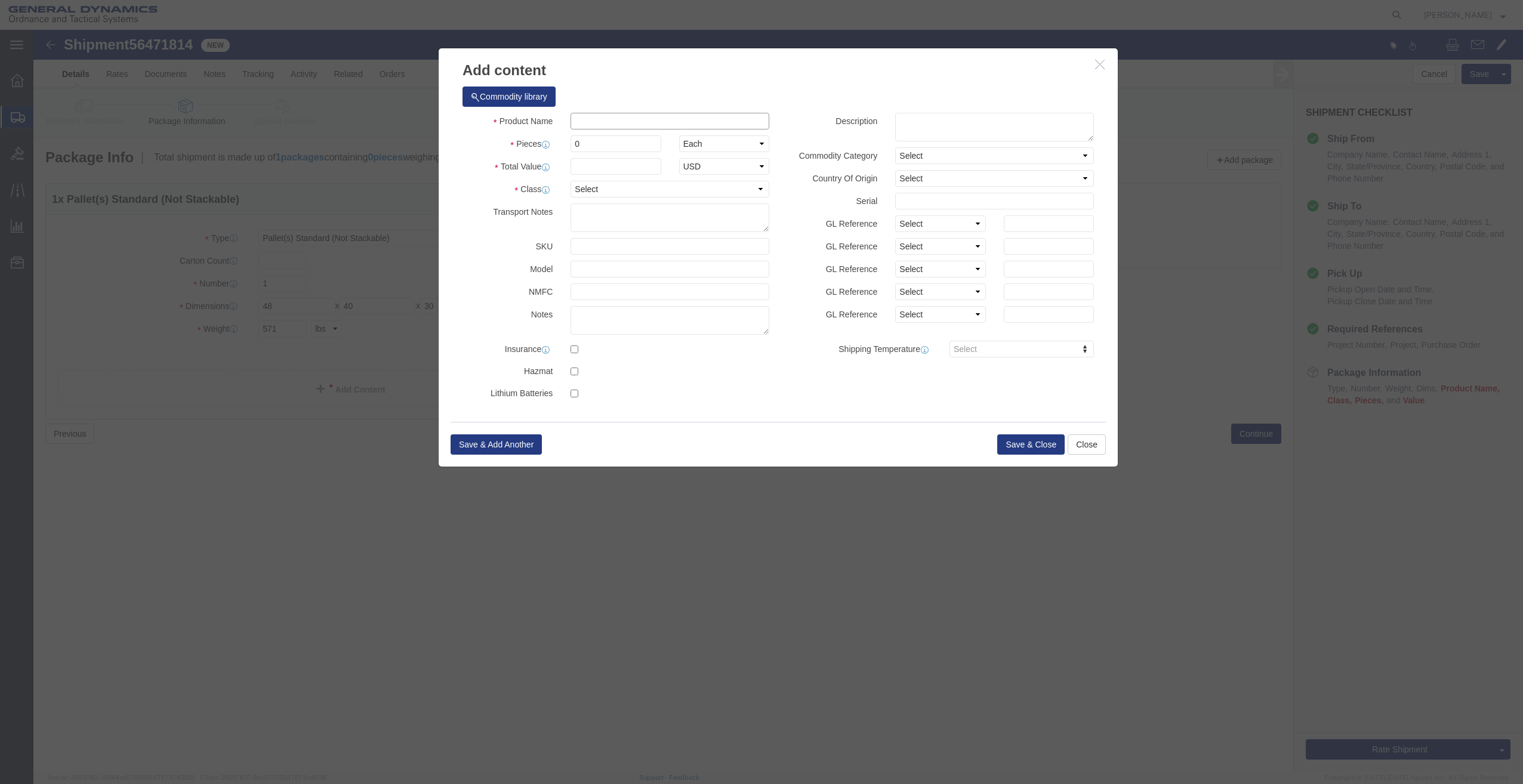
click input "text"
type input "TRAINING / MARKING AMMUNITION"
select select "US"
click input "0"
drag, startPoint x: 495, startPoint y: 112, endPoint x: 421, endPoint y: 117, distance: 74.2
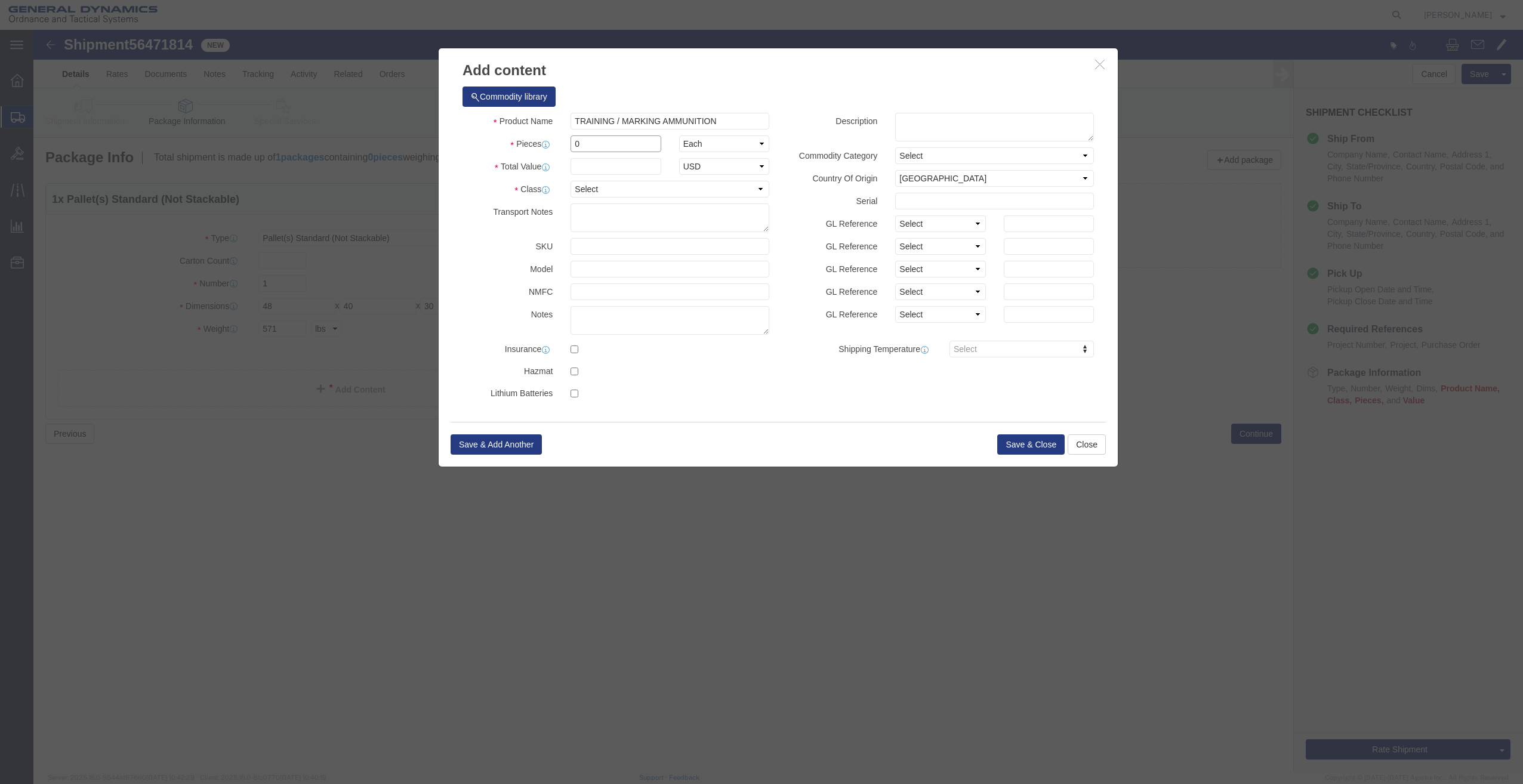
click div "Pieces 0 Select Bag Barrels 100Board Feet Bottle Box Blister Pack Carats Can Ca…"
type input "1"
click div
click input "text"
type input "1"
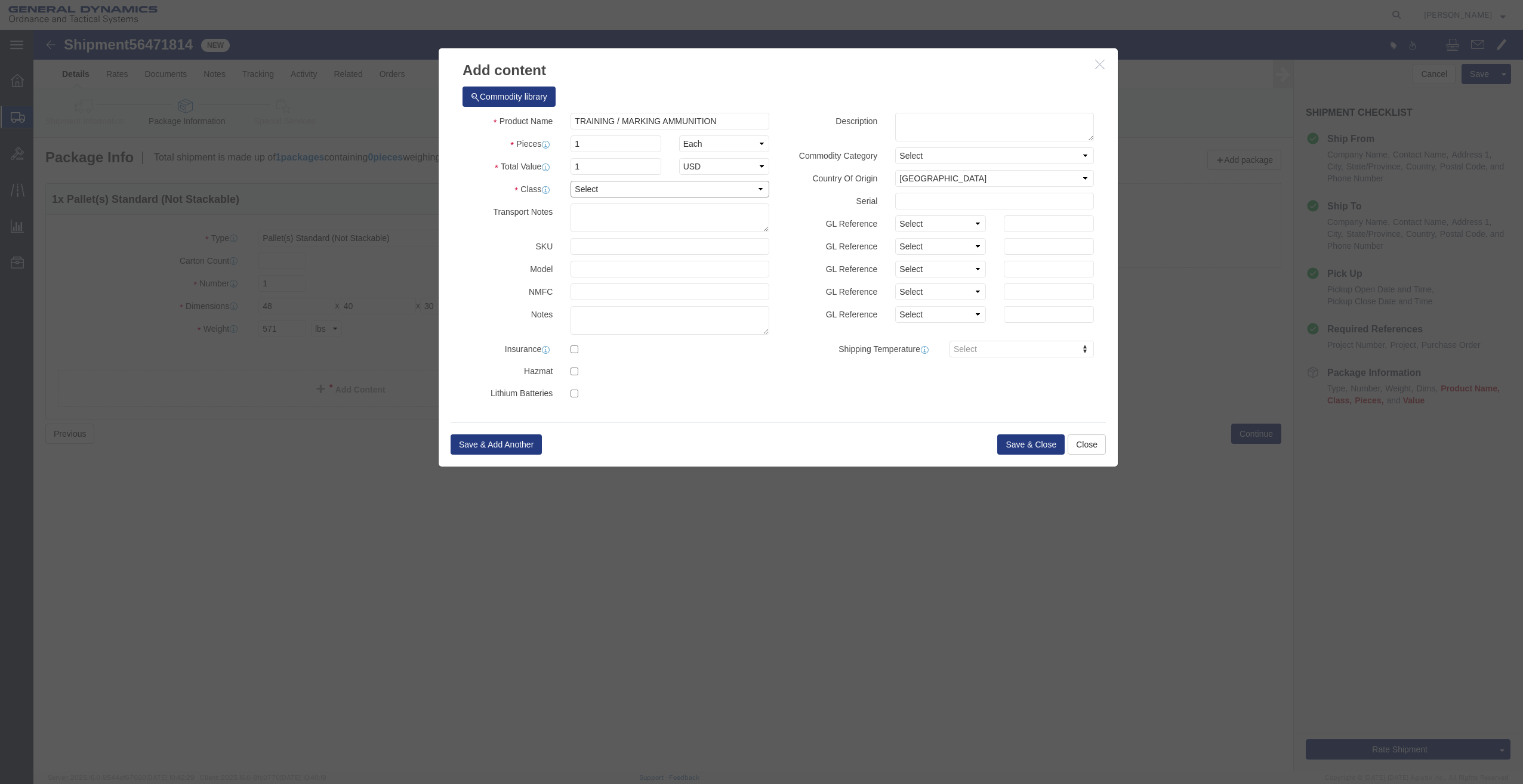
click select "Select 50 55 60 65 70 85 92.5 100 125 175 250 300 400"
select select "85"
click select "Select 50 55 60 65 70 85 92.5 100 125 175 250 300 400"
click button "Save & Close"
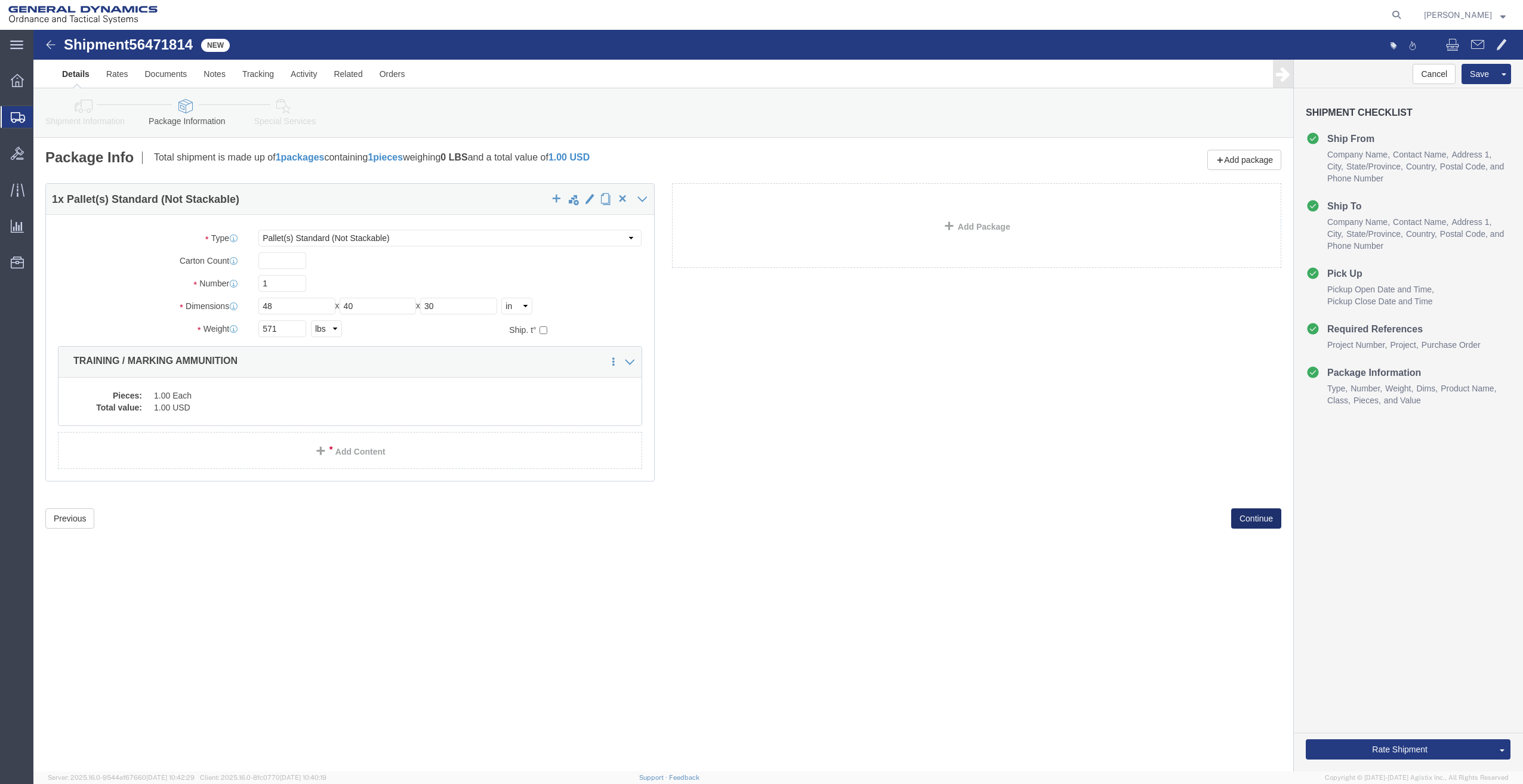
click button "Continue"
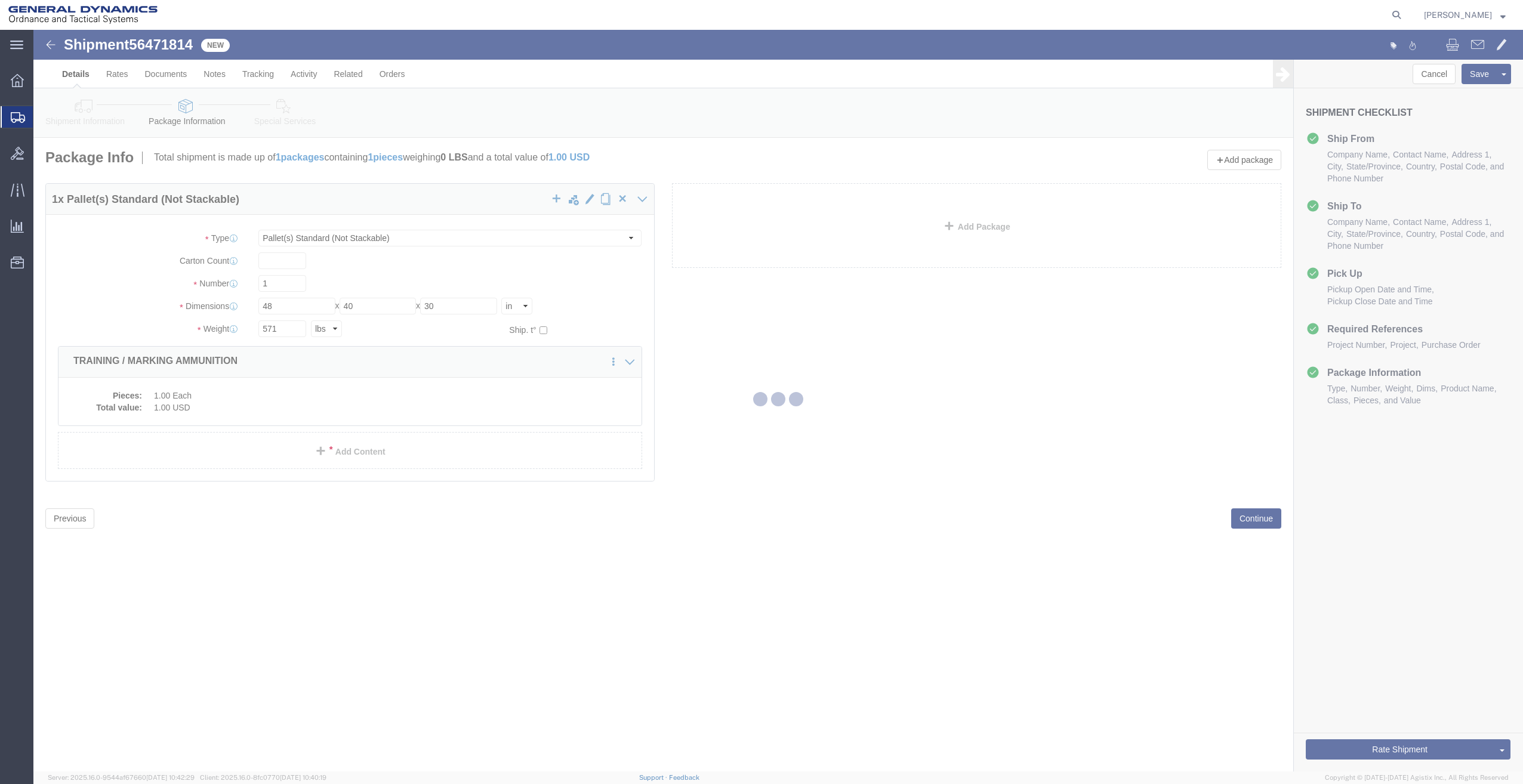
select select
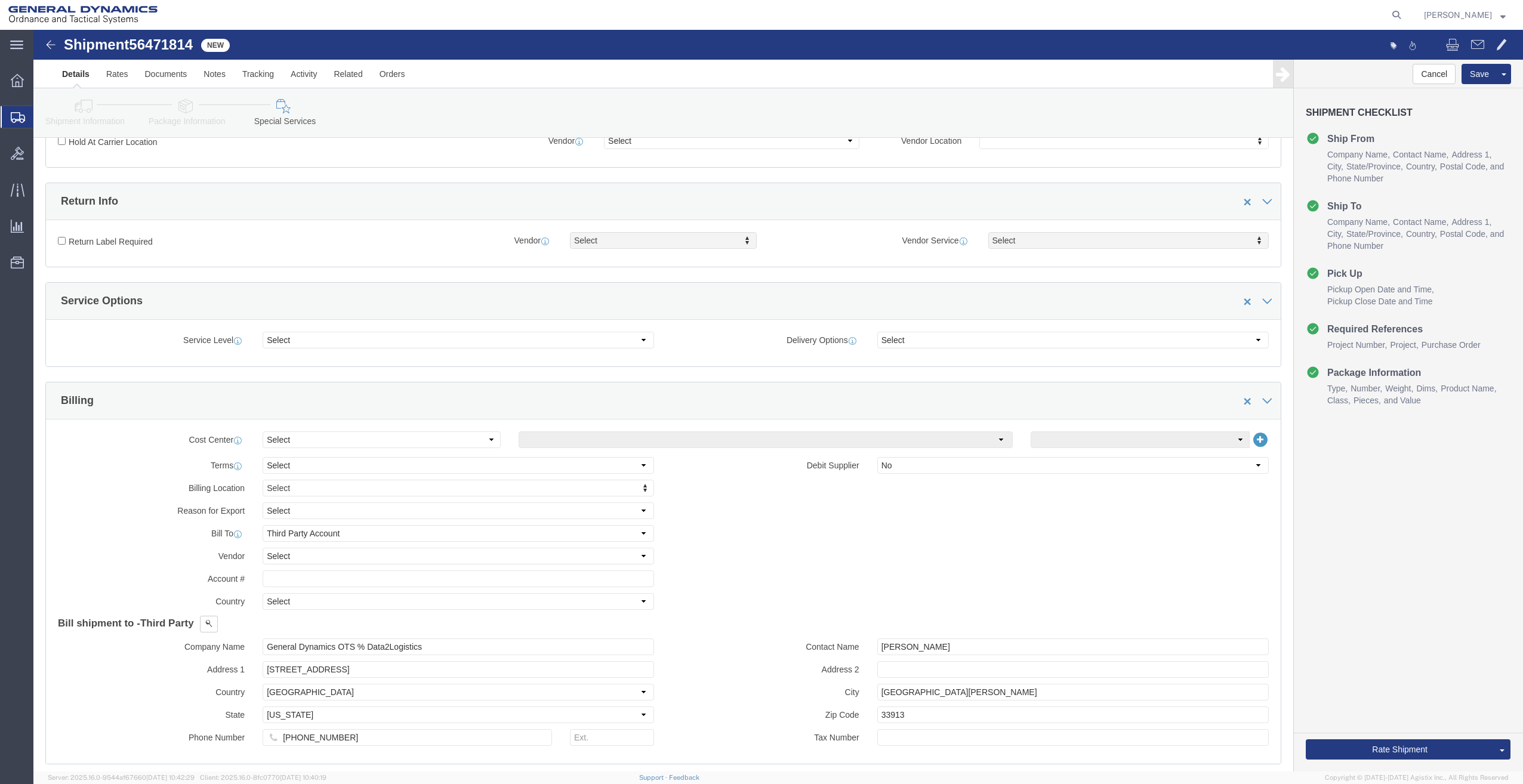
scroll to position [298, 0]
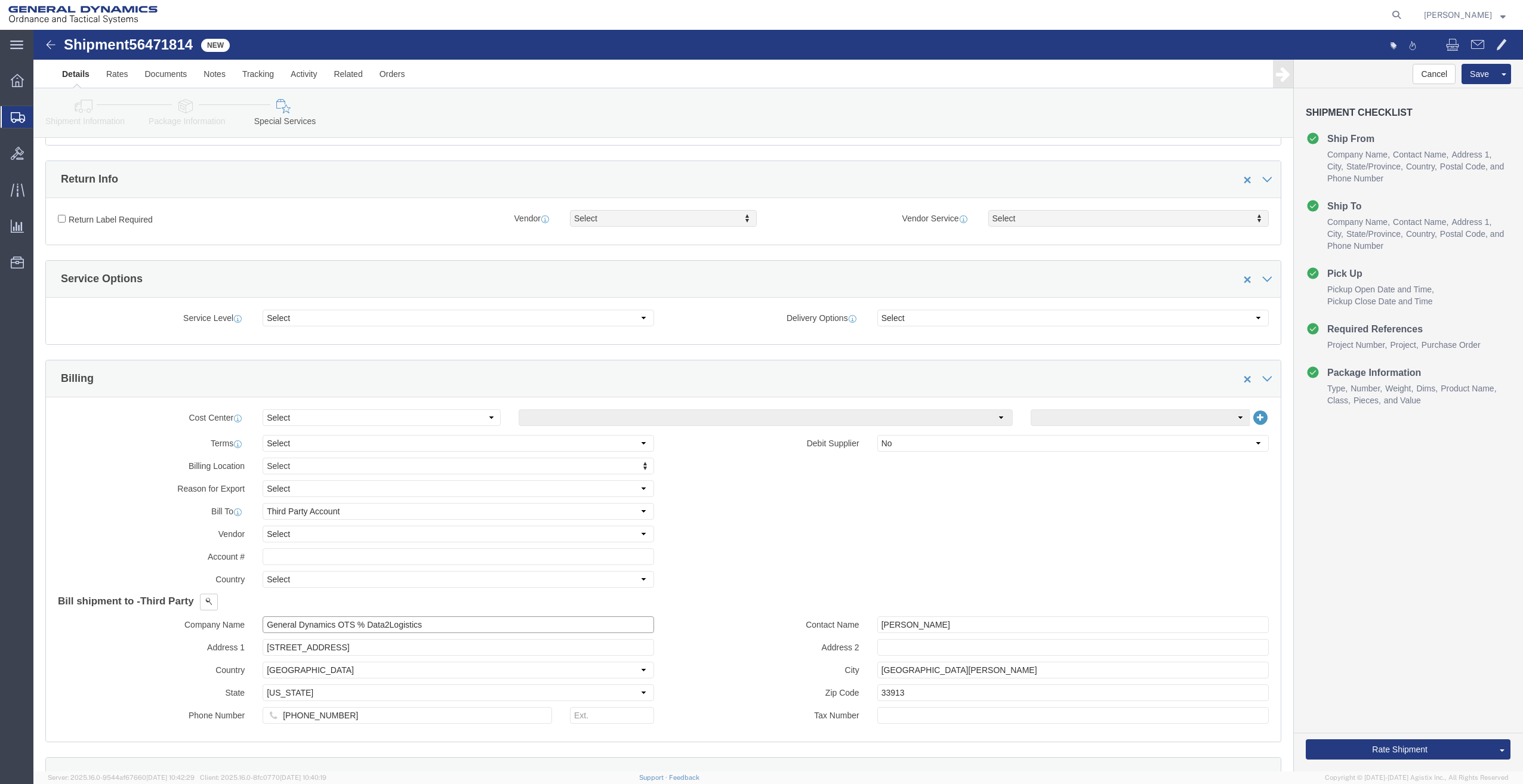
drag, startPoint x: 409, startPoint y: 597, endPoint x: 14, endPoint y: 611, distance: 395.2
click div "Cost Center Select Buyer Cost Center Department Operations Number Order Number …"
click p "- GT DISTRIBUTORS INC - (RECEIVING) [STREET_ADDRESS][PERSON_NAME]"
type input "GT DISTRIBUTORS INC"
type input "[STREET_ADDRESS][PERSON_NAME]"
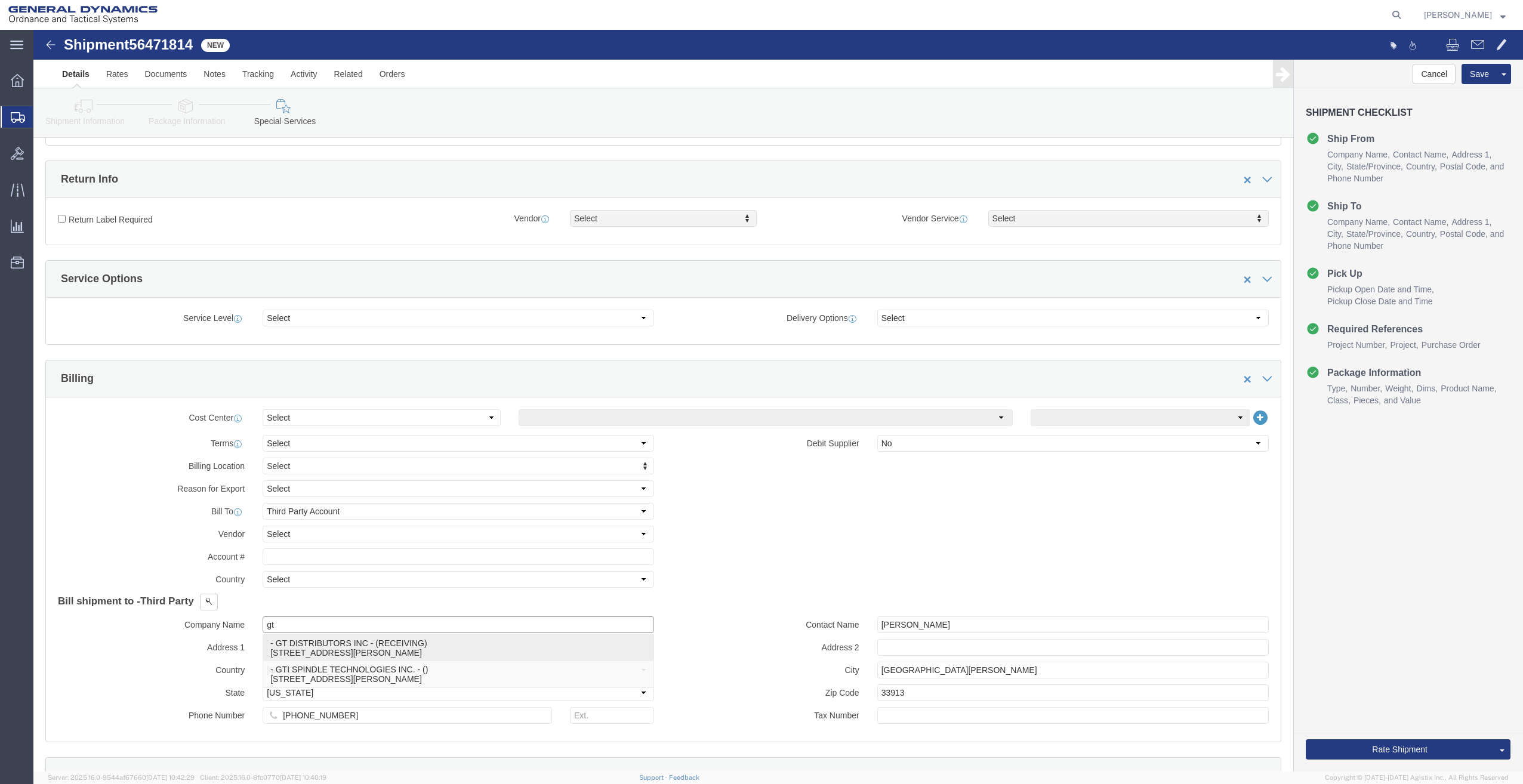
type input "9999999999"
type input "RECEIVING"
type input "SUITE 100"
type input "PFLUGERVILLE"
type input "78660"
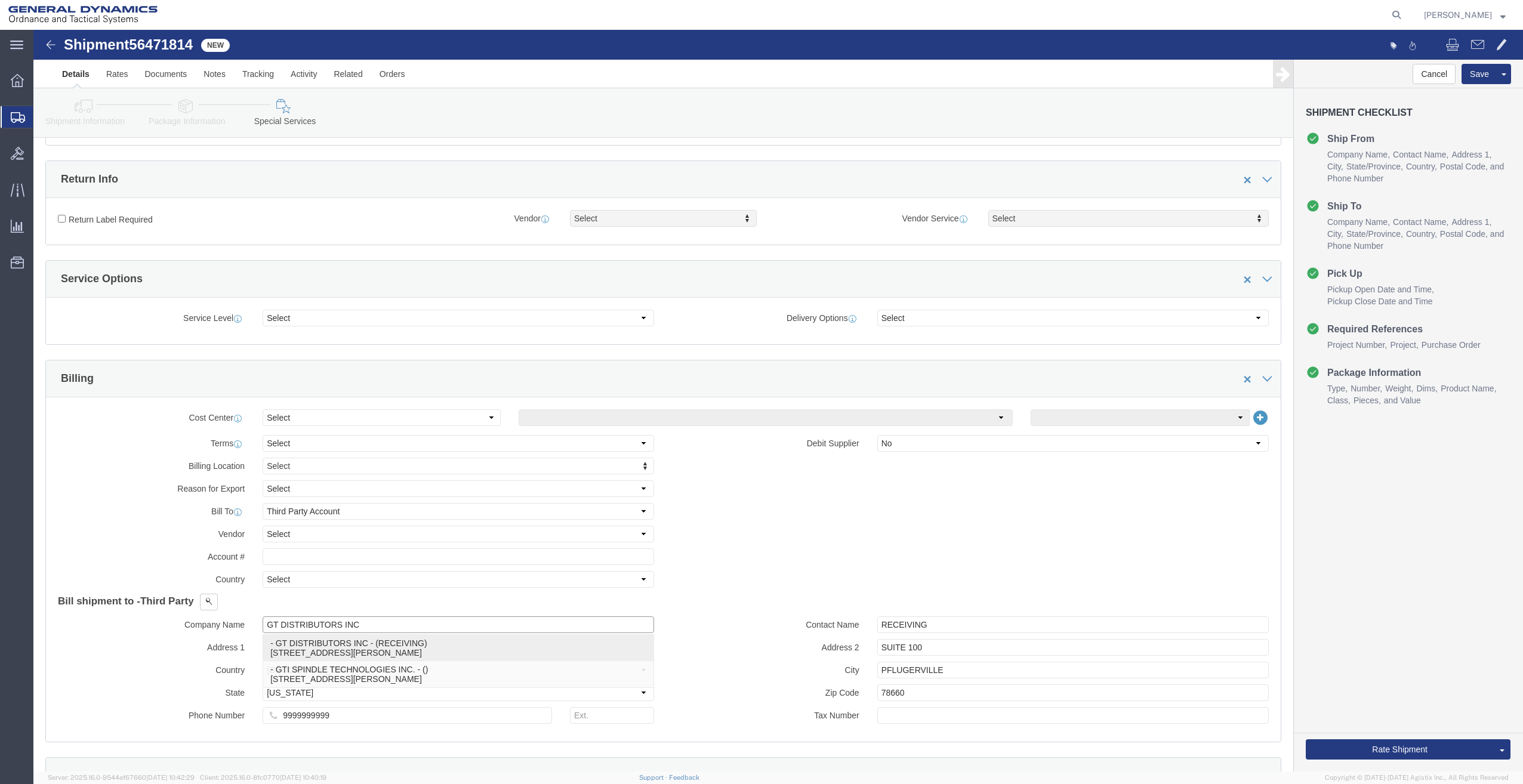
select select "[GEOGRAPHIC_DATA]"
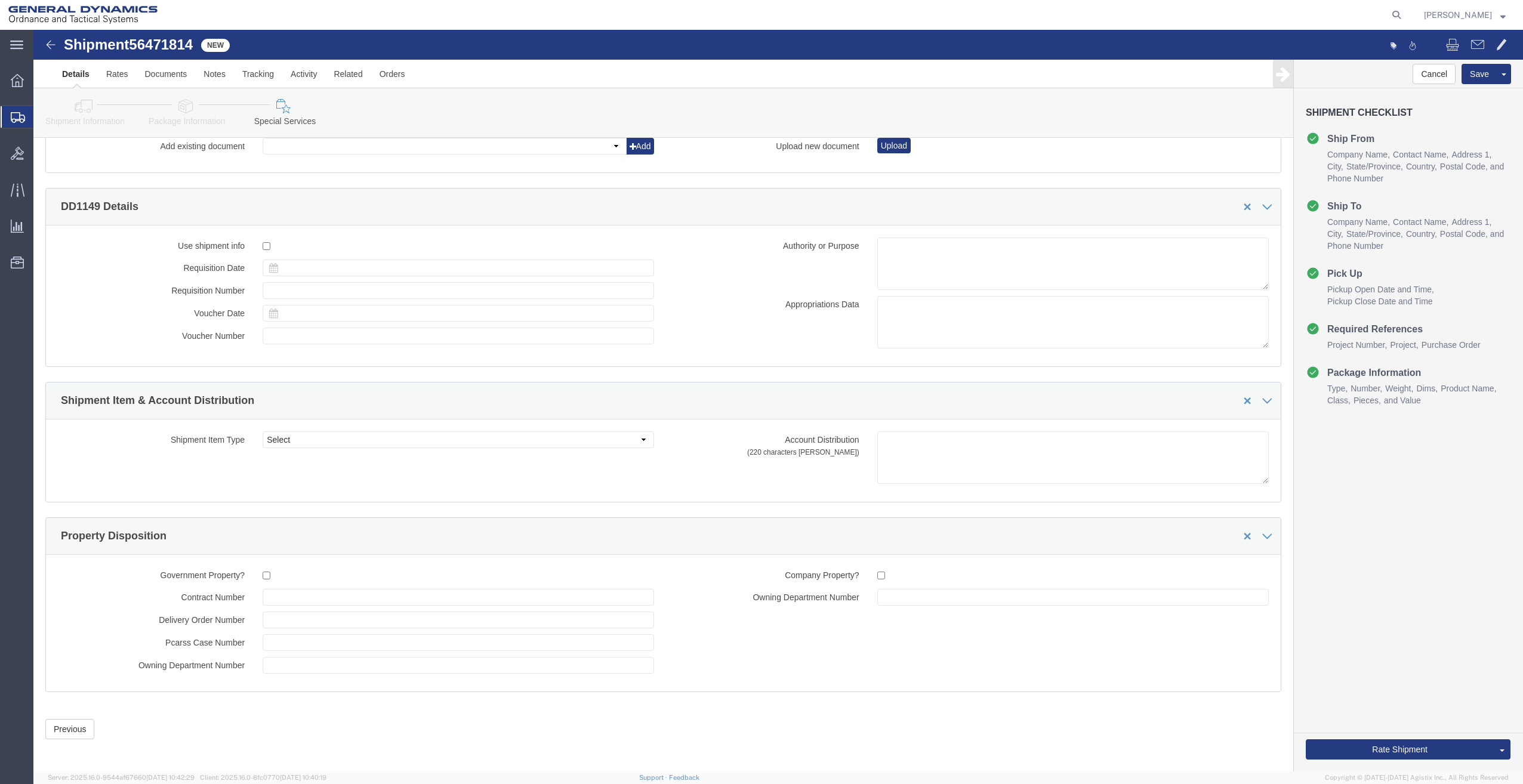
scroll to position [1680, 0]
type input "GT DISTRIBUTORS INC"
click button "Rate Shipment"
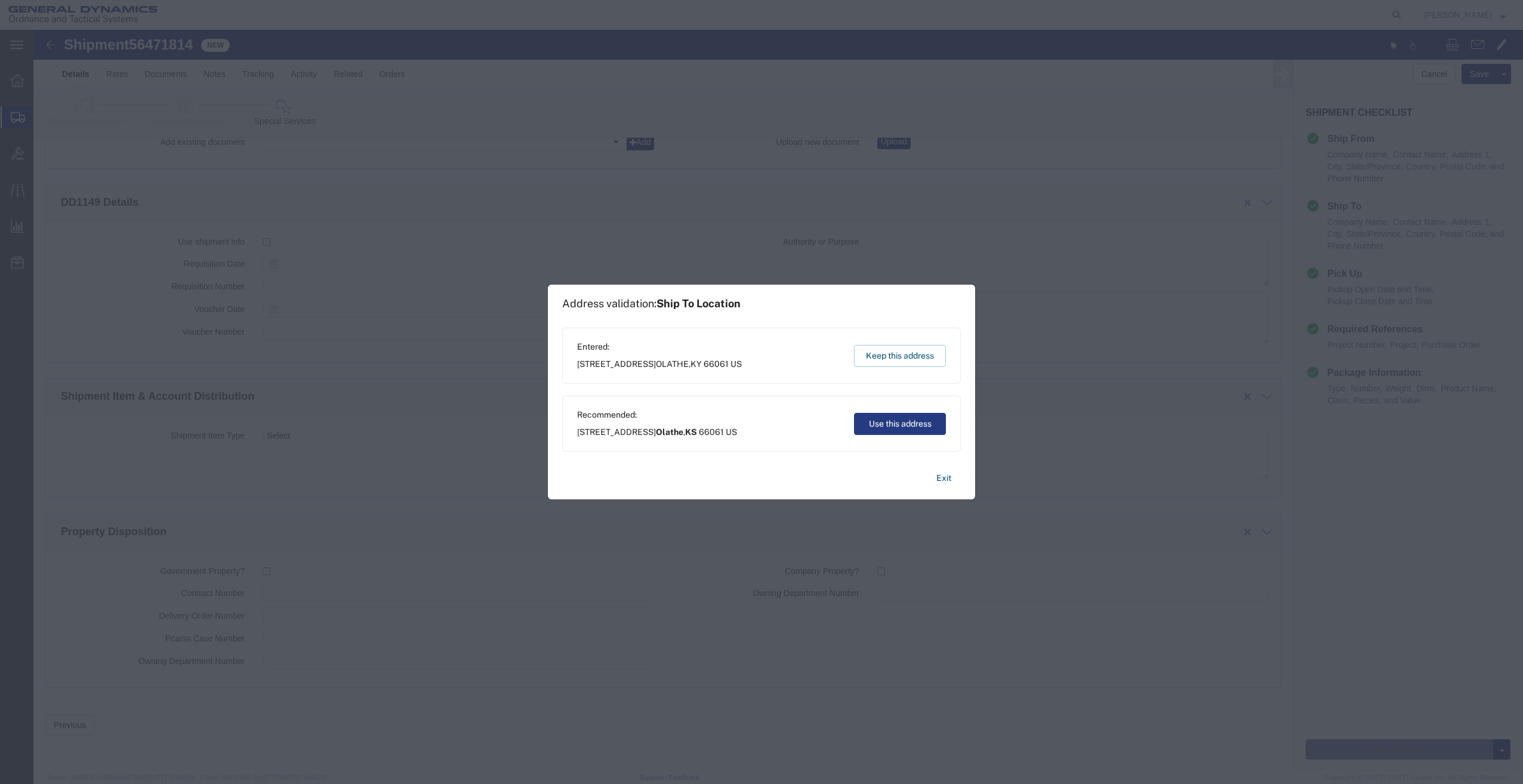
click at [923, 339] on div "Entered: [STREET_ADDRESS] Keep this address" at bounding box center [762, 355] width 399 height 56
click at [921, 352] on button "Keep this address" at bounding box center [900, 355] width 92 height 22
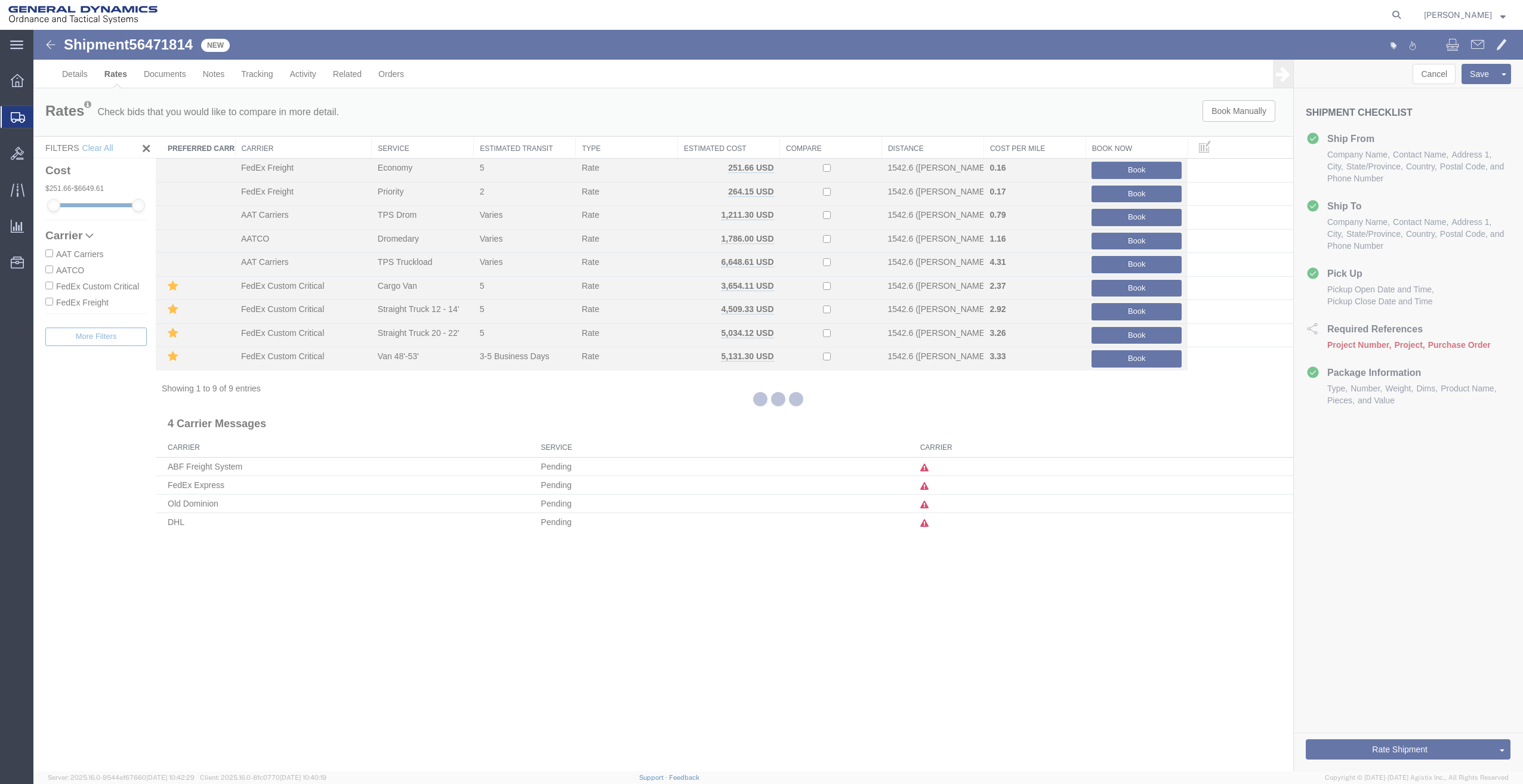
scroll to position [0, 0]
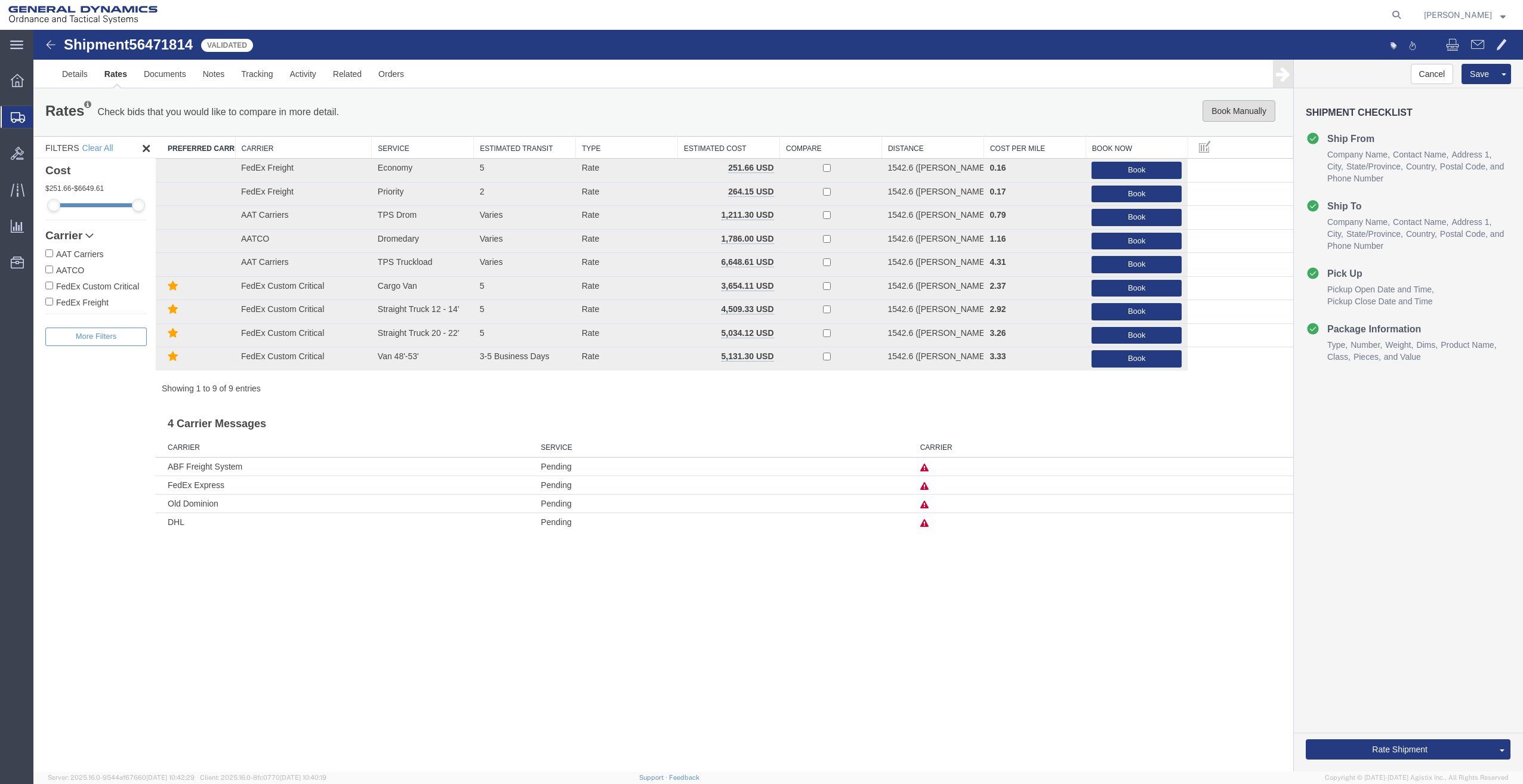
click at [1232, 107] on button "Book Manually" at bounding box center [1239, 111] width 73 height 21
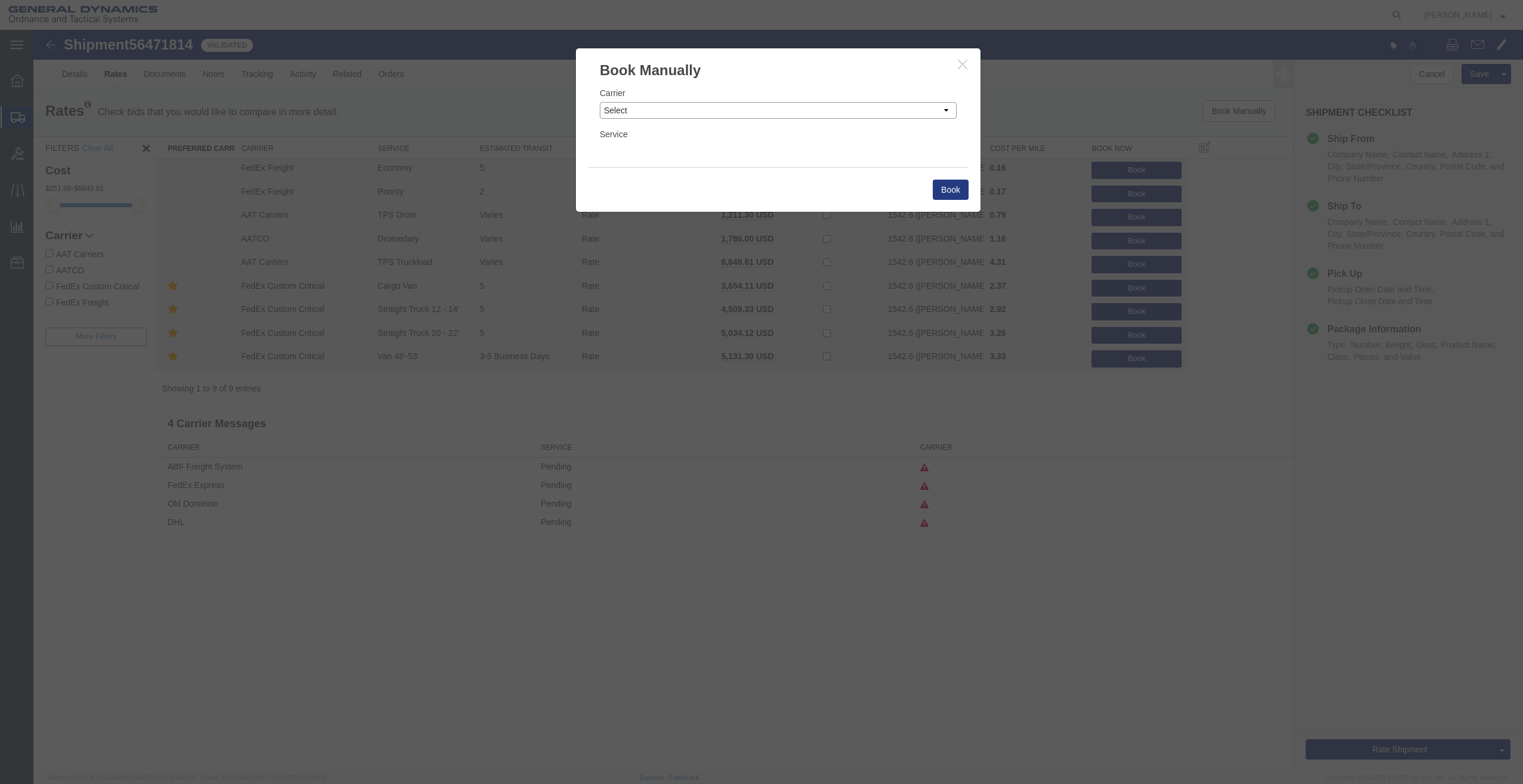
click at [676, 104] on select "Select Add New Carrier (and default service) AAT Carriers AATCO ABF Freight ABF…" at bounding box center [778, 110] width 357 height 17
click at [1104, 496] on div at bounding box center [778, 400] width 1490 height 742
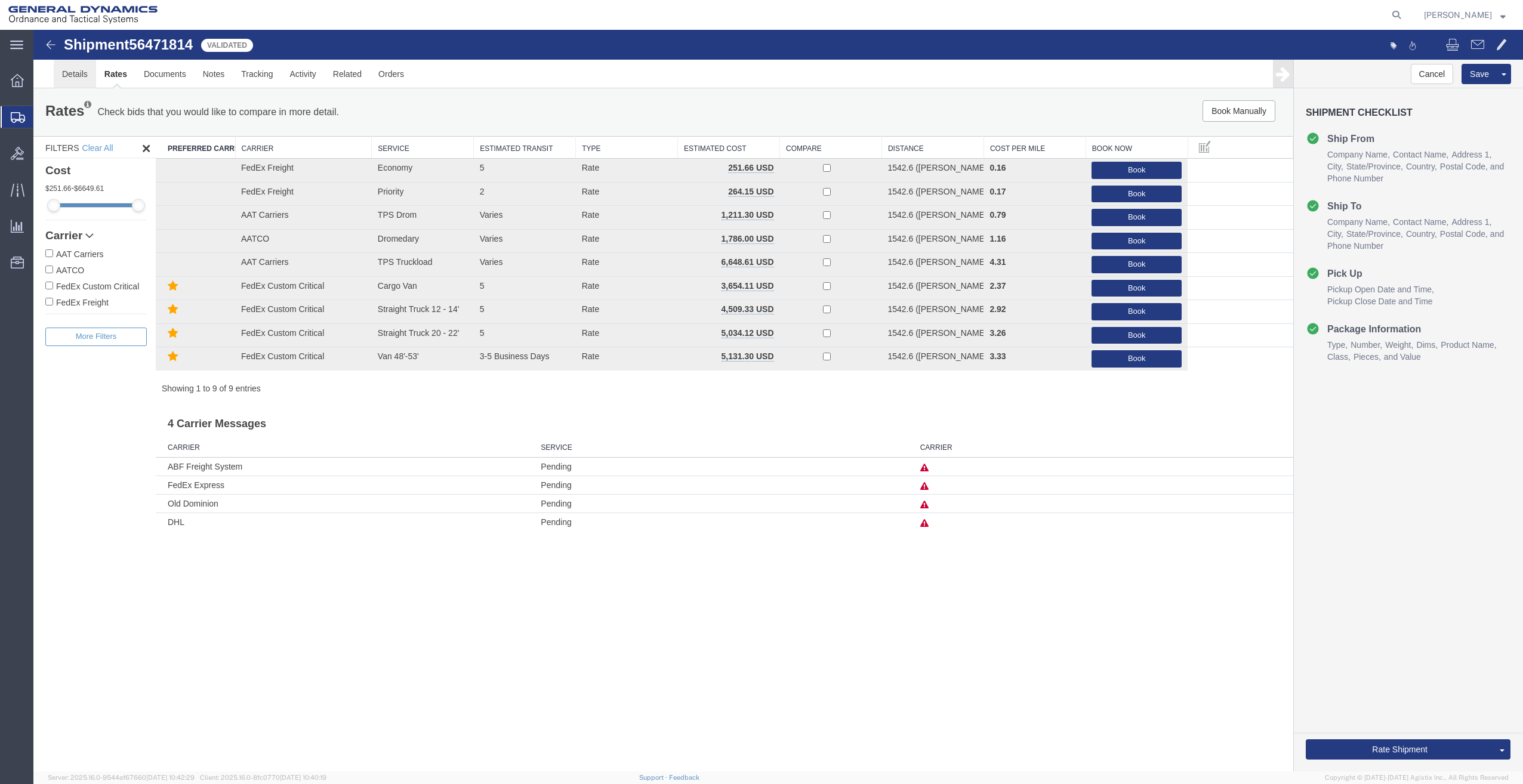
click at [72, 69] on link "Details" at bounding box center [75, 74] width 42 height 29
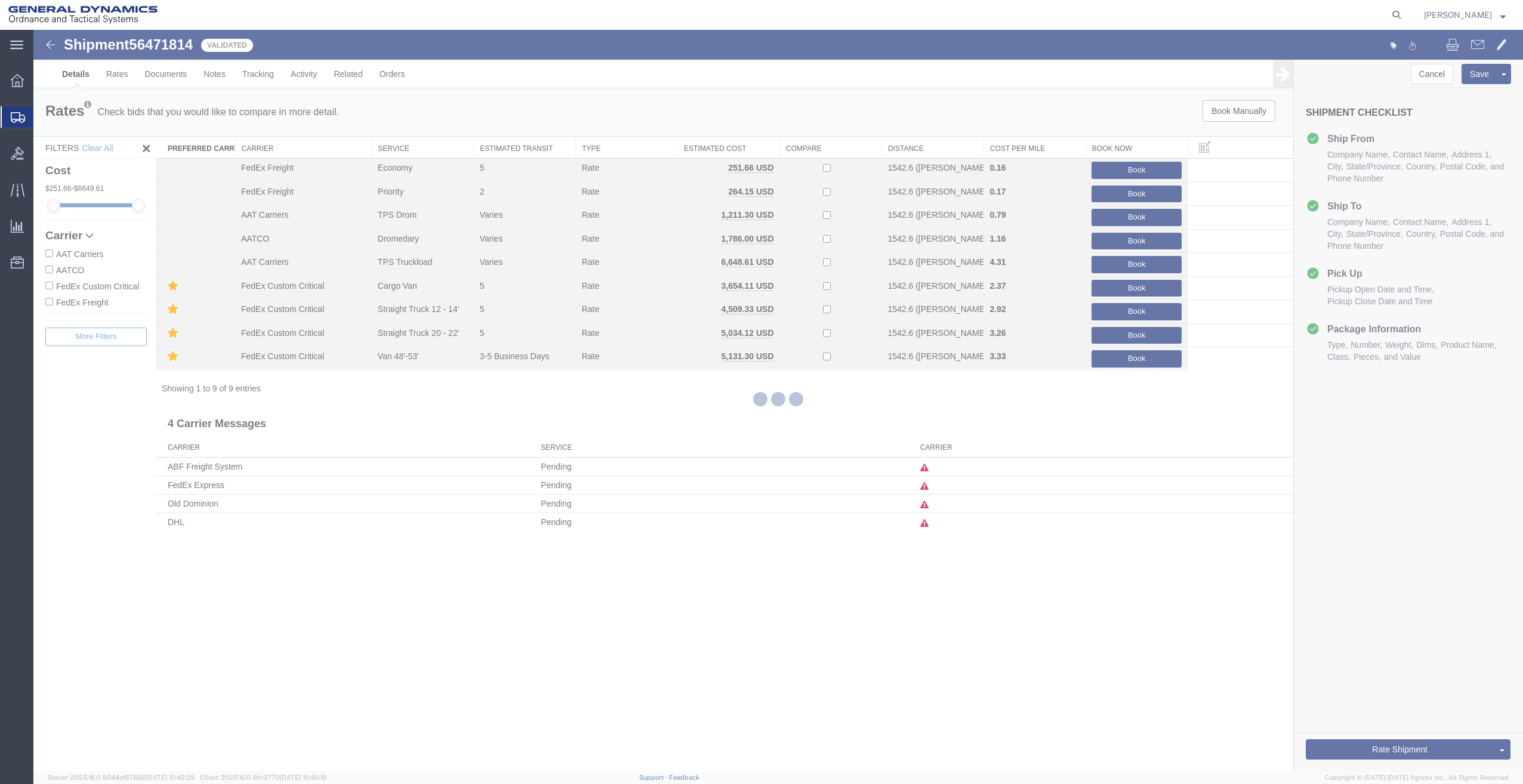
select select "15180"
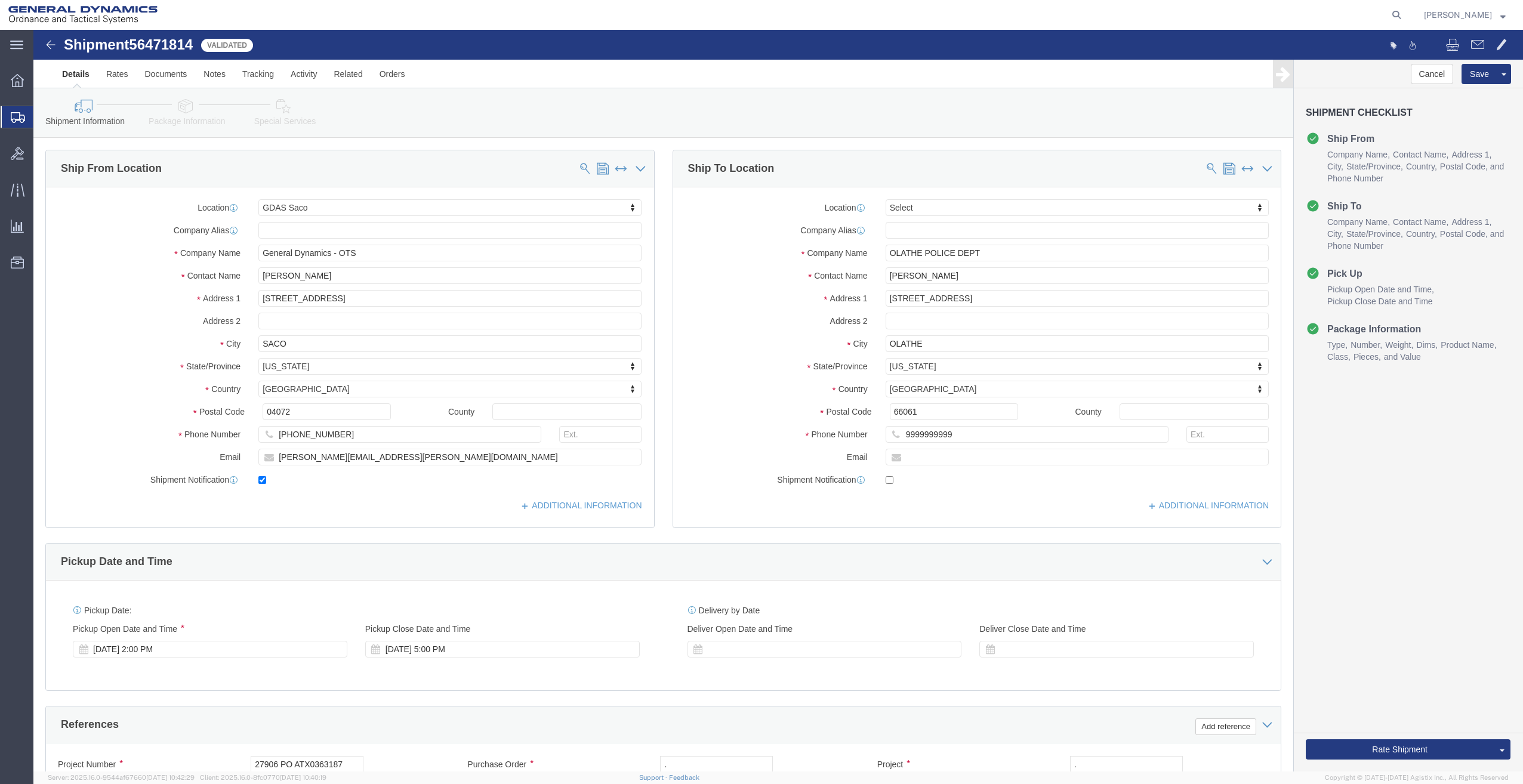
click link "Special Services"
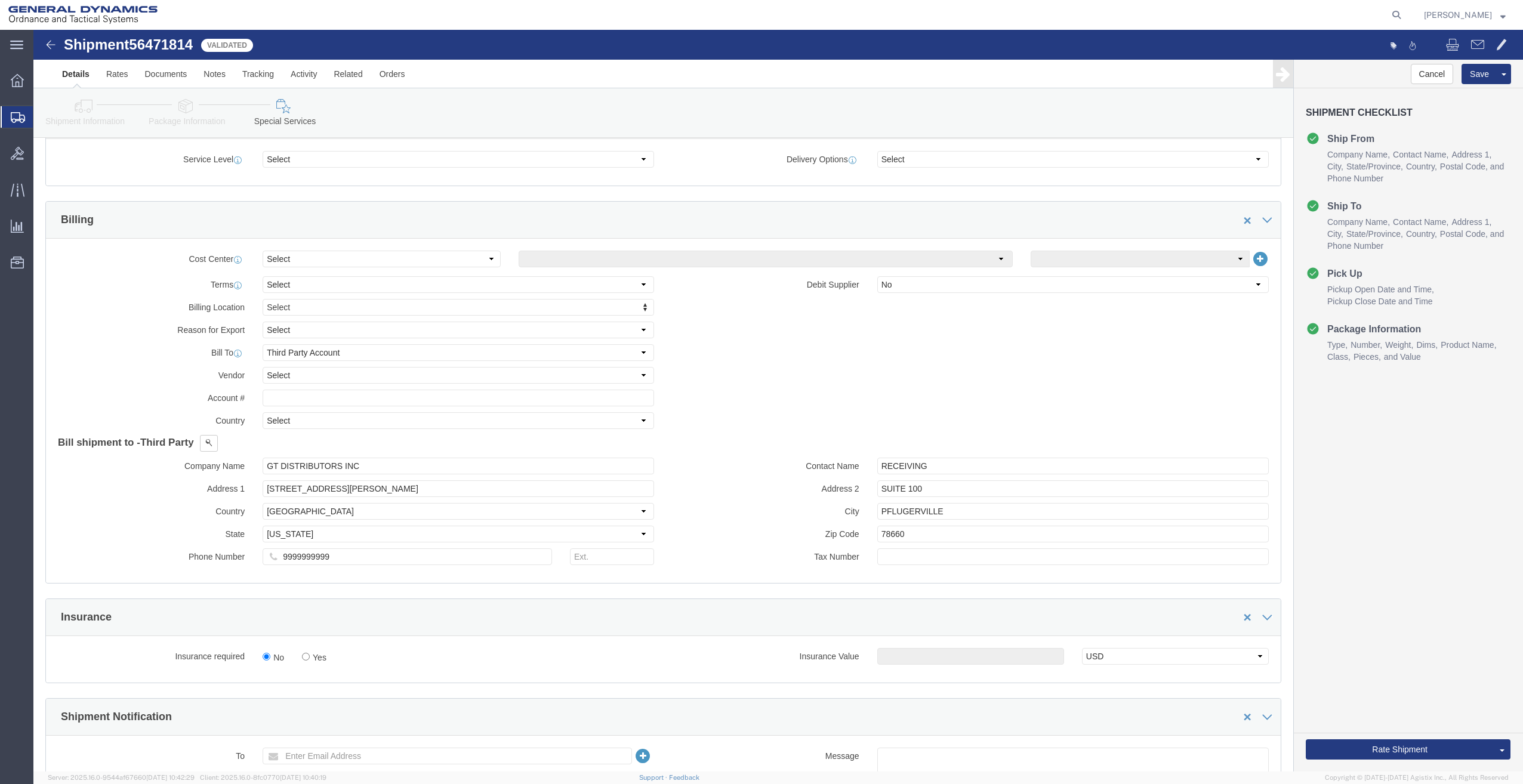
scroll to position [462, 0]
click input "SUITE 100"
drag, startPoint x: 902, startPoint y: 435, endPoint x: 742, endPoint y: 439, distance: 160.0
click div "Contact Name RECEIVING"
type input "FEDEX ACCT 428348524"
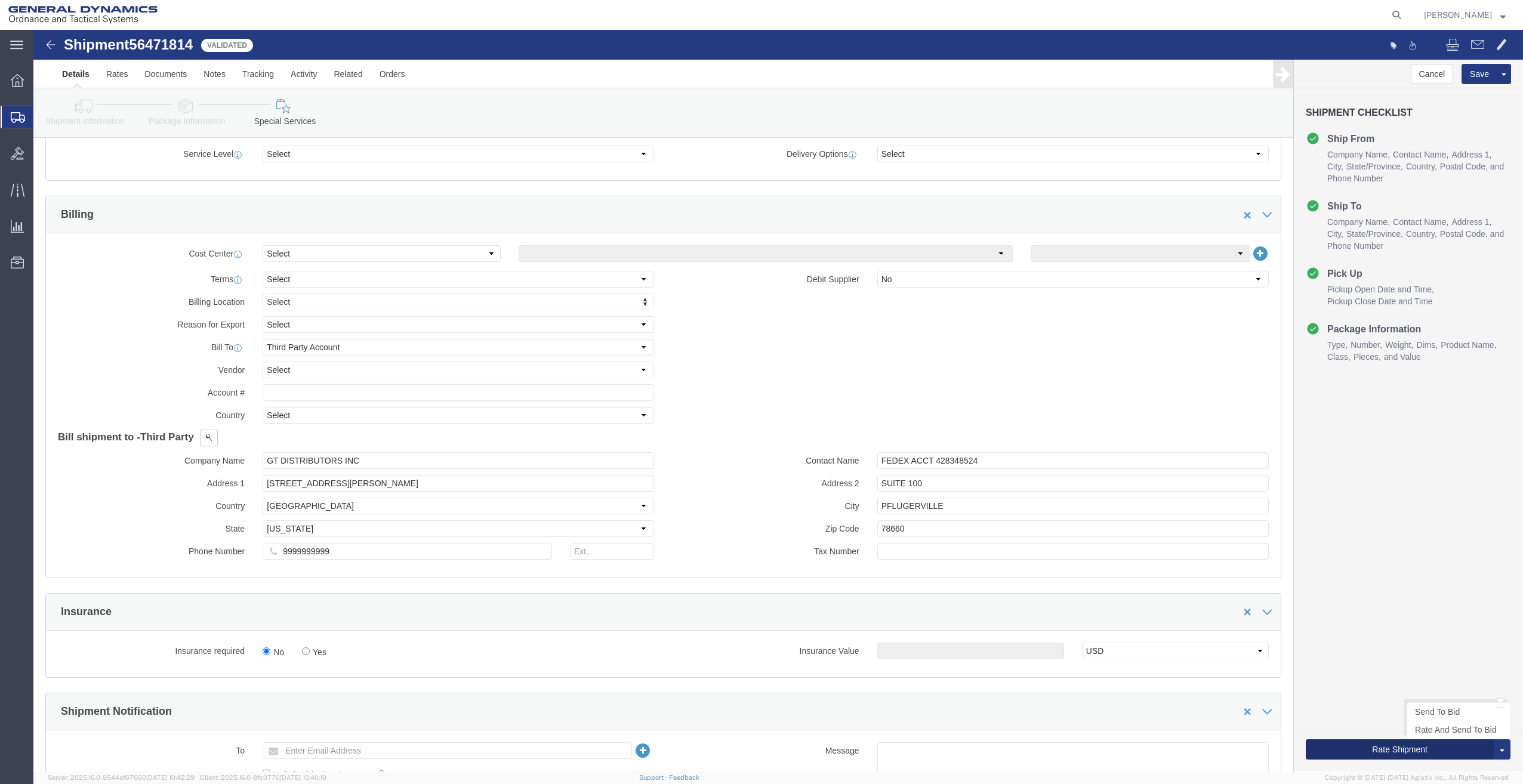
click button "Rate Shipment"
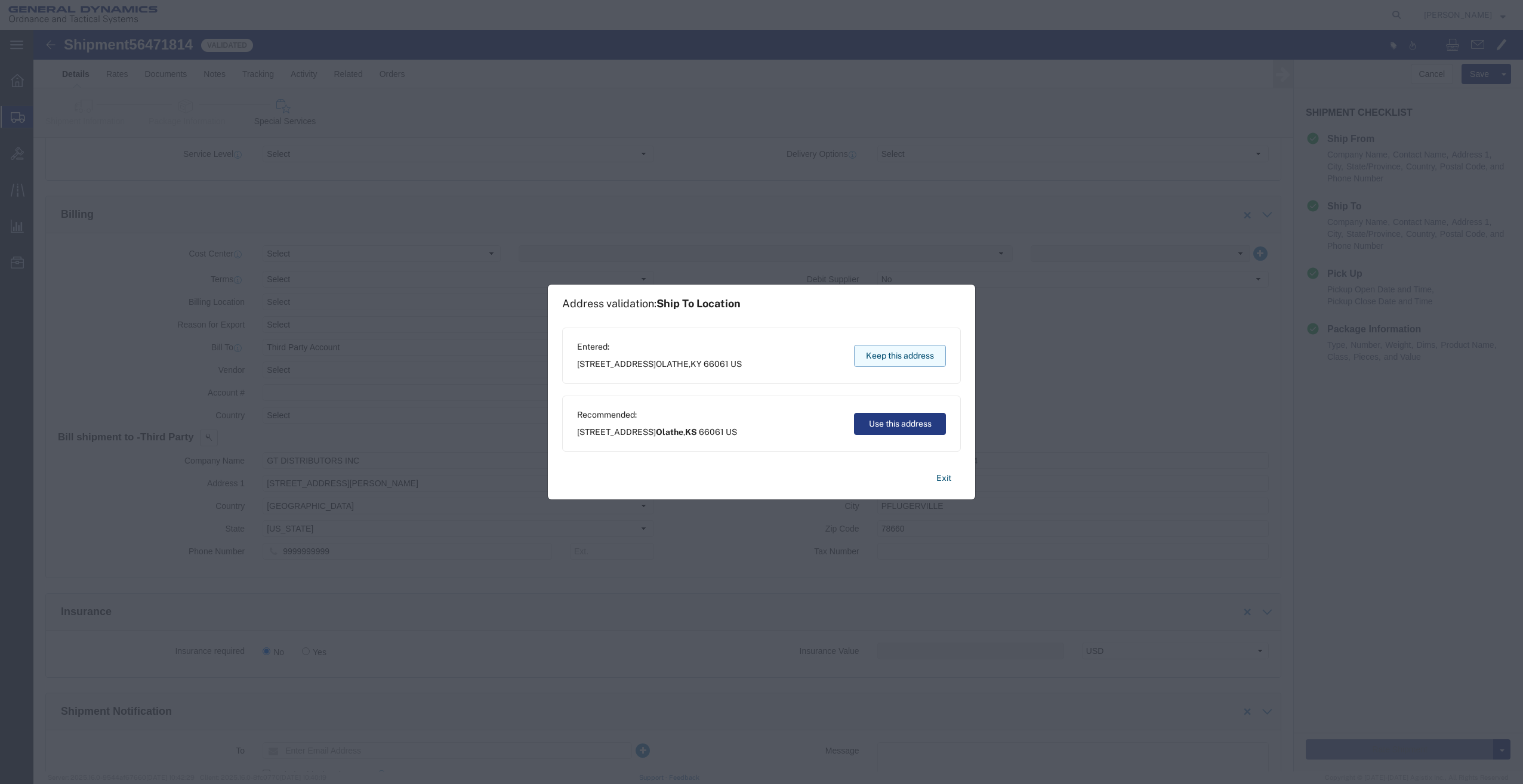
click at [907, 353] on button "Keep this address" at bounding box center [900, 355] width 92 height 22
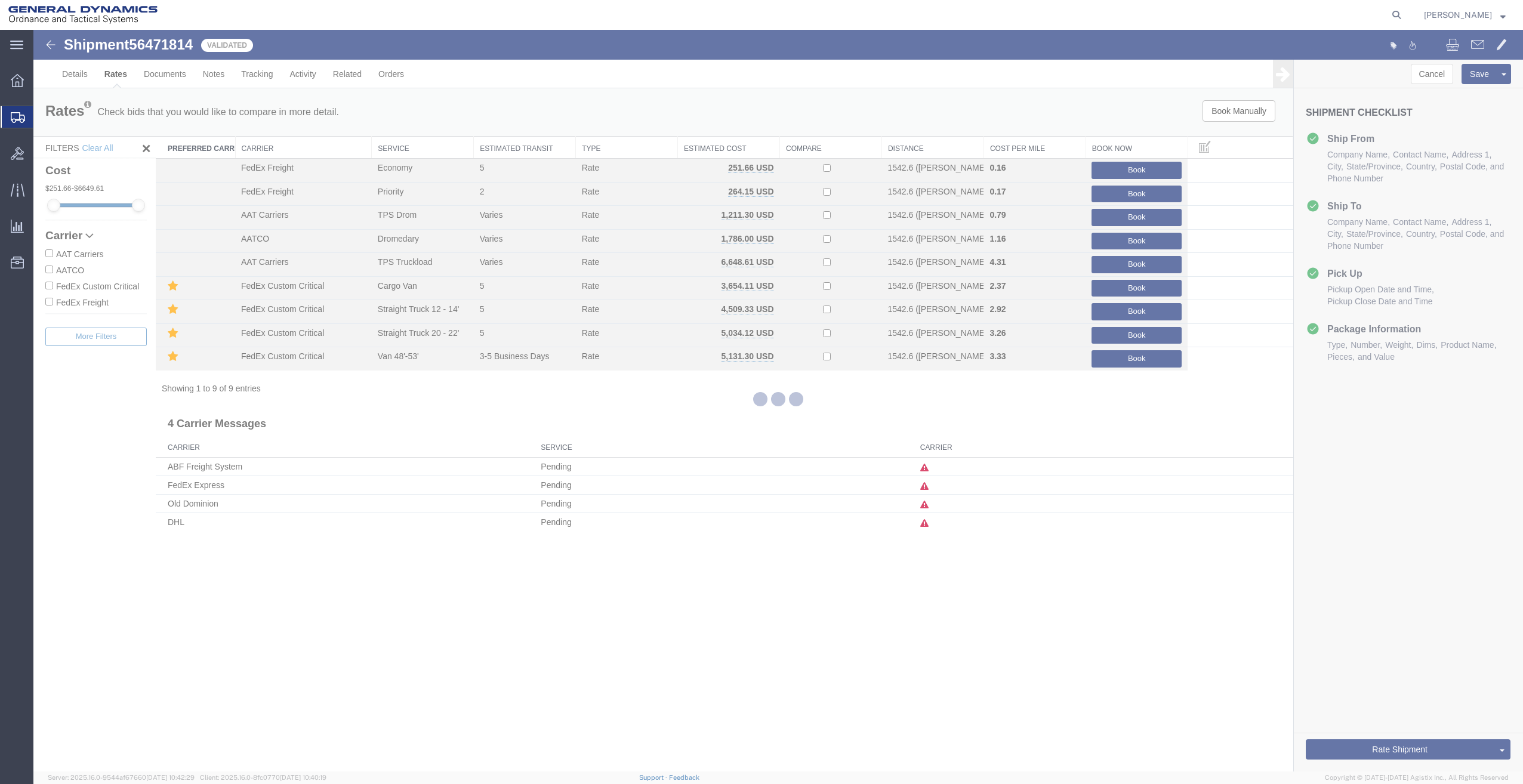
scroll to position [0, 0]
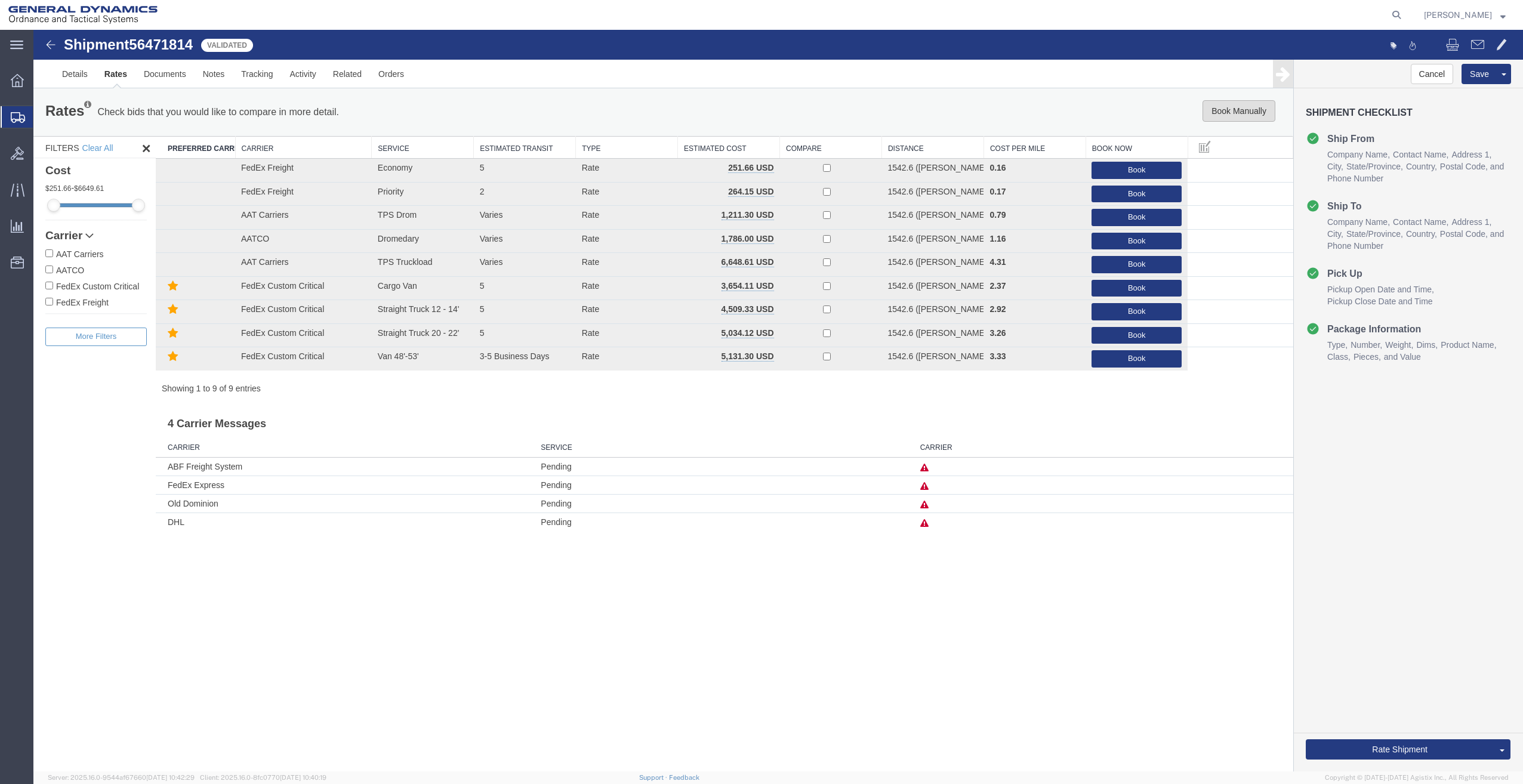
click at [1231, 101] on button "Book Manually" at bounding box center [1239, 111] width 73 height 21
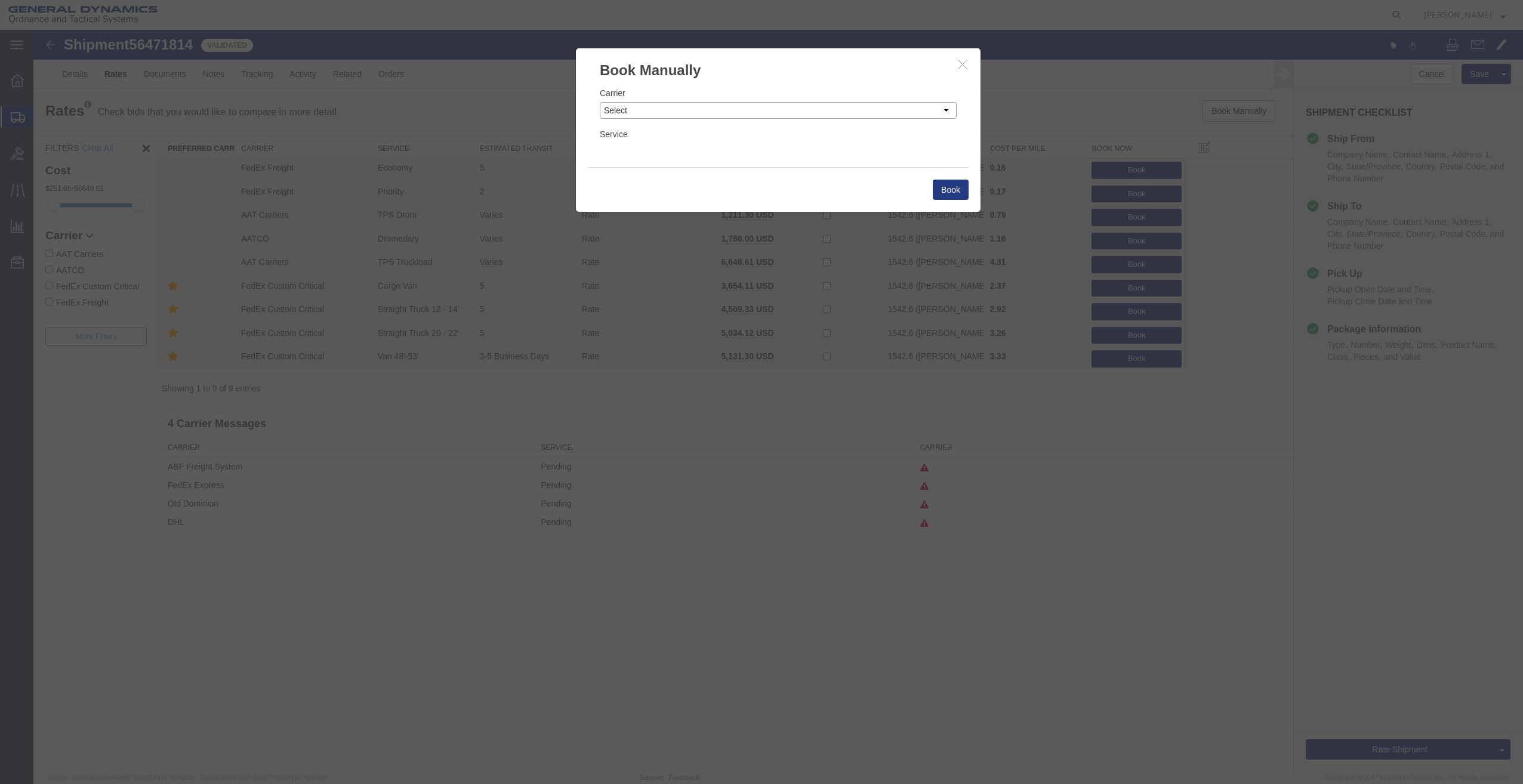
click at [774, 114] on select "Select Add New Carrier (and default service) AAT Carriers AATCO ABF Freight ABF…" at bounding box center [778, 110] width 357 height 17
select select "79"
click at [600, 102] on select "Select Add New Carrier (and default service) AAT Carriers AATCO ABF Freight ABF…" at bounding box center [778, 110] width 357 height 17
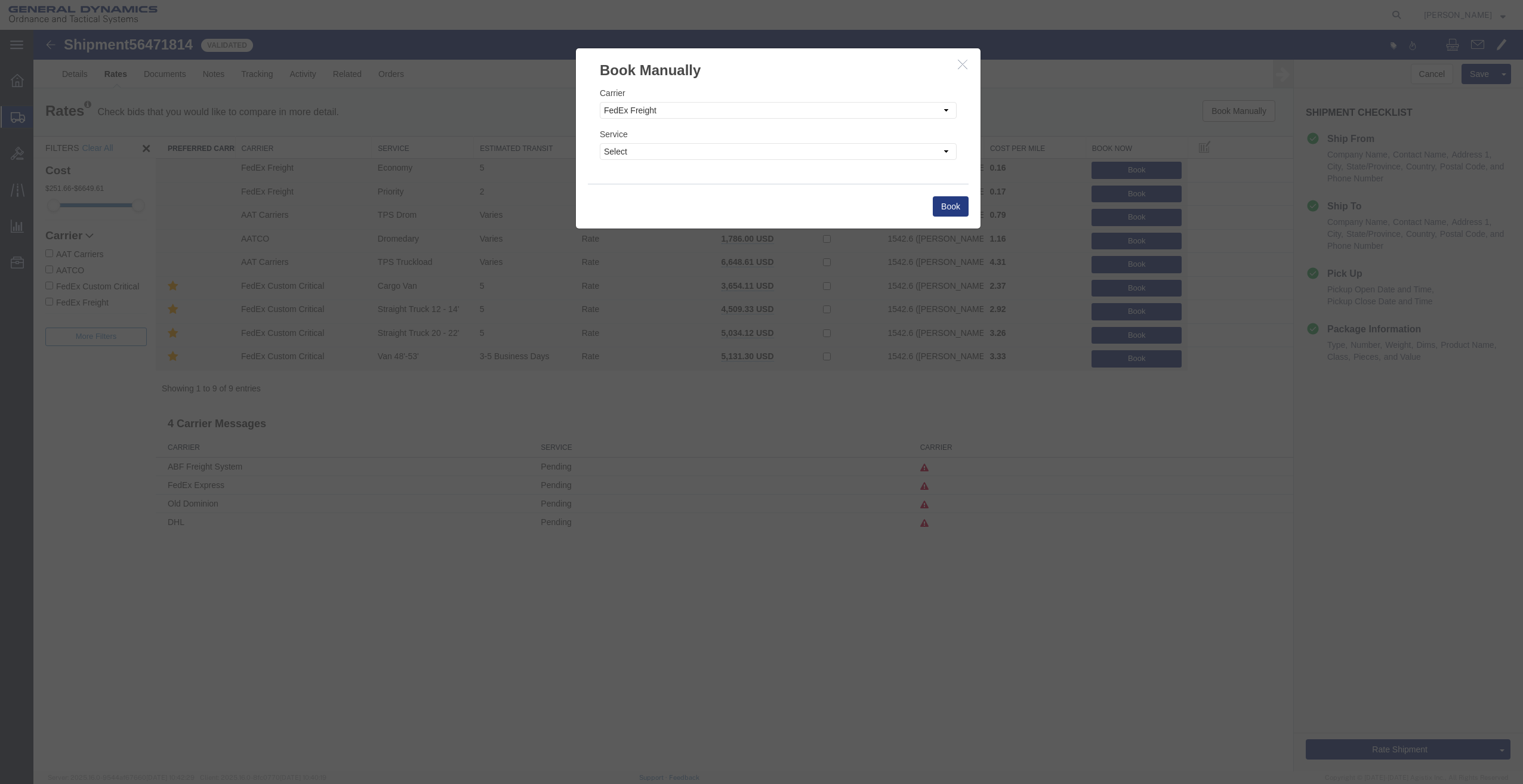
click at [707, 137] on div "Service Select Economy Expedited Extended Regional Fedex Freight Economy Fedex …" at bounding box center [778, 144] width 357 height 32
click at [726, 154] on select "Select Economy Expedited Extended Regional Fedex Freight Economy Fedex Freight …" at bounding box center [778, 151] width 357 height 17
select select "1347"
click at [600, 143] on select "Select Economy Expedited Extended Regional Fedex Freight Economy Fedex Freight …" at bounding box center [778, 151] width 357 height 17
click at [953, 213] on button "Book" at bounding box center [951, 206] width 36 height 20
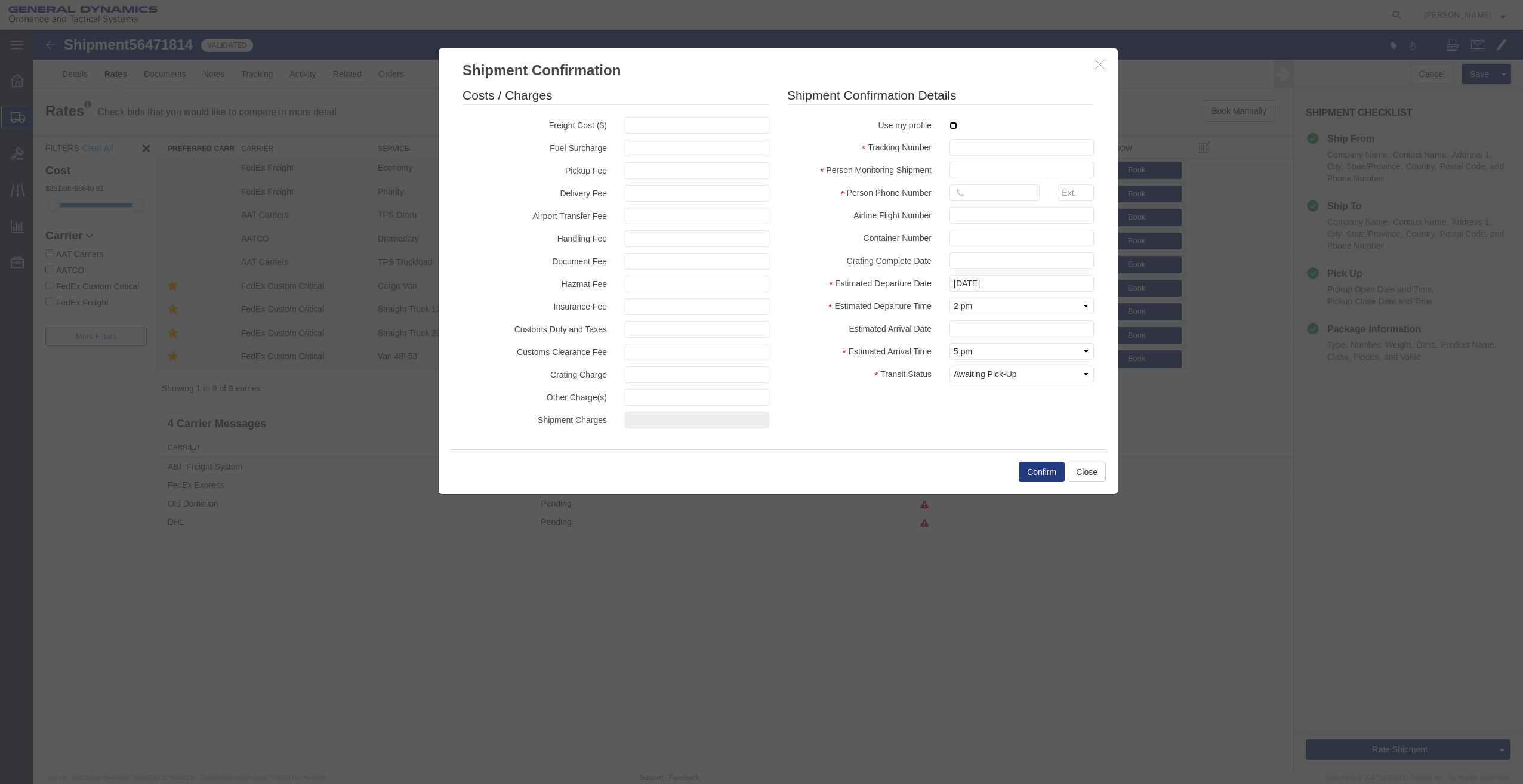
click at [956, 123] on input "checkbox" at bounding box center [953, 126] width 7 height 7
checkbox input "true"
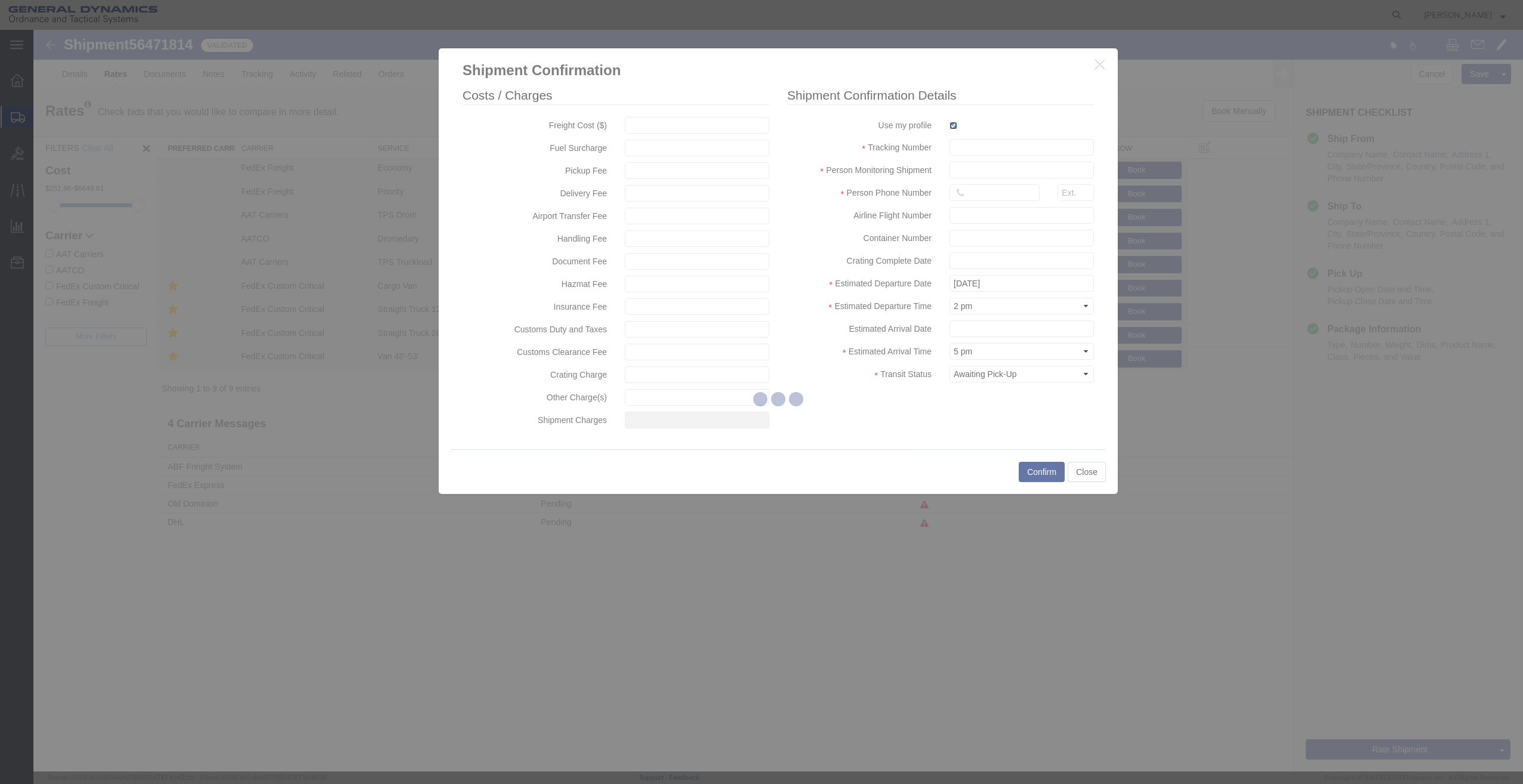
type input "[PERSON_NAME]"
type input "[PHONE_NUMBER]"
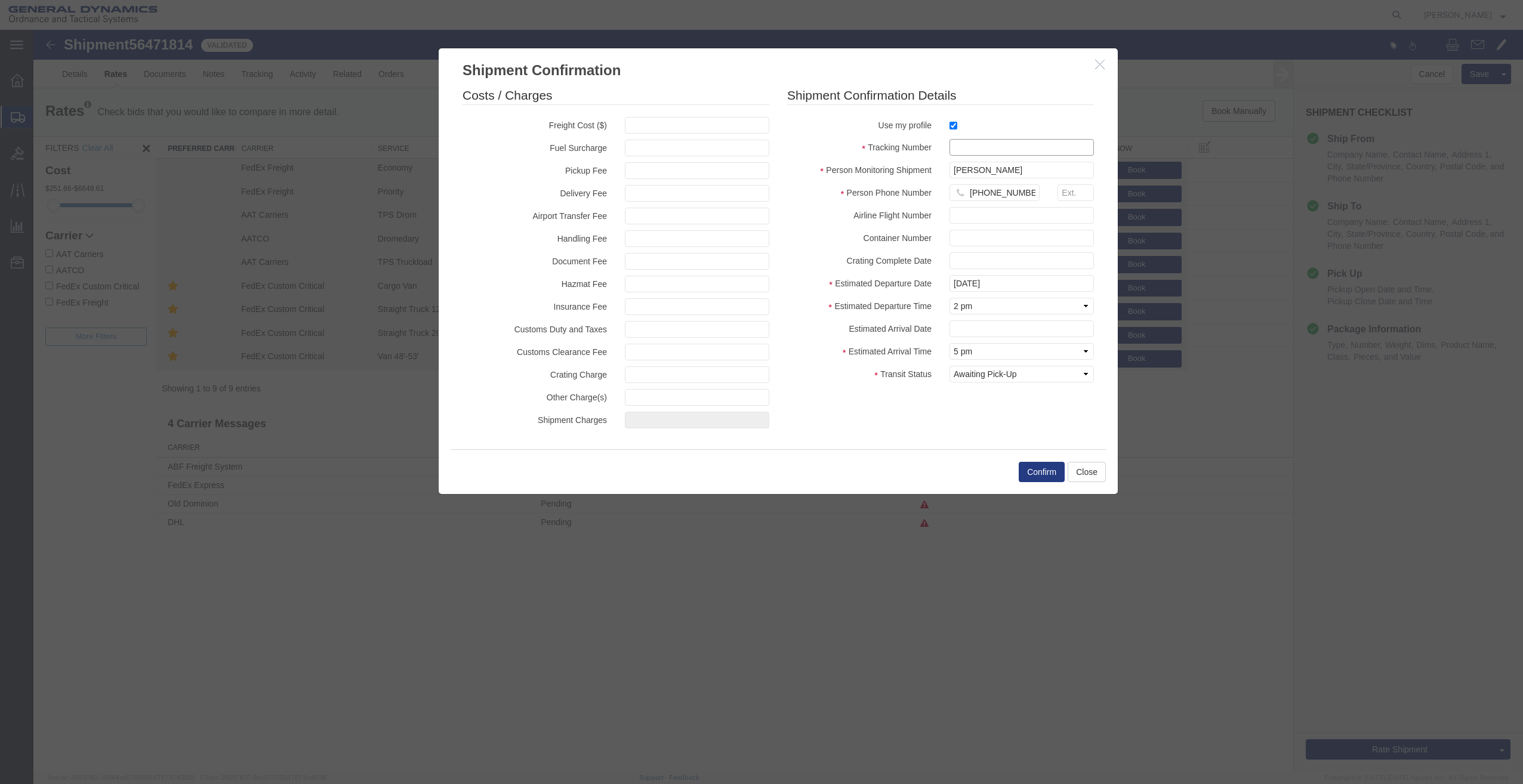
click at [976, 150] on input "text" at bounding box center [1021, 147] width 144 height 17
type input "995336117-6"
click at [1033, 483] on div "Confirm Close" at bounding box center [778, 472] width 656 height 45
click at [1038, 463] on button "Confirm" at bounding box center [1042, 472] width 46 height 20
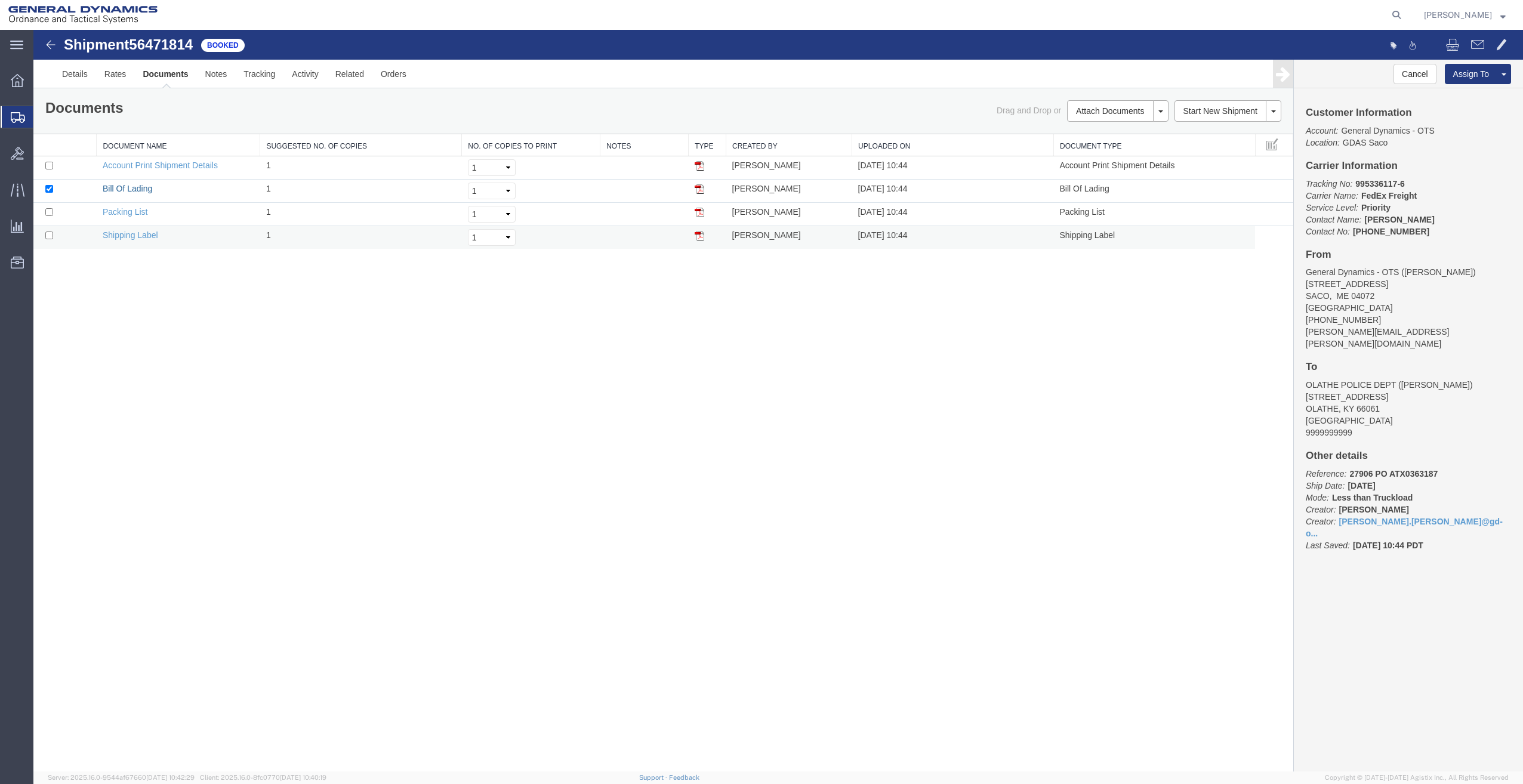
drag, startPoint x: 118, startPoint y: 191, endPoint x: 542, endPoint y: 227, distance: 425.5
click at [118, 190] on link "Bill Of Lading" at bounding box center [127, 188] width 49 height 9
click at [131, 238] on link "Shipping Label" at bounding box center [130, 235] width 56 height 9
